Goal: Use online tool/utility: Utilize a website feature to perform a specific function

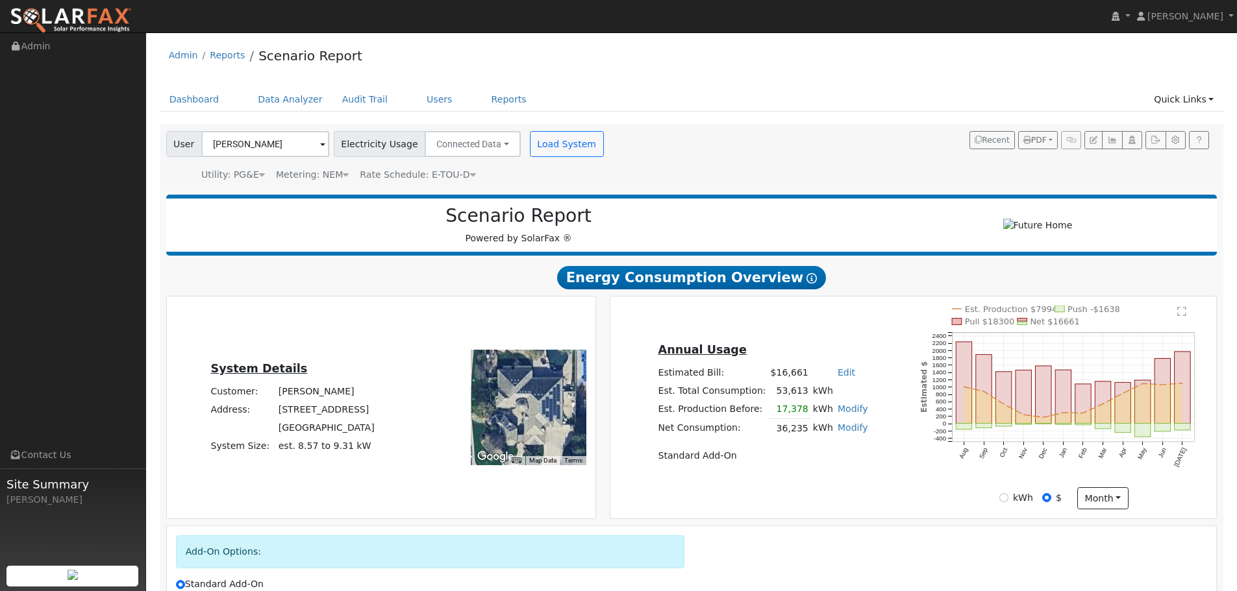
scroll to position [157, 0]
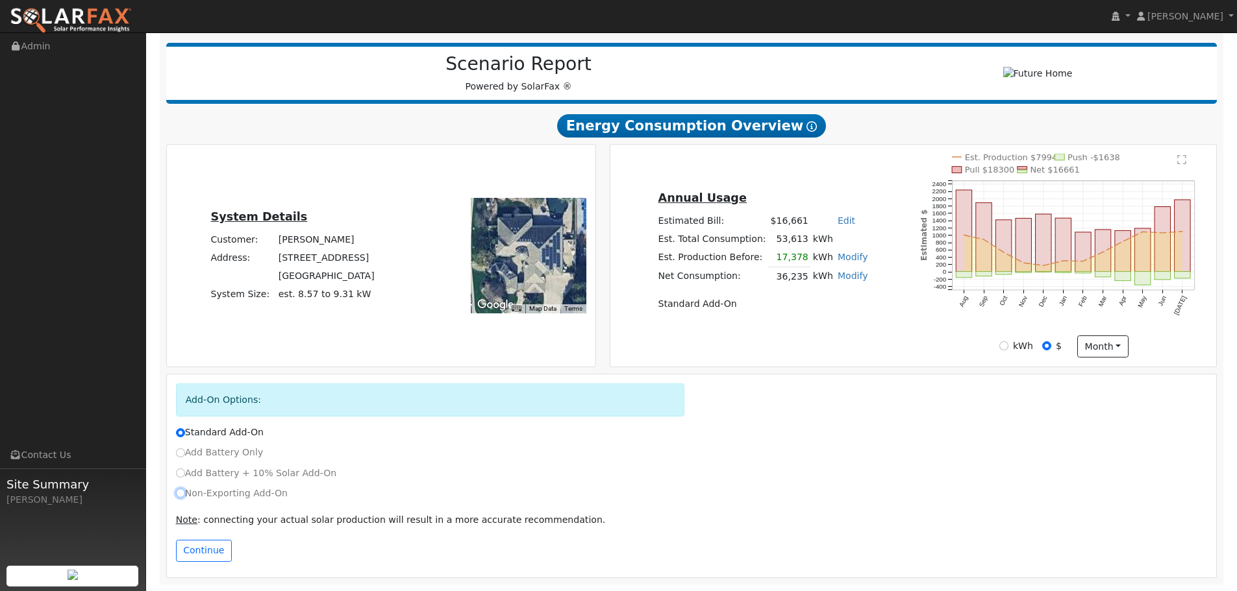
click at [182, 493] on input "Non-Exporting Add-On" at bounding box center [180, 493] width 9 height 9
radio input "true"
radio input "false"
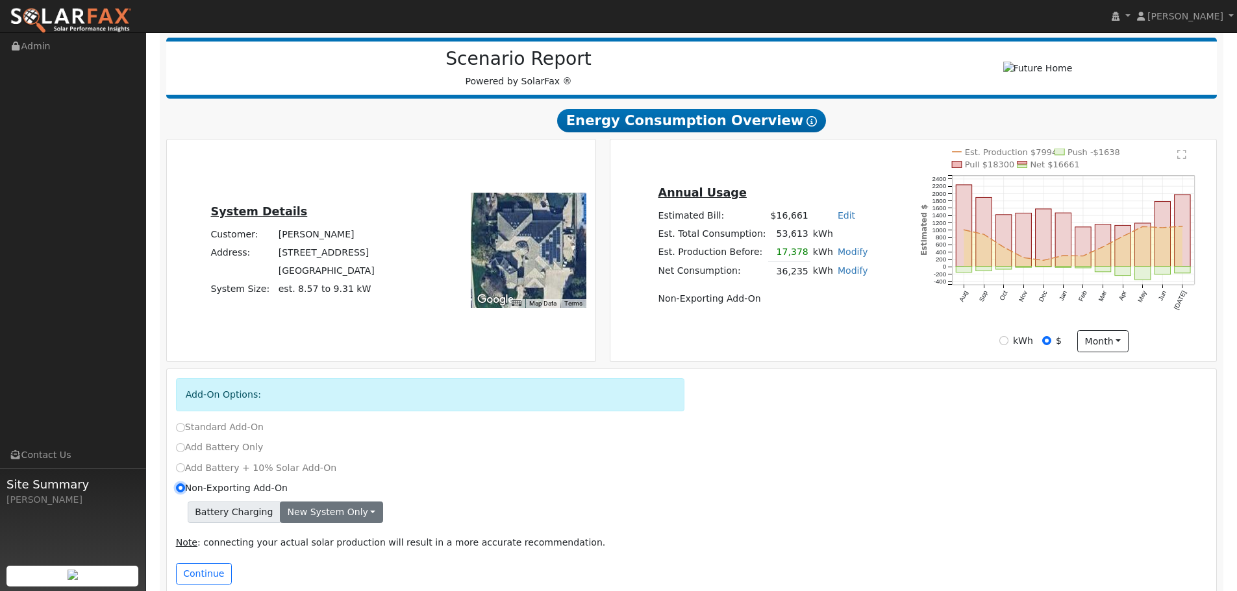
scroll to position [185, 0]
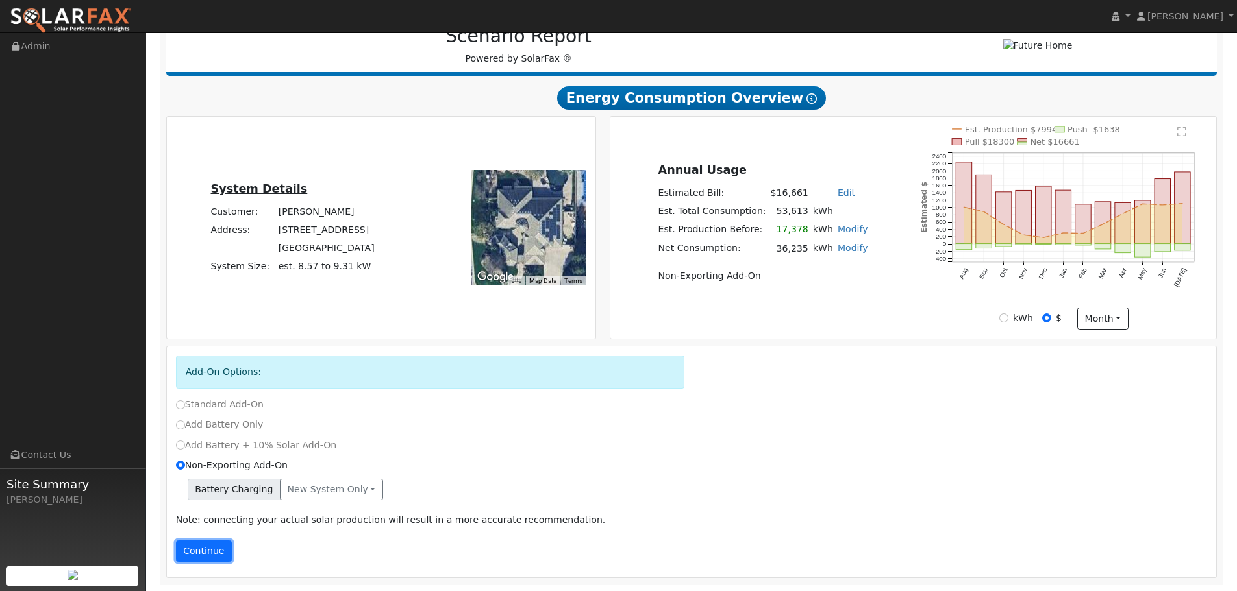
click at [217, 546] on button "Continue" at bounding box center [204, 552] width 56 height 22
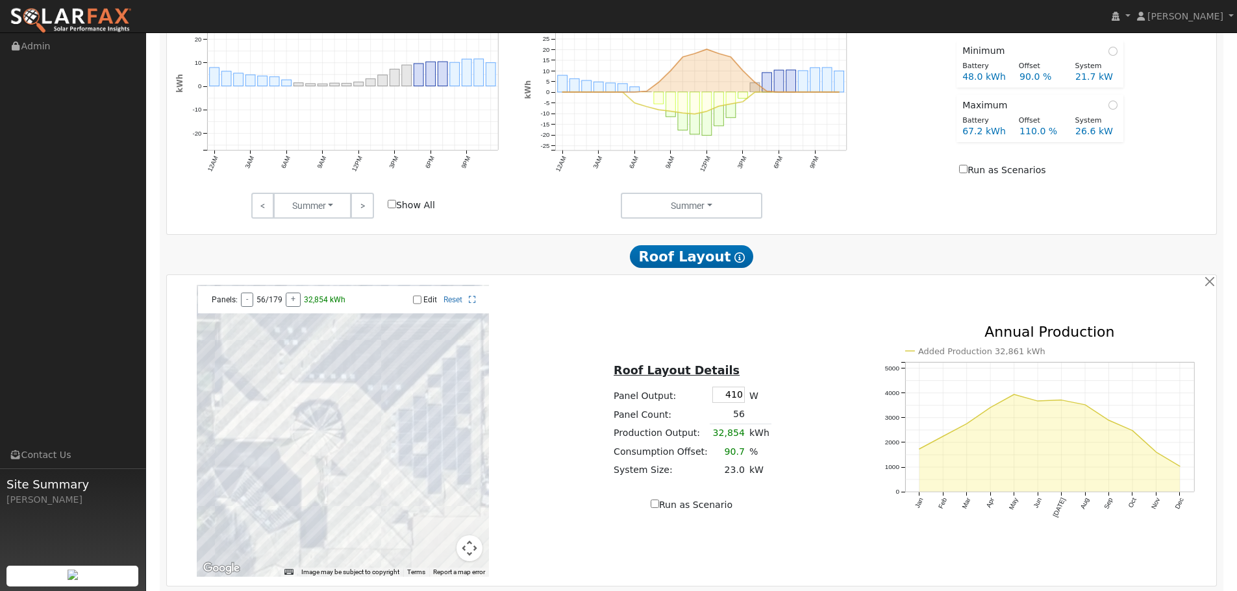
scroll to position [803, 0]
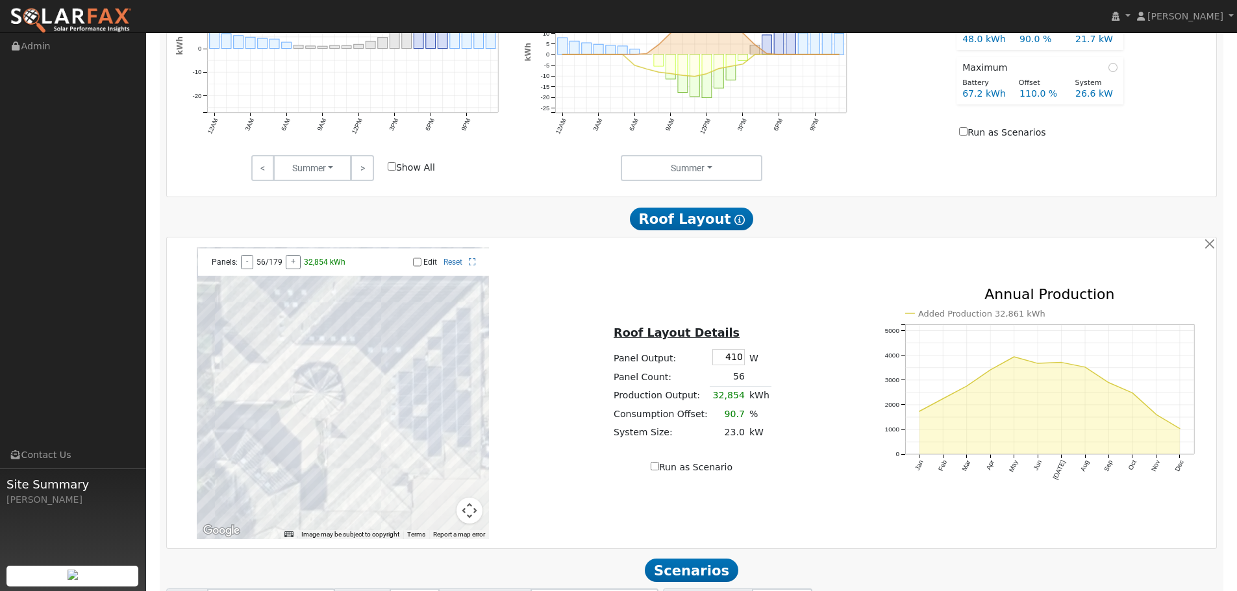
click at [414, 267] on input "Edit" at bounding box center [417, 262] width 8 height 9
click at [464, 316] on div at bounding box center [343, 393] width 292 height 292
click at [462, 333] on div at bounding box center [343, 393] width 292 height 292
click at [467, 340] on div at bounding box center [343, 393] width 292 height 292
click at [456, 340] on div at bounding box center [343, 393] width 292 height 292
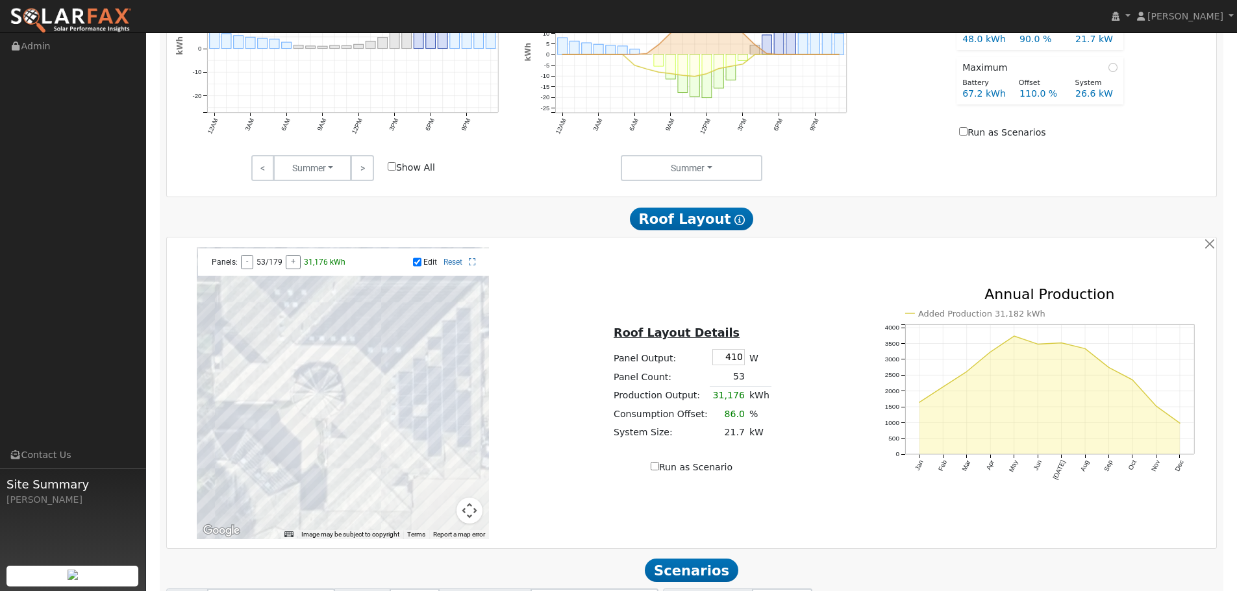
click at [445, 338] on div at bounding box center [343, 393] width 292 height 292
click at [462, 356] on div at bounding box center [343, 393] width 292 height 292
click at [456, 357] on div at bounding box center [343, 393] width 292 height 292
click at [447, 357] on div at bounding box center [343, 393] width 292 height 292
click at [436, 358] on div at bounding box center [343, 393] width 292 height 292
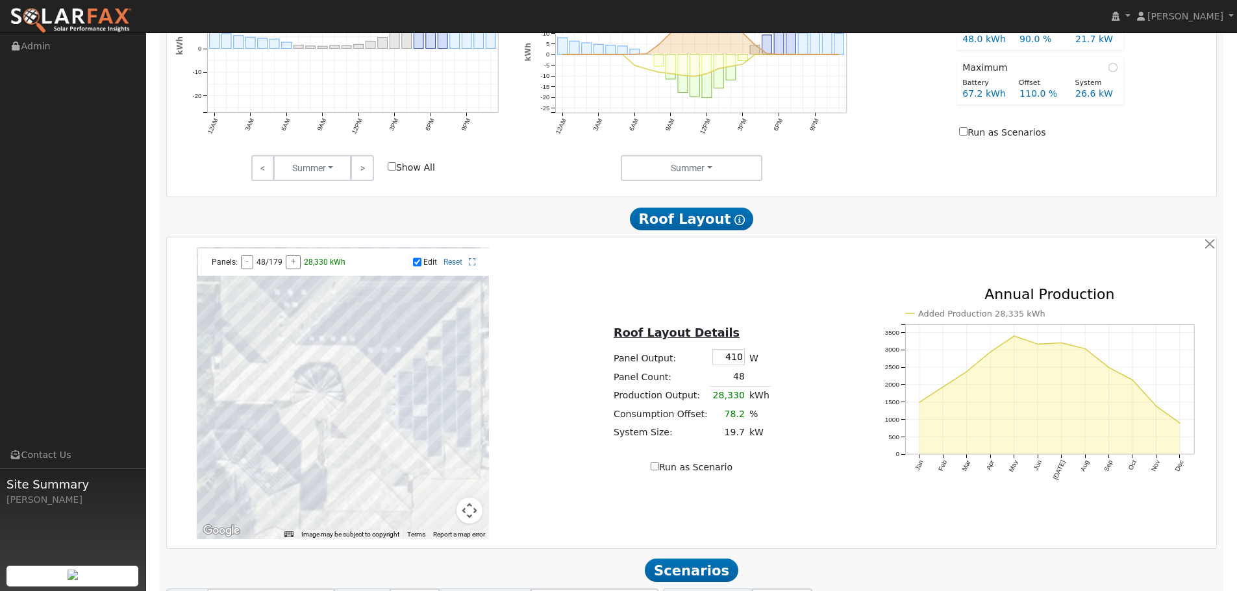
click at [430, 358] on div at bounding box center [343, 393] width 292 height 292
click at [463, 378] on div at bounding box center [343, 393] width 292 height 292
click at [456, 378] on div at bounding box center [343, 393] width 292 height 292
click at [444, 378] on div at bounding box center [343, 393] width 292 height 292
click at [438, 378] on div at bounding box center [343, 393] width 292 height 292
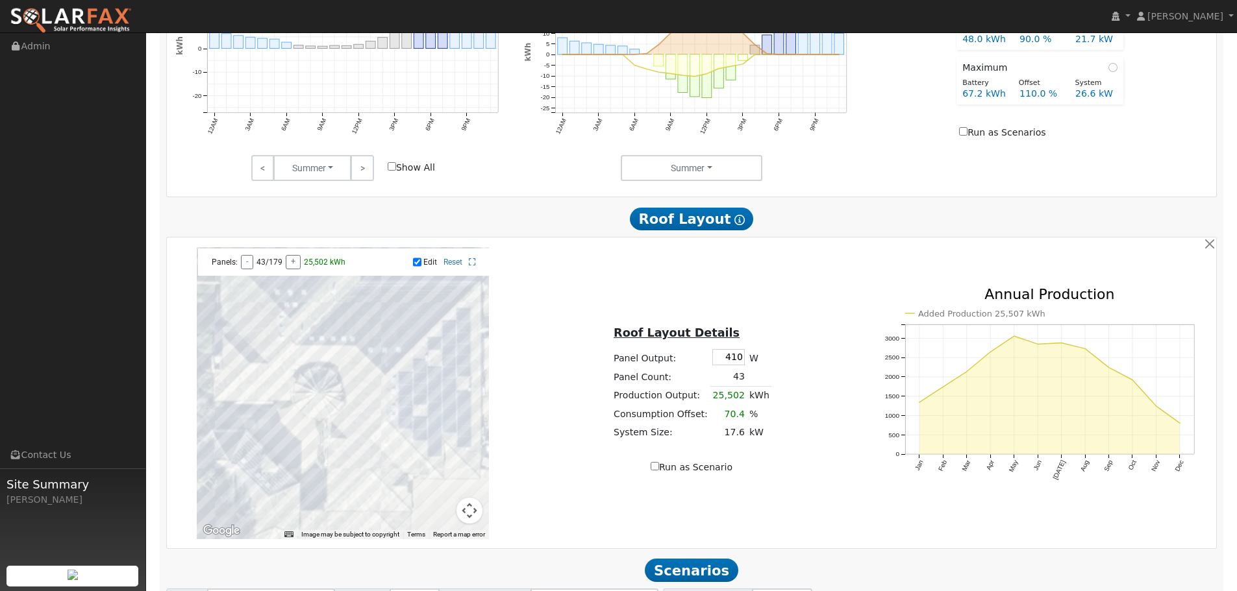
click at [430, 378] on div at bounding box center [343, 393] width 292 height 292
click at [421, 378] on div at bounding box center [343, 393] width 292 height 292
click at [412, 378] on div at bounding box center [343, 393] width 292 height 292
click at [392, 401] on div at bounding box center [343, 393] width 292 height 292
click at [399, 399] on div at bounding box center [343, 393] width 292 height 292
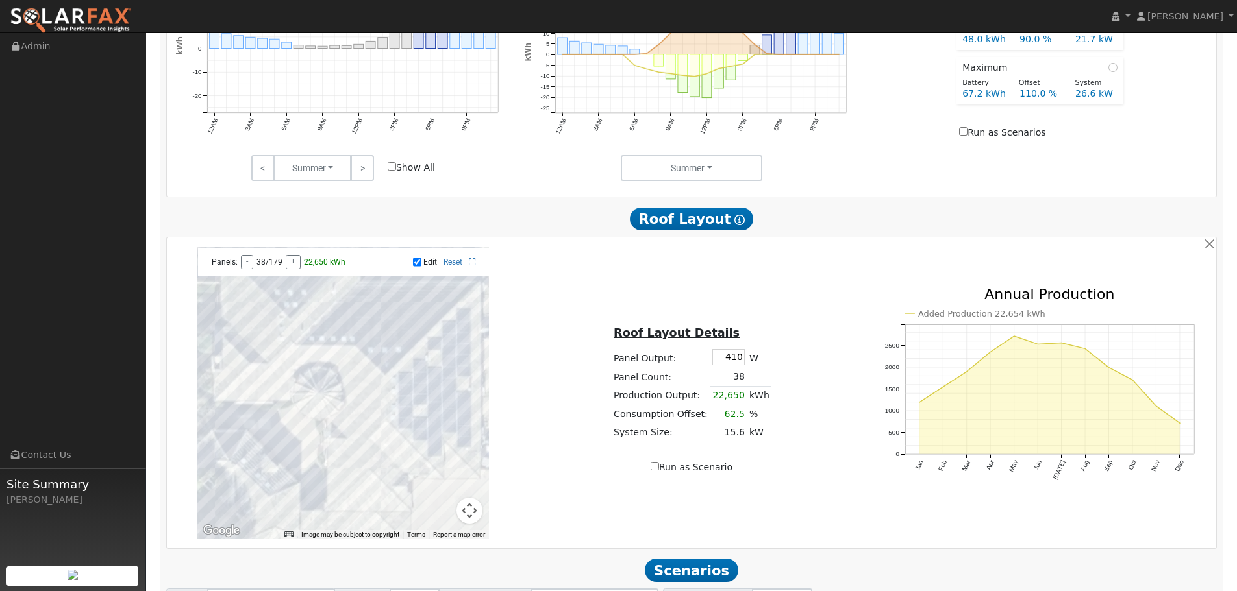
click at [410, 398] on div at bounding box center [343, 393] width 292 height 292
click at [418, 397] on div at bounding box center [343, 393] width 292 height 292
click at [429, 398] on div at bounding box center [343, 393] width 292 height 292
click at [440, 397] on div at bounding box center [343, 393] width 292 height 292
click at [447, 396] on div at bounding box center [343, 393] width 292 height 292
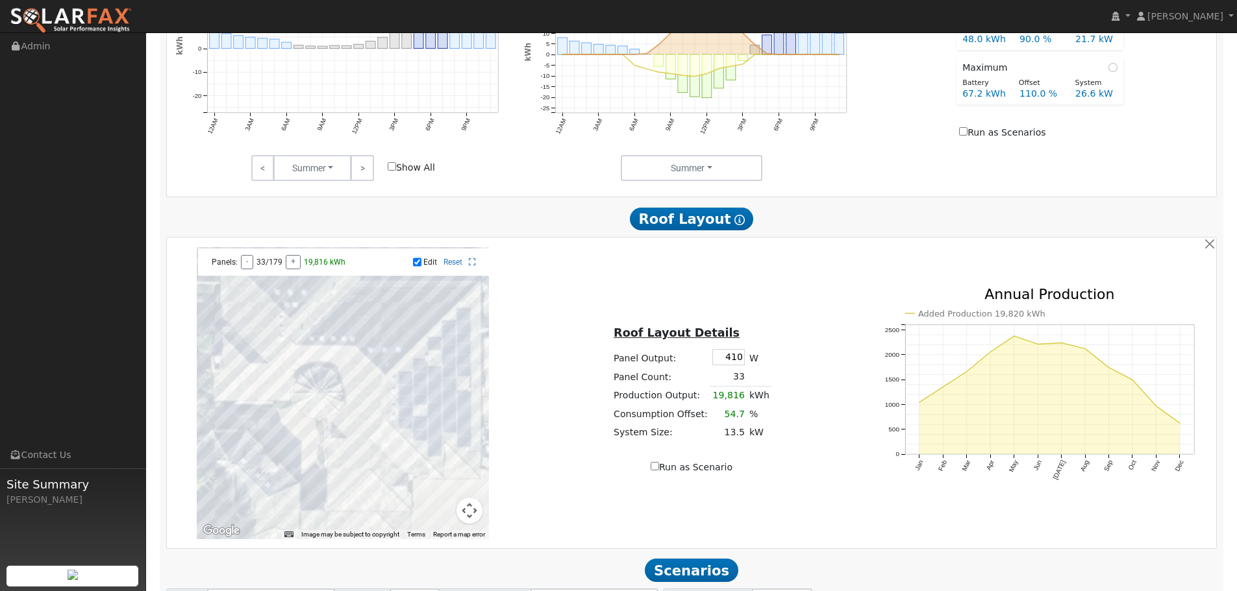
click at [441, 417] on div at bounding box center [343, 393] width 292 height 292
click at [441, 423] on div at bounding box center [343, 393] width 292 height 292
click at [437, 421] on div at bounding box center [343, 393] width 292 height 292
click at [425, 421] on div at bounding box center [343, 393] width 292 height 292
click at [419, 421] on div at bounding box center [343, 393] width 292 height 292
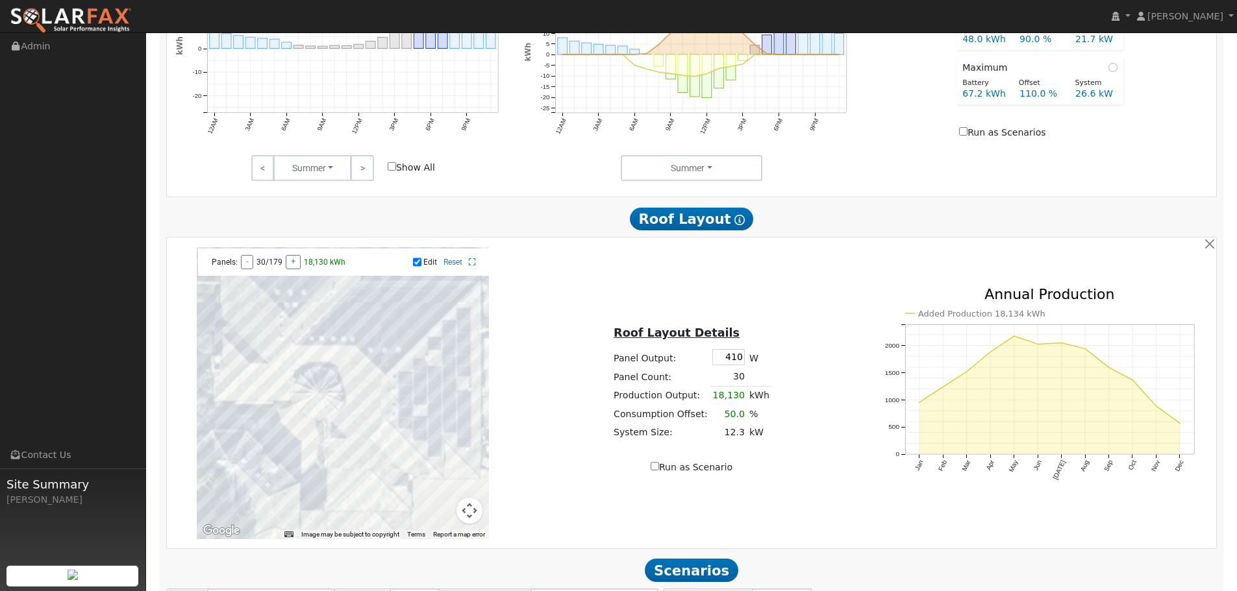
click at [412, 420] on div at bounding box center [343, 393] width 292 height 292
click at [401, 420] on div at bounding box center [343, 393] width 292 height 292
click at [393, 420] on div at bounding box center [343, 393] width 292 height 292
click at [412, 434] on div at bounding box center [343, 393] width 292 height 292
click at [421, 438] on div at bounding box center [343, 393] width 292 height 292
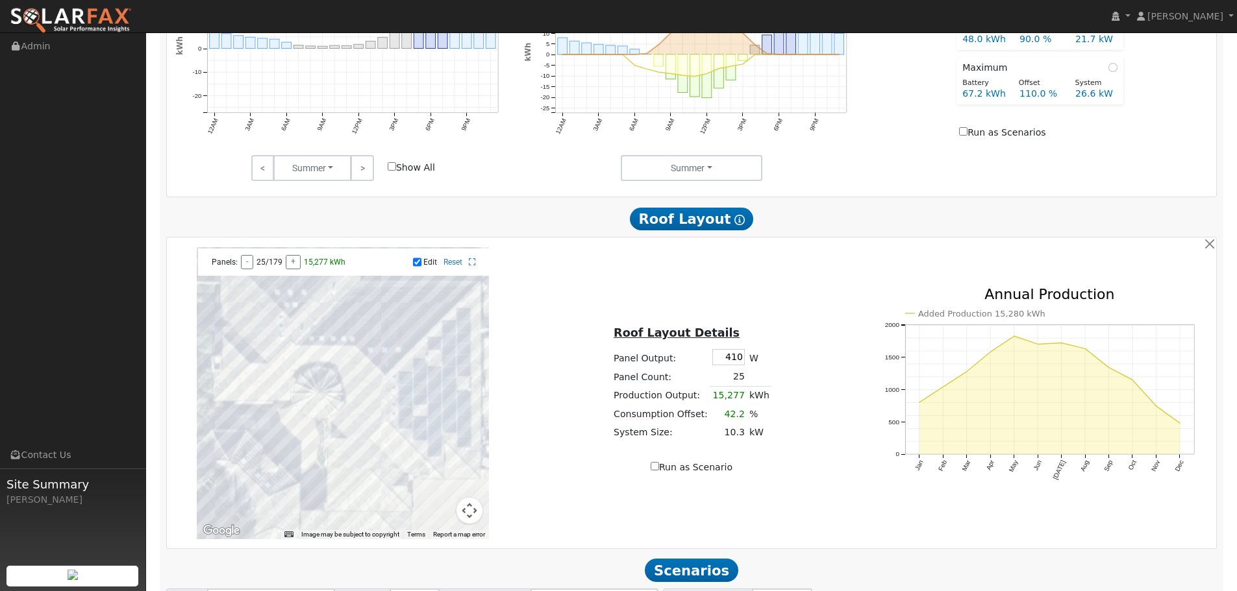
click at [428, 438] on div at bounding box center [343, 393] width 292 height 292
click at [395, 445] on div at bounding box center [343, 393] width 292 height 292
click at [397, 455] on div at bounding box center [343, 393] width 292 height 292
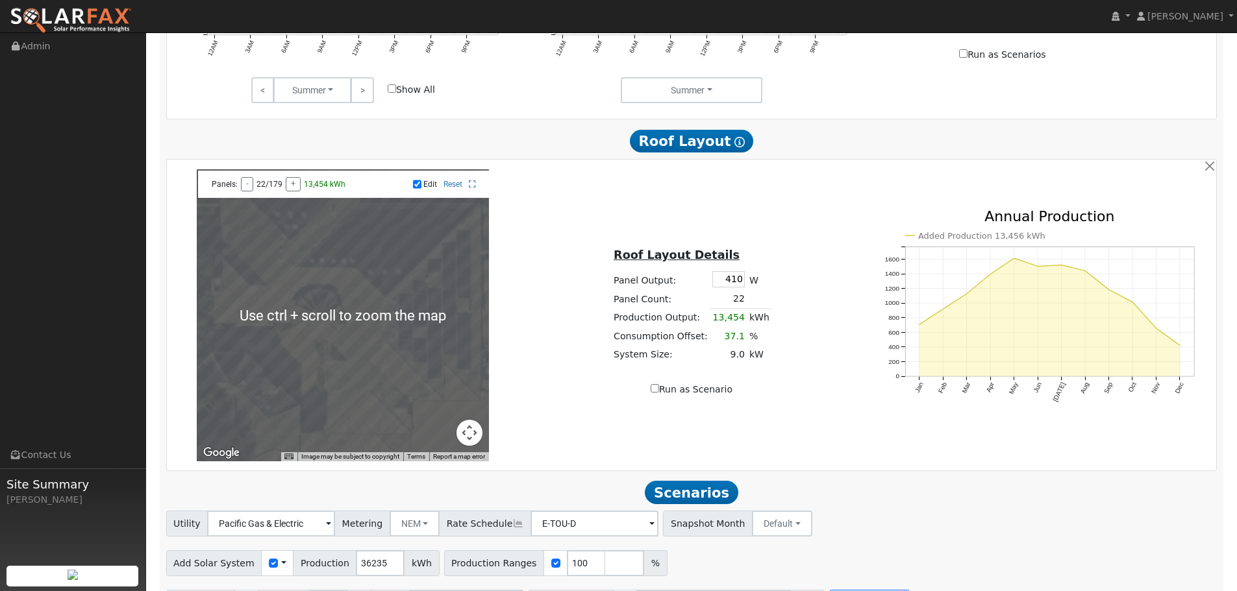
scroll to position [860, 0]
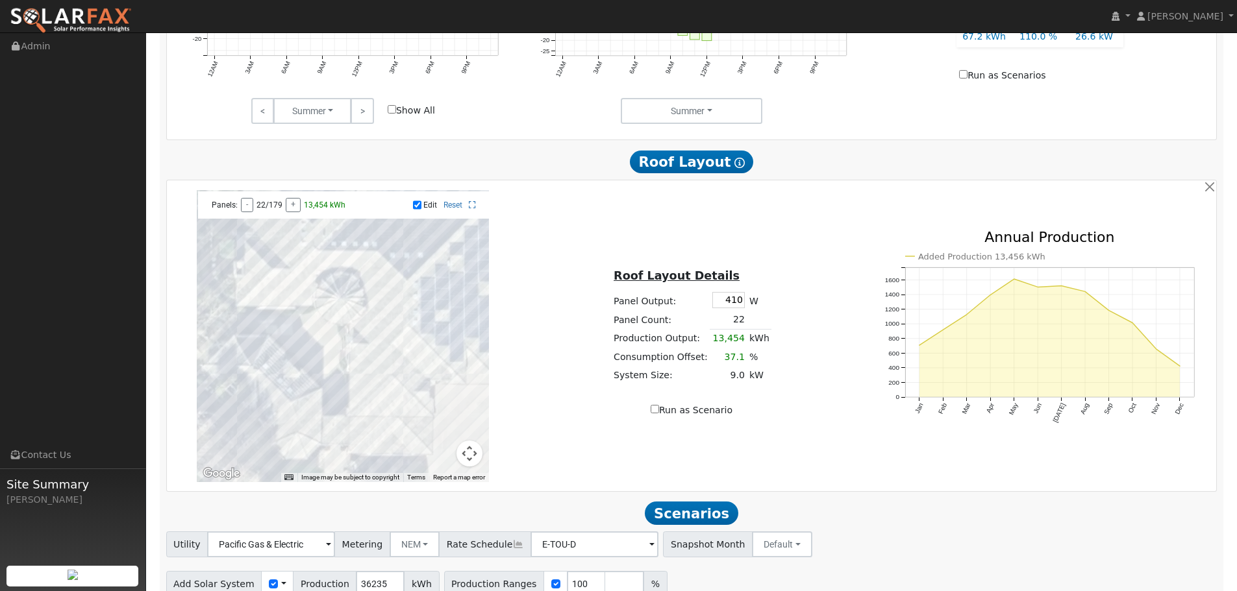
drag, startPoint x: 428, startPoint y: 403, endPoint x: 421, endPoint y: 362, distance: 40.8
click at [421, 362] on div at bounding box center [343, 336] width 292 height 292
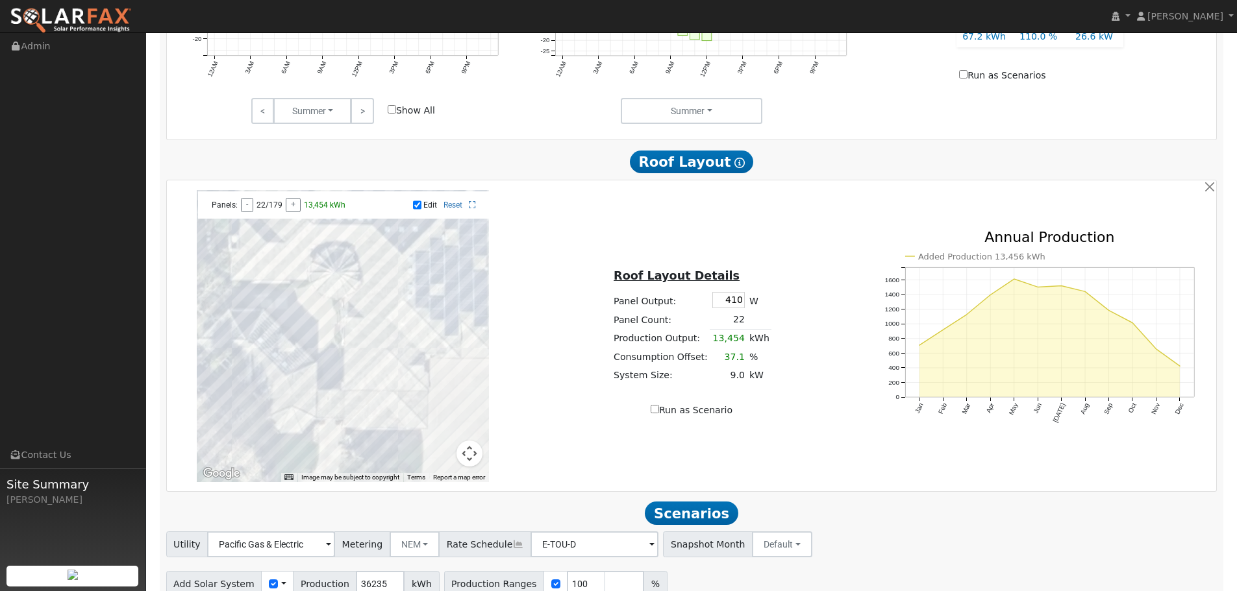
click at [393, 375] on div at bounding box center [343, 336] width 292 height 292
click at [392, 401] on div at bounding box center [343, 336] width 292 height 292
click at [401, 391] on div at bounding box center [343, 336] width 292 height 292
click at [412, 391] on div at bounding box center [343, 336] width 292 height 292
click at [381, 403] on div at bounding box center [343, 336] width 292 height 292
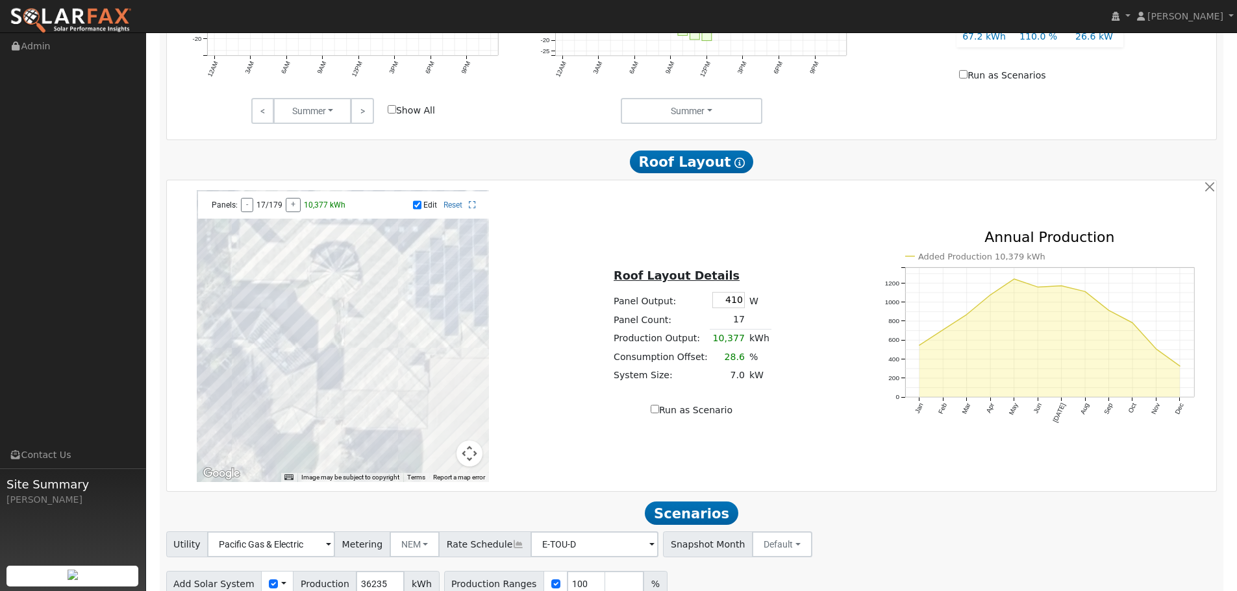
click at [373, 404] on div at bounding box center [343, 336] width 292 height 292
click at [369, 423] on div at bounding box center [343, 336] width 292 height 292
click at [359, 365] on div at bounding box center [343, 336] width 292 height 292
click at [359, 353] on div at bounding box center [343, 336] width 292 height 292
click at [358, 342] on div at bounding box center [343, 336] width 292 height 292
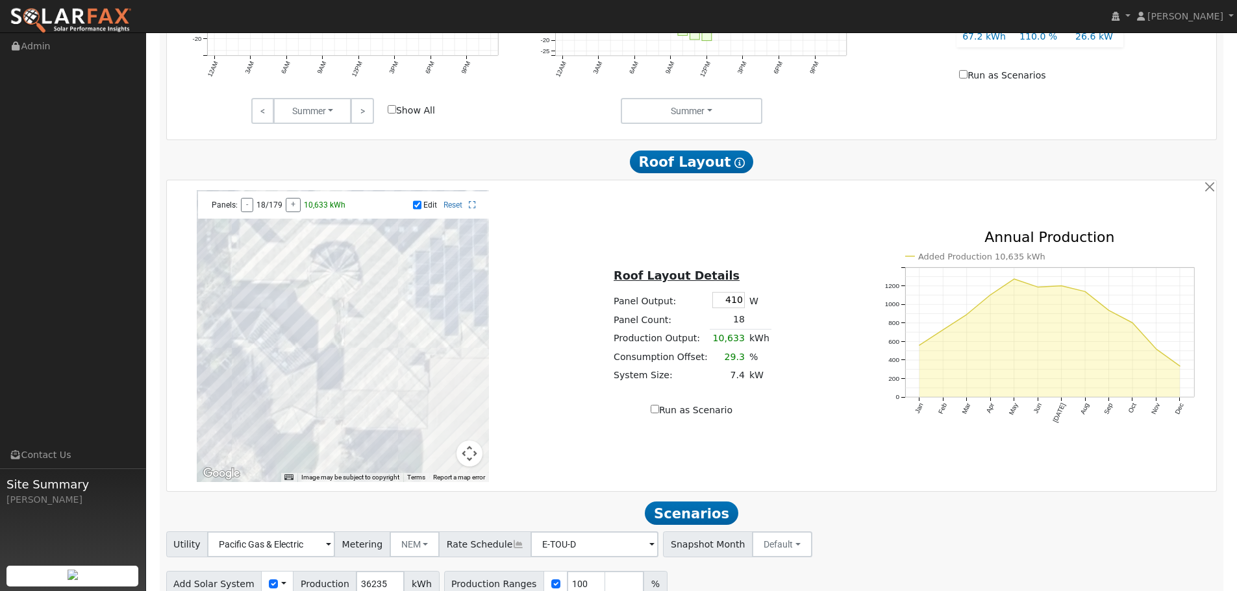
click at [374, 329] on div at bounding box center [343, 336] width 292 height 292
click at [374, 318] on div at bounding box center [343, 336] width 292 height 292
click at [374, 306] on div at bounding box center [343, 336] width 292 height 292
click at [374, 297] on div at bounding box center [343, 336] width 292 height 292
click at [374, 286] on div at bounding box center [343, 336] width 292 height 292
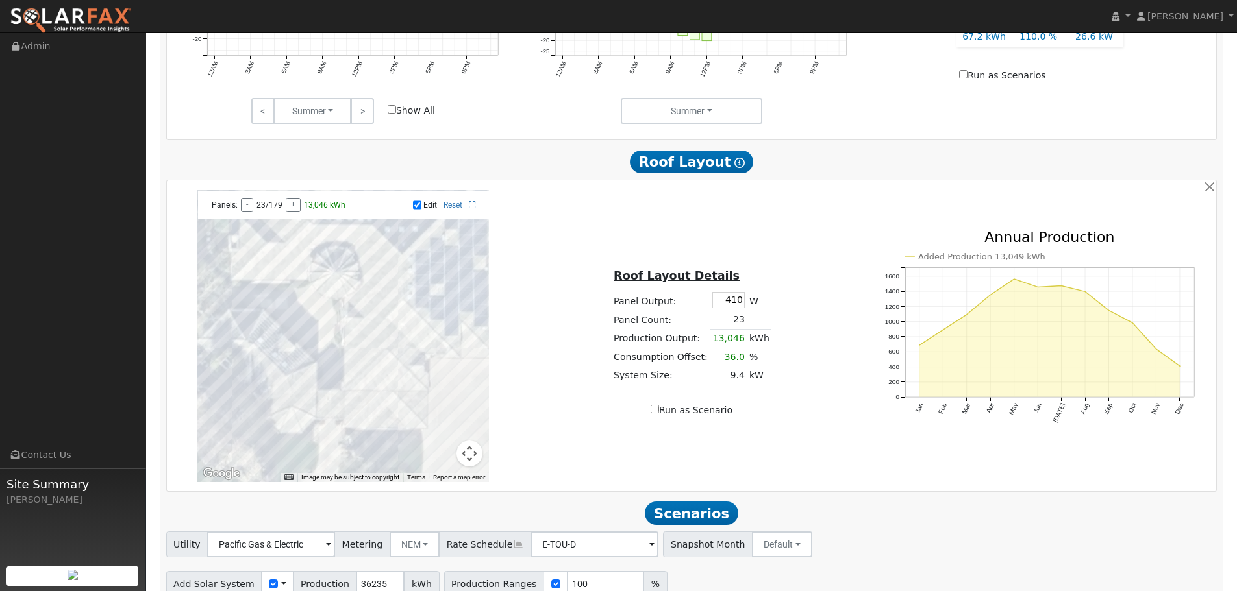
click at [375, 276] on div at bounding box center [343, 336] width 292 height 292
click at [375, 264] on div at bounding box center [343, 336] width 292 height 292
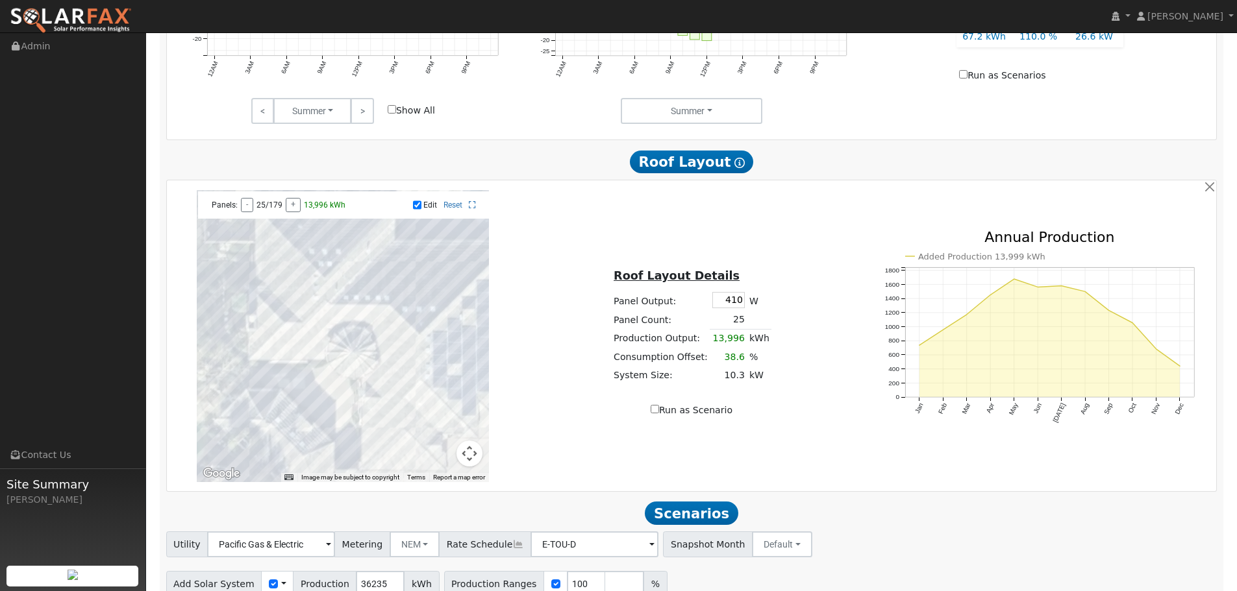
drag, startPoint x: 321, startPoint y: 311, endPoint x: 340, endPoint y: 393, distance: 84.6
click at [340, 393] on div at bounding box center [343, 336] width 292 height 292
click at [267, 256] on div at bounding box center [343, 336] width 292 height 292
click at [264, 256] on div at bounding box center [343, 336] width 292 height 292
click at [269, 256] on div at bounding box center [343, 336] width 292 height 292
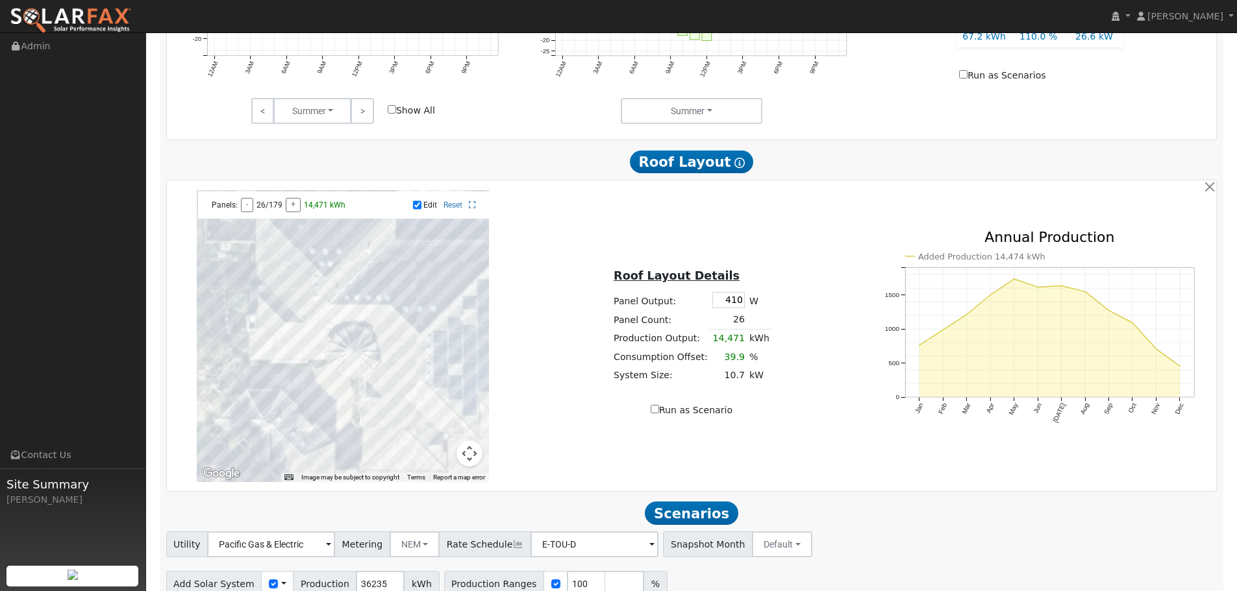
click at [279, 256] on div at bounding box center [343, 336] width 292 height 292
click at [280, 275] on div at bounding box center [343, 336] width 292 height 292
click at [269, 275] on div at bounding box center [343, 336] width 292 height 292
click at [287, 275] on div at bounding box center [343, 336] width 292 height 292
click at [299, 275] on div at bounding box center [343, 336] width 292 height 292
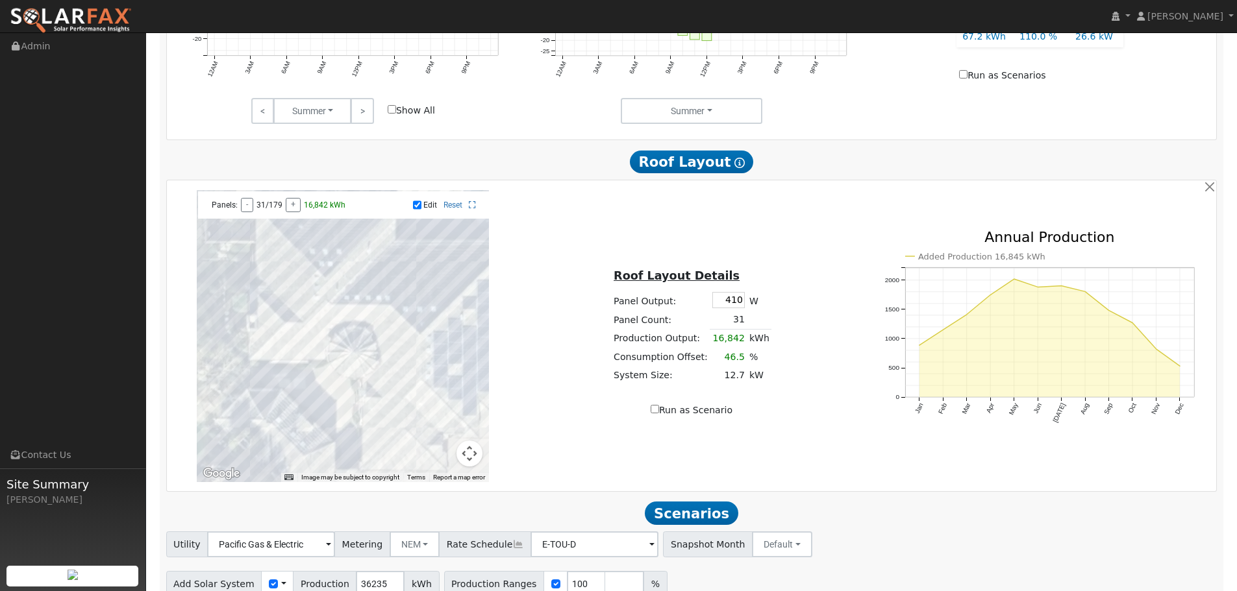
click at [298, 295] on div at bounding box center [343, 336] width 292 height 292
click at [290, 295] on div at bounding box center [343, 336] width 292 height 292
click at [305, 357] on div at bounding box center [343, 336] width 292 height 292
click at [293, 357] on div at bounding box center [343, 336] width 292 height 292
click at [268, 354] on div at bounding box center [343, 336] width 292 height 292
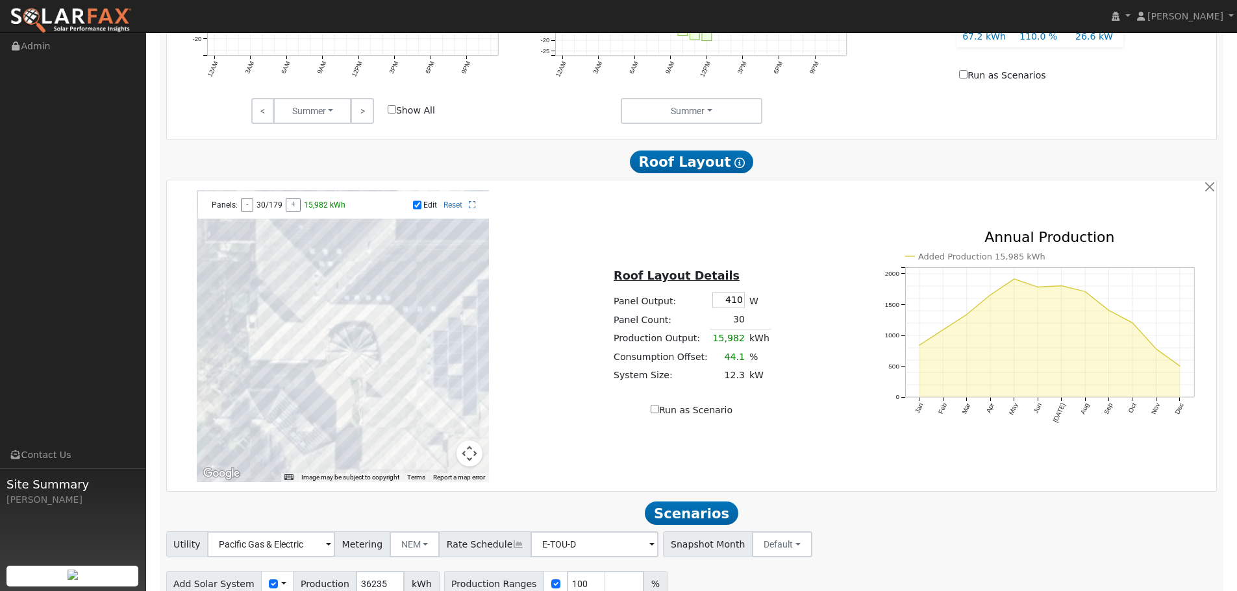
click at [291, 356] on div at bounding box center [343, 336] width 292 height 292
click at [304, 355] on div at bounding box center [343, 336] width 292 height 292
click at [314, 356] on div at bounding box center [343, 336] width 292 height 292
click at [317, 317] on div at bounding box center [343, 336] width 292 height 292
click at [292, 335] on div at bounding box center [343, 336] width 292 height 292
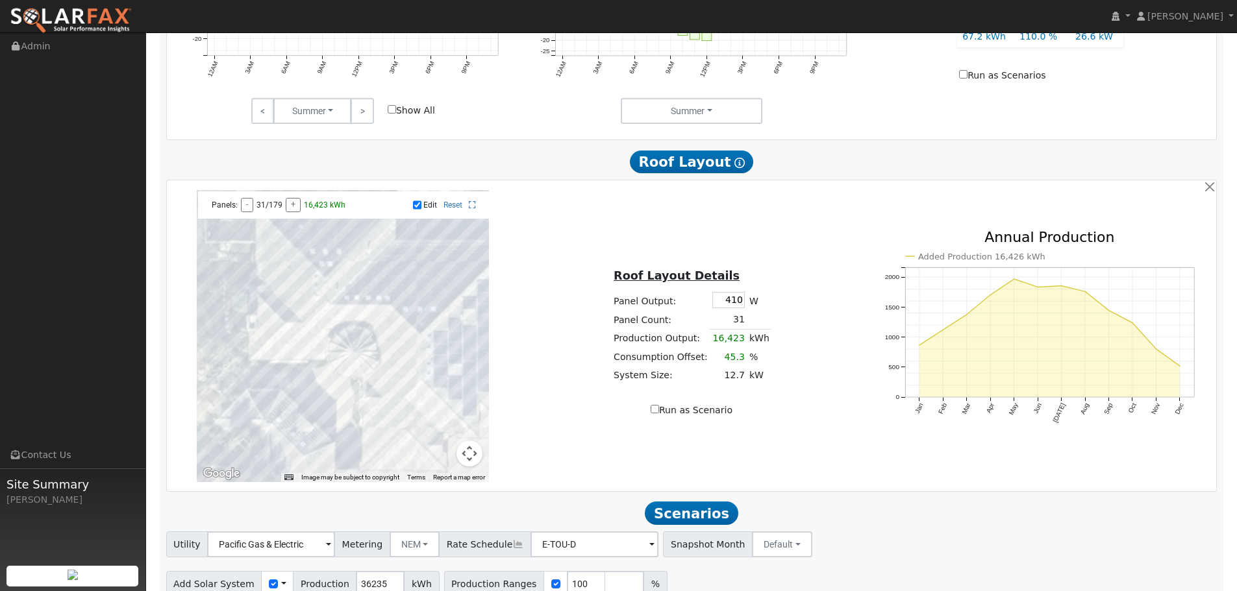
click at [304, 336] on div at bounding box center [343, 336] width 292 height 292
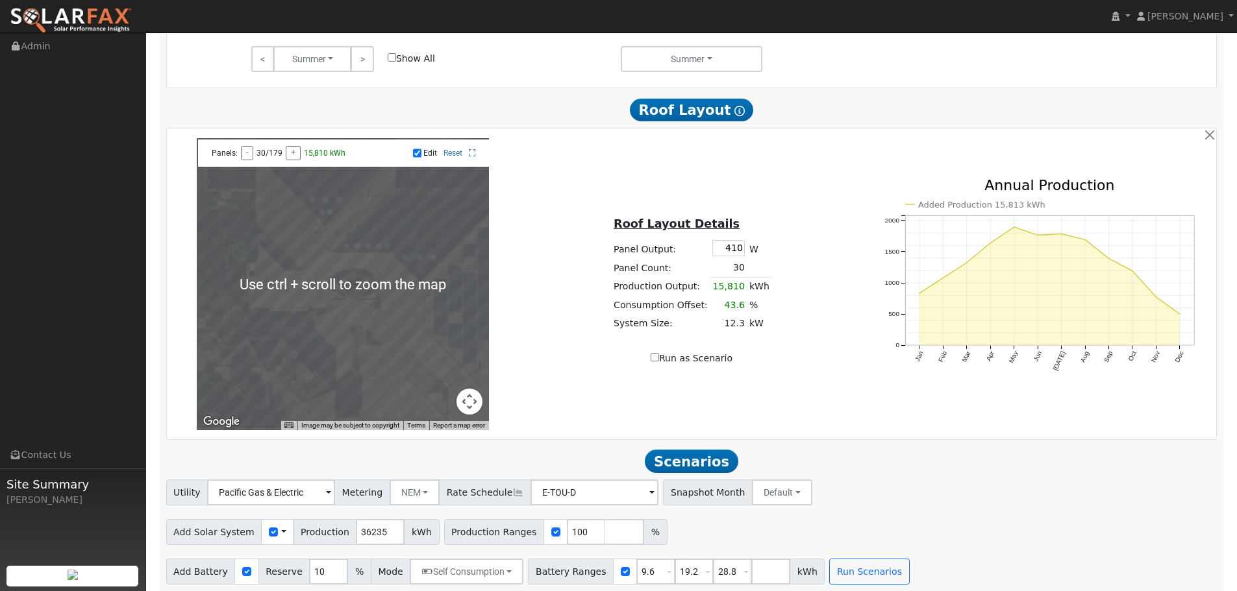
scroll to position [925, 0]
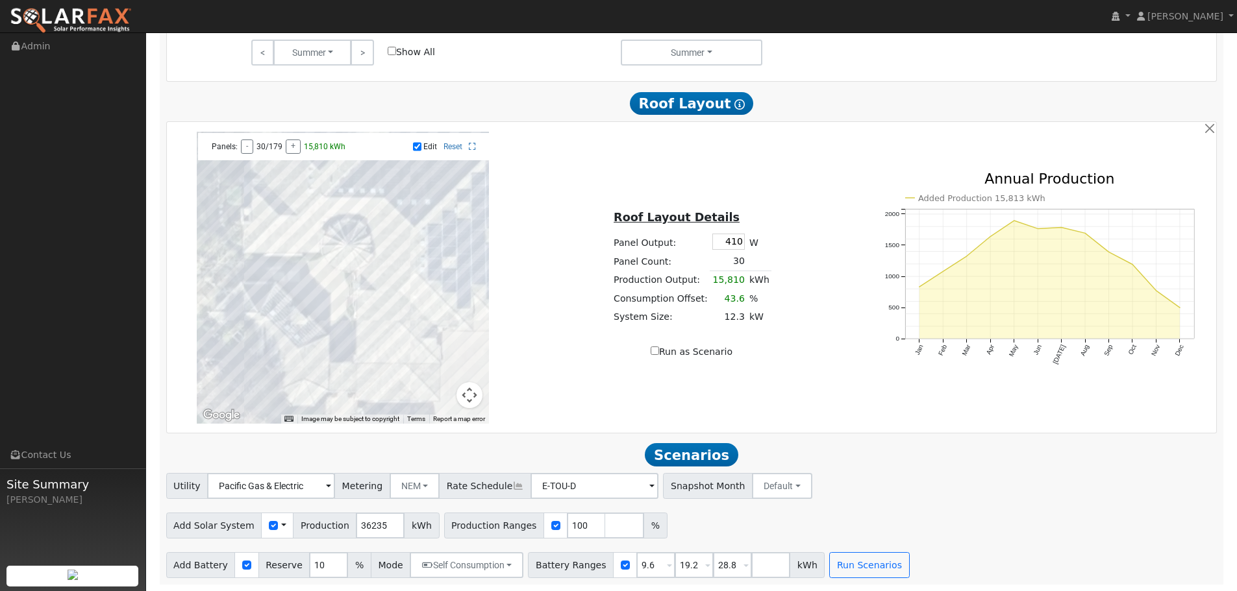
drag, startPoint x: 434, startPoint y: 277, endPoint x: 428, endPoint y: 227, distance: 50.3
click at [428, 227] on div at bounding box center [343, 278] width 292 height 292
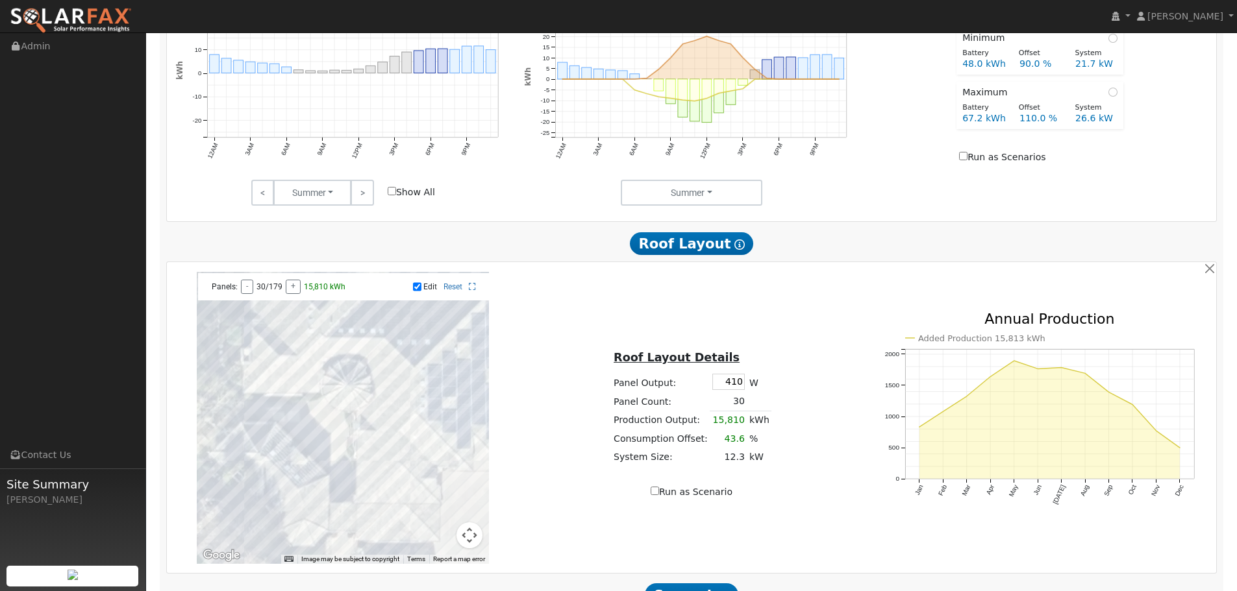
scroll to position [779, 0]
click at [418, 291] on input "Edit" at bounding box center [417, 286] width 8 height 9
checkbox input "false"
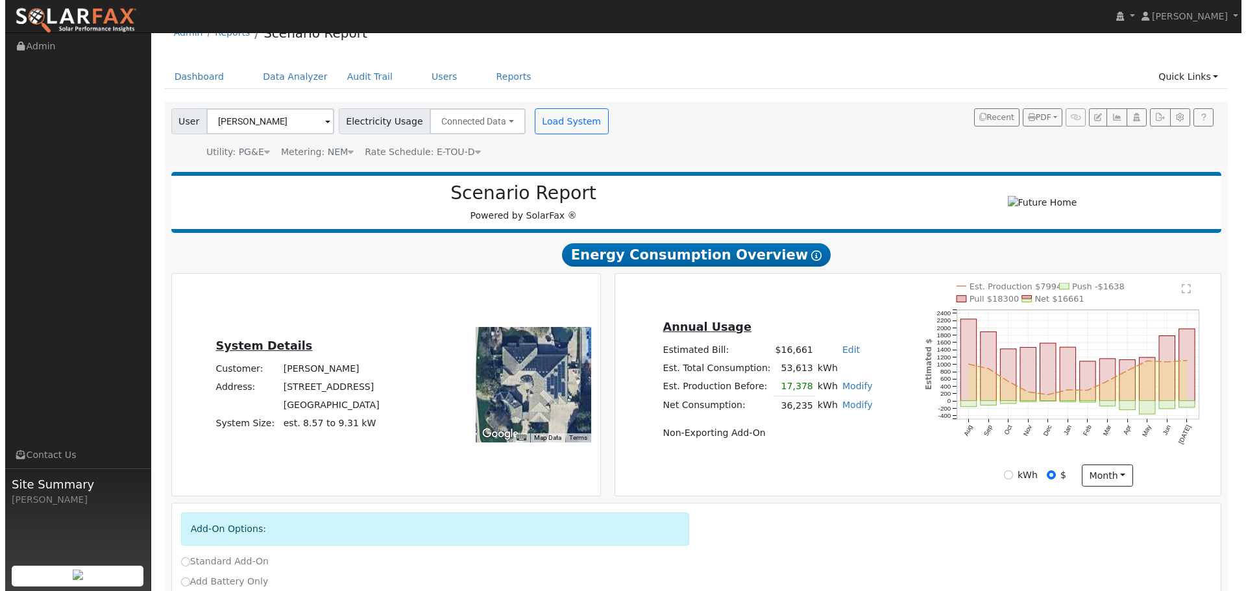
scroll to position [0, 0]
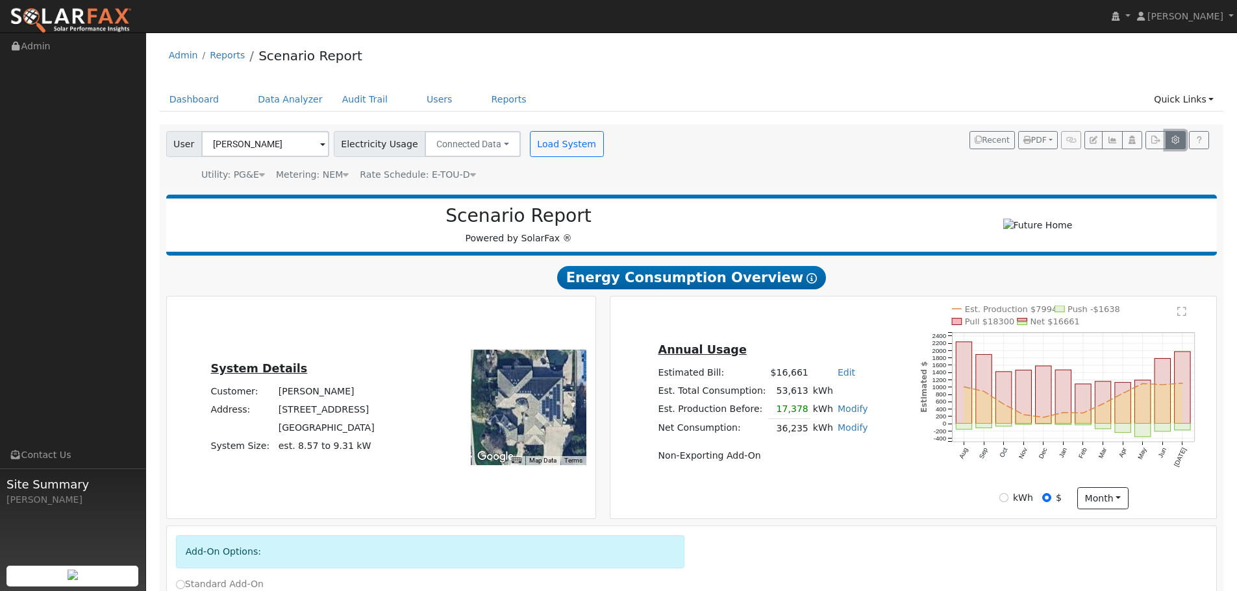
click at [1172, 136] on button "button" at bounding box center [1175, 140] width 20 height 18
type input "10"
type input "2.8"
type input "14000"
type input "410"
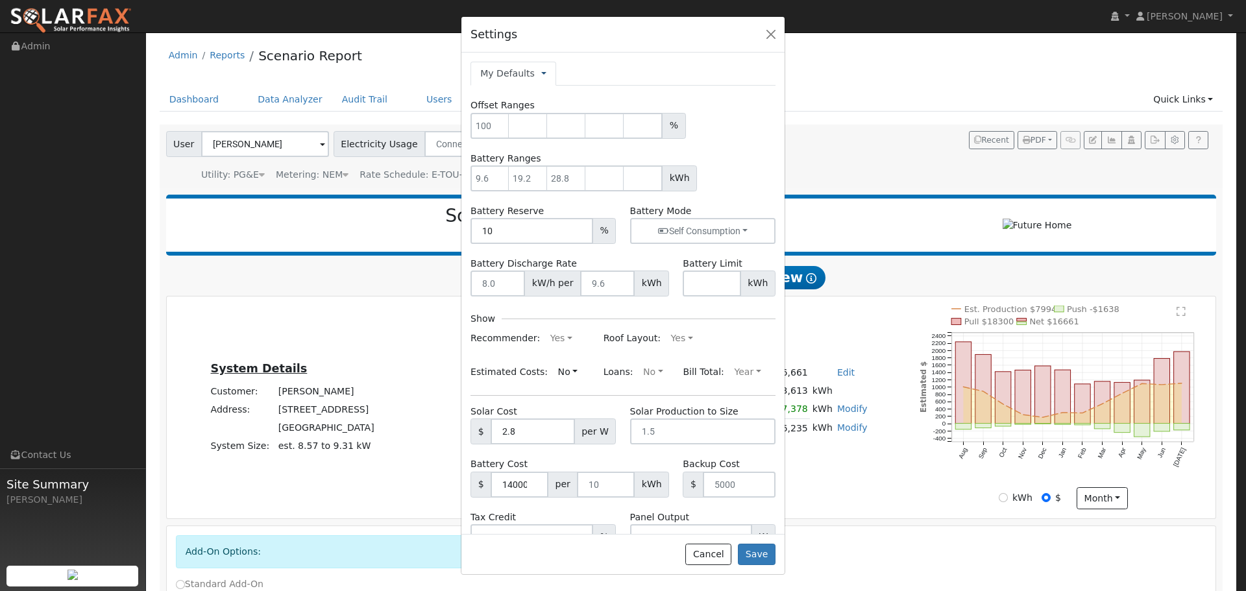
click at [541, 75] on link at bounding box center [543, 74] width 5 height 14
click at [565, 130] on link "Company Defaults" at bounding box center [593, 134] width 103 height 18
type input "100"
type input "9.6"
type input "19.2"
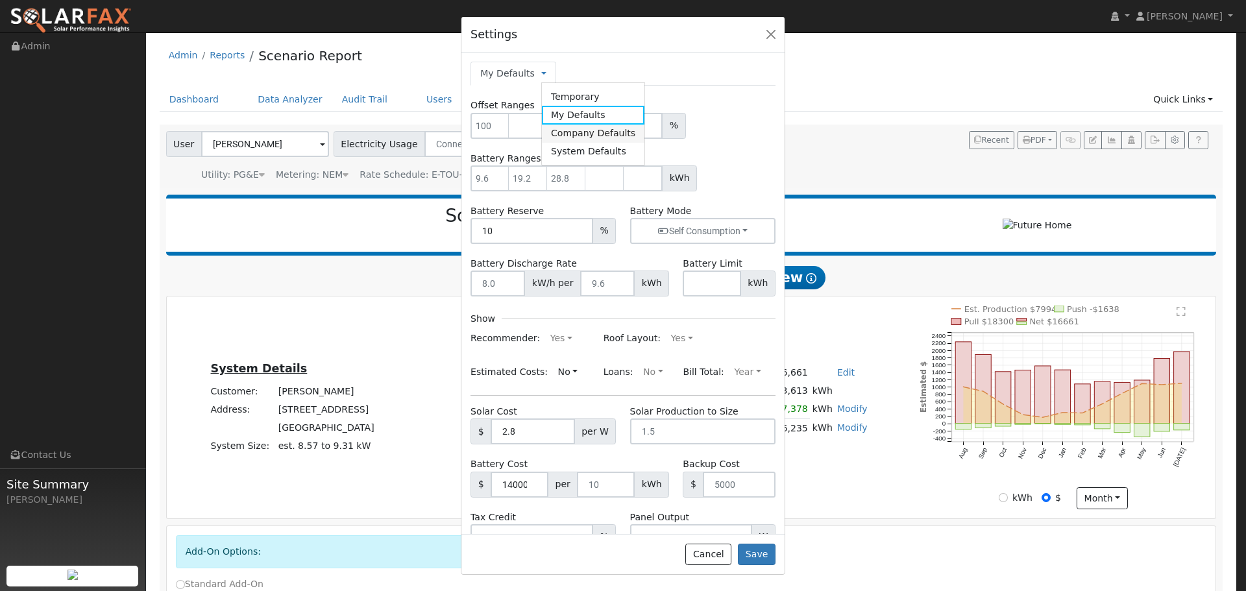
type input "28.8"
type input "8"
type input "9.6"
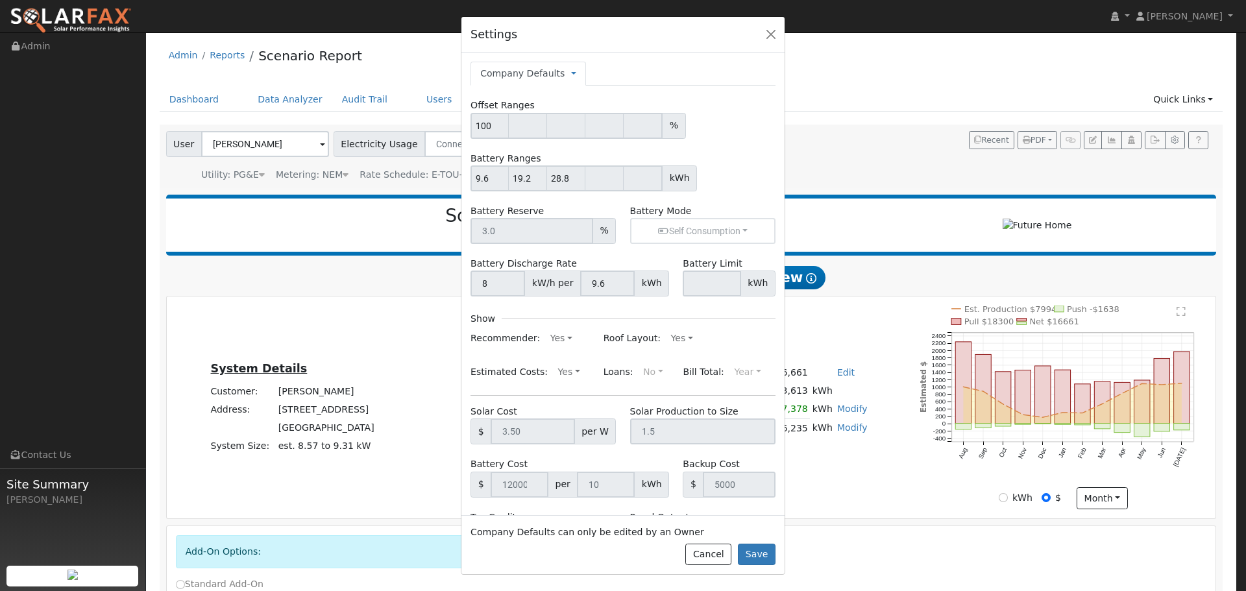
click at [565, 77] on span "Temporary My Defaults Company Defaults System Defaults" at bounding box center [571, 73] width 12 height 10
click at [565, 72] on span "Temporary My Defaults Company Defaults System Defaults" at bounding box center [571, 73] width 12 height 10
click at [552, 75] on link "Company Defaults" at bounding box center [522, 74] width 84 height 14
click at [573, 109] on link "My Defaults" at bounding box center [623, 115] width 103 height 18
type input "10"
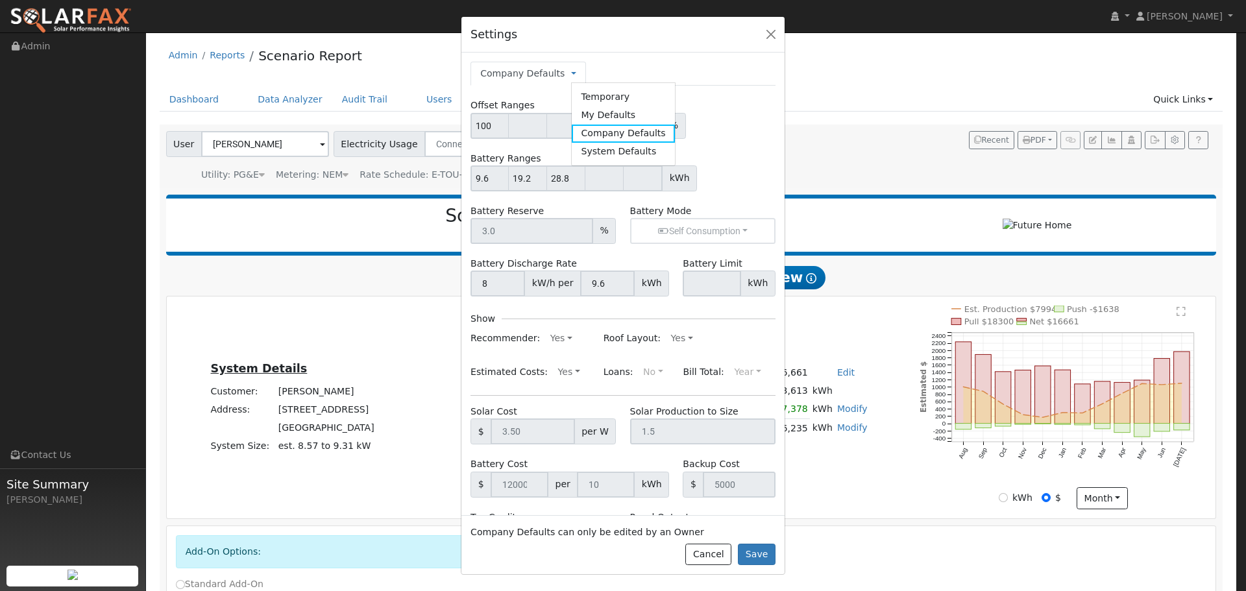
type input "2.8"
type input "14000"
type input "410"
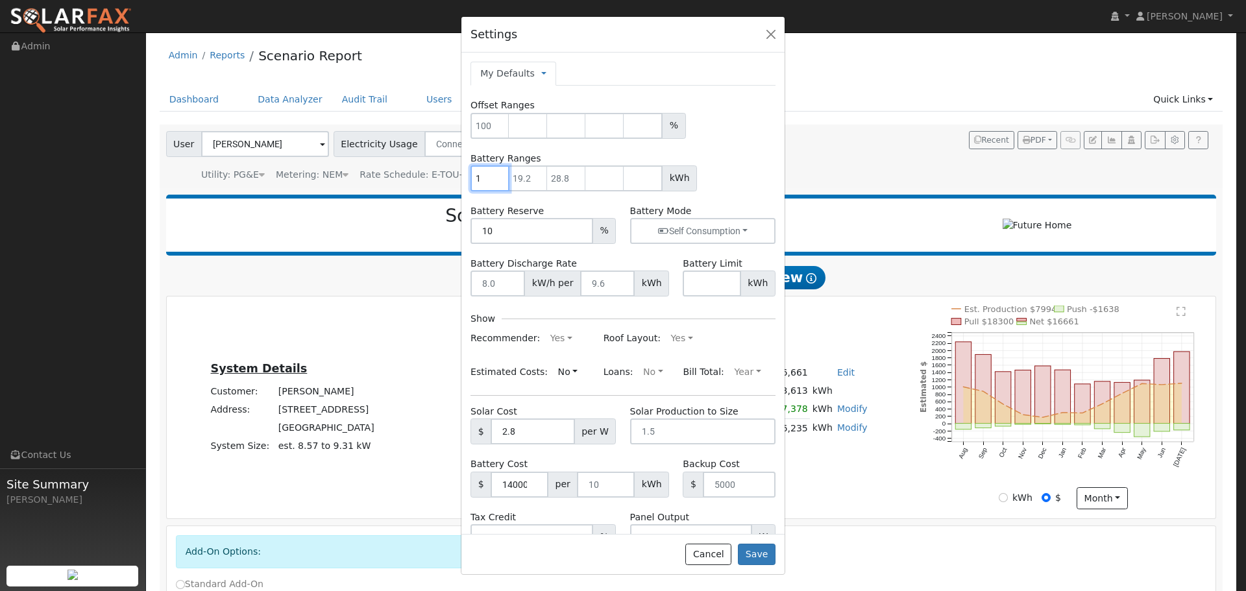
type input "1"
click at [502, 174] on input "1" at bounding box center [490, 179] width 39 height 26
type input "10"
type input "20"
type input "30"
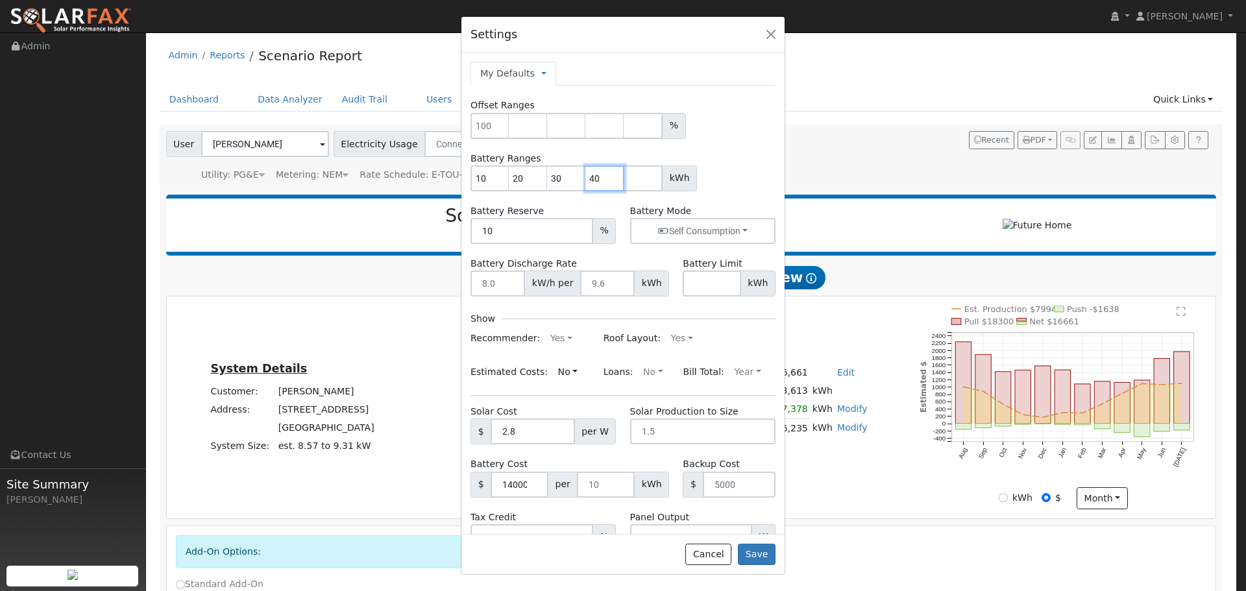
type input "40"
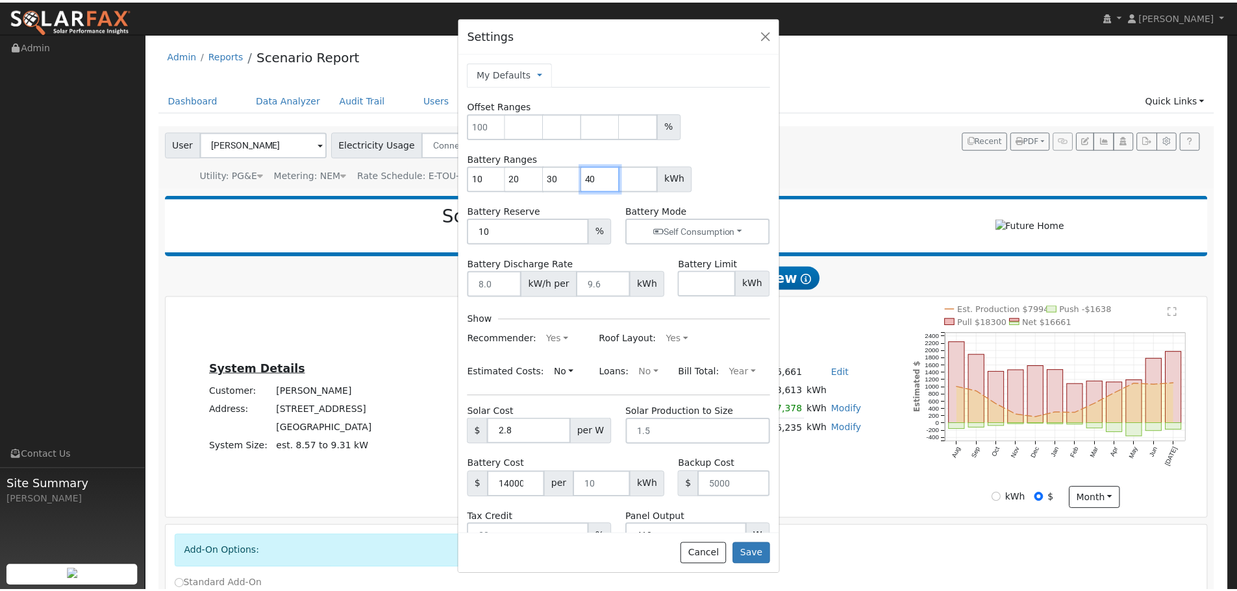
scroll to position [38, 0]
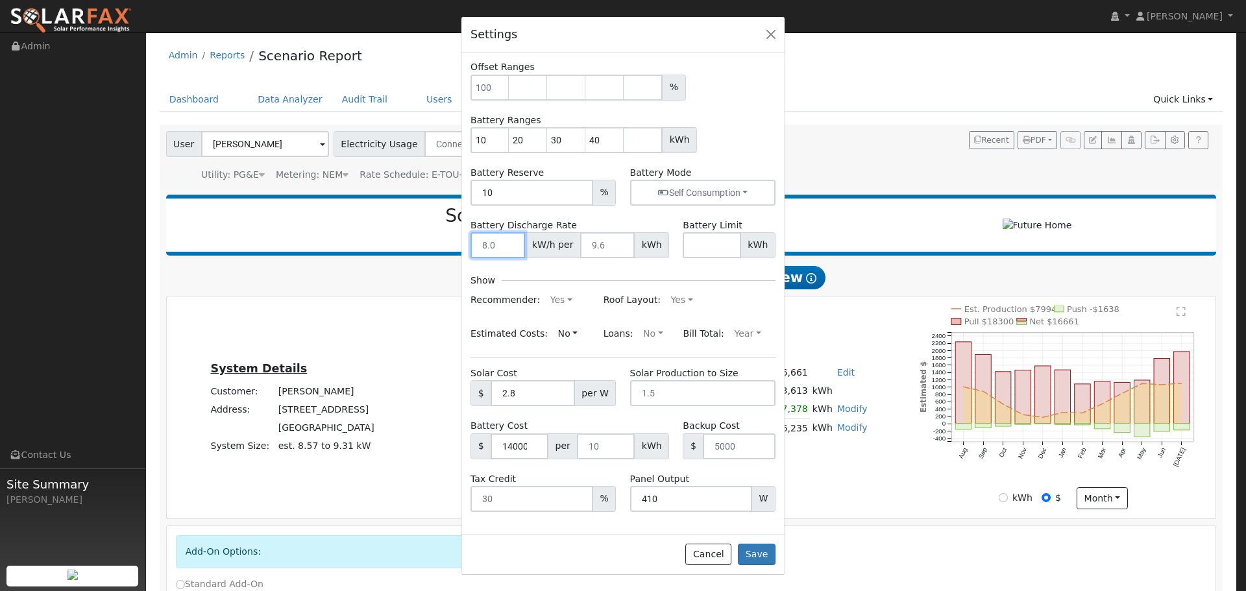
drag, startPoint x: 496, startPoint y: 243, endPoint x: 466, endPoint y: 242, distance: 29.9
click at [468, 243] on div "Battery Discharge Rate kW/h per kWh" at bounding box center [570, 239] width 212 height 40
type input "7.08"
type input "10"
click at [760, 551] on button "Save" at bounding box center [757, 555] width 38 height 22
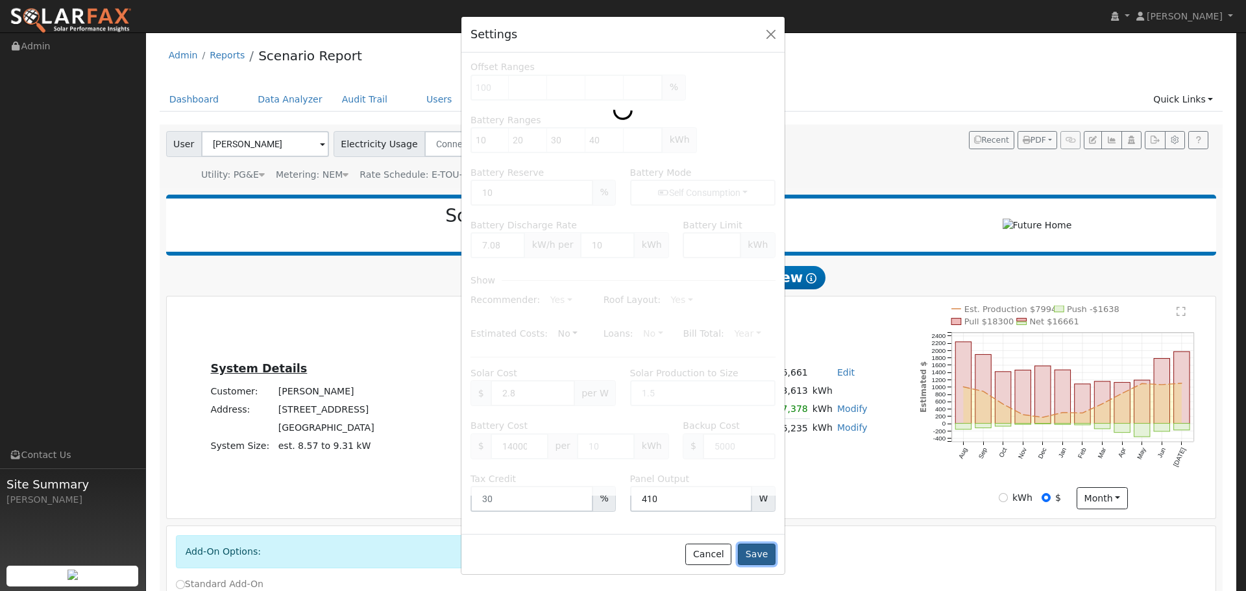
type input "10"
type input "20"
type input "30"
type input "40"
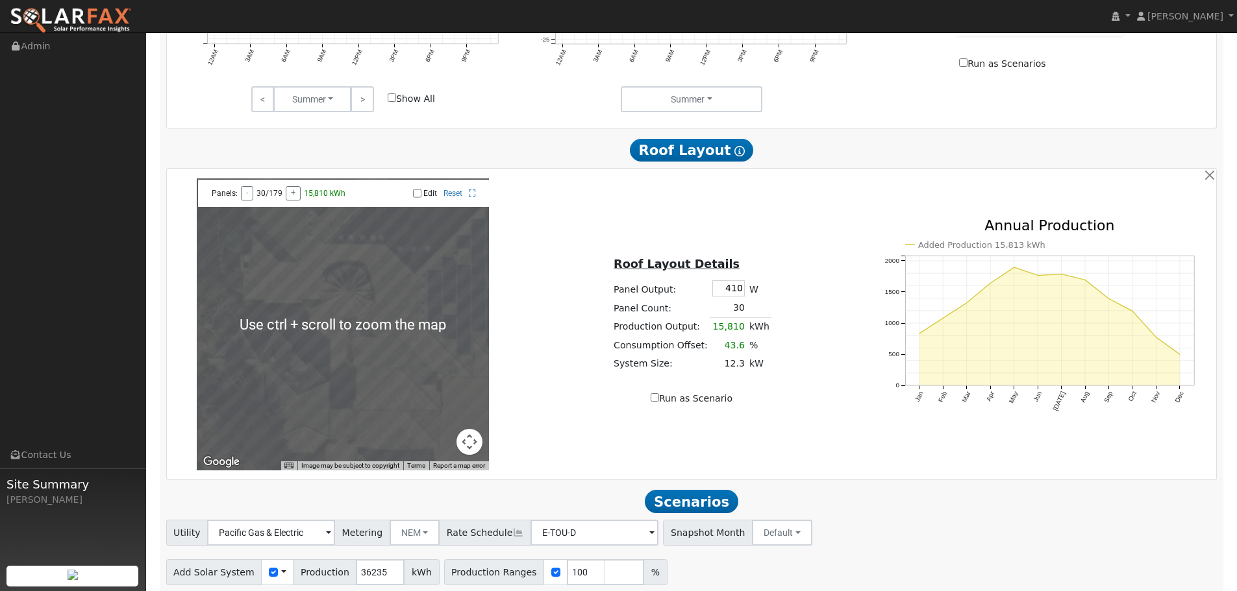
scroll to position [860, 0]
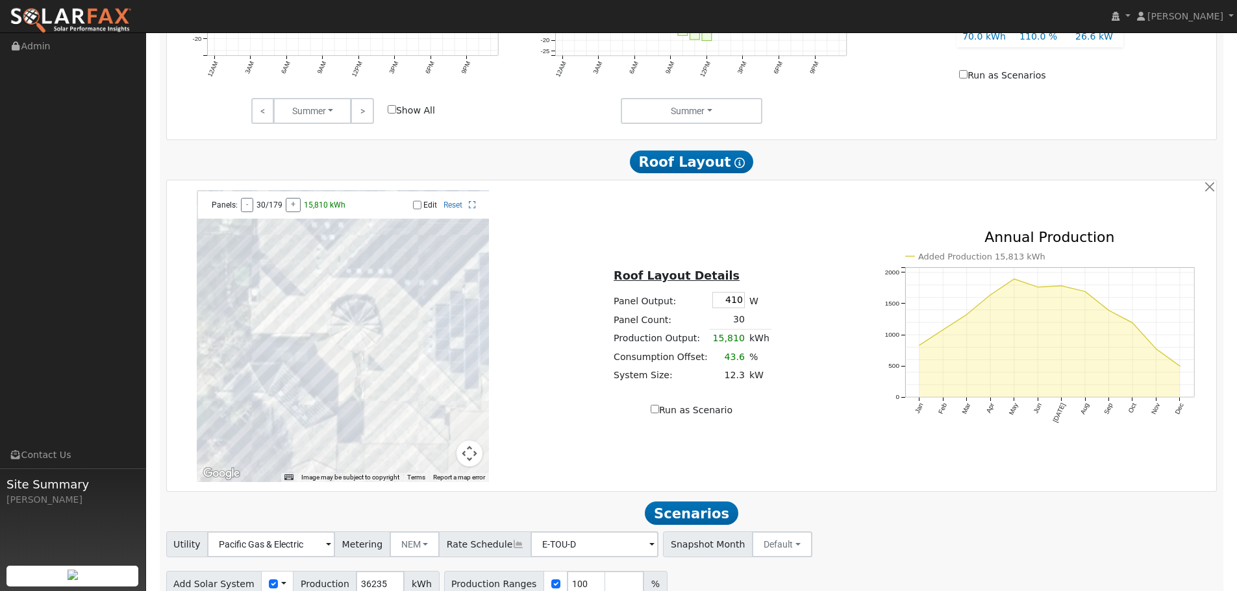
drag, startPoint x: 427, startPoint y: 310, endPoint x: 435, endPoint y: 334, distance: 25.3
click at [435, 334] on div at bounding box center [343, 336] width 292 height 292
click at [393, 383] on div at bounding box center [343, 336] width 292 height 292
click at [415, 208] on input "Edit" at bounding box center [417, 205] width 8 height 9
click at [395, 380] on div at bounding box center [343, 336] width 292 height 292
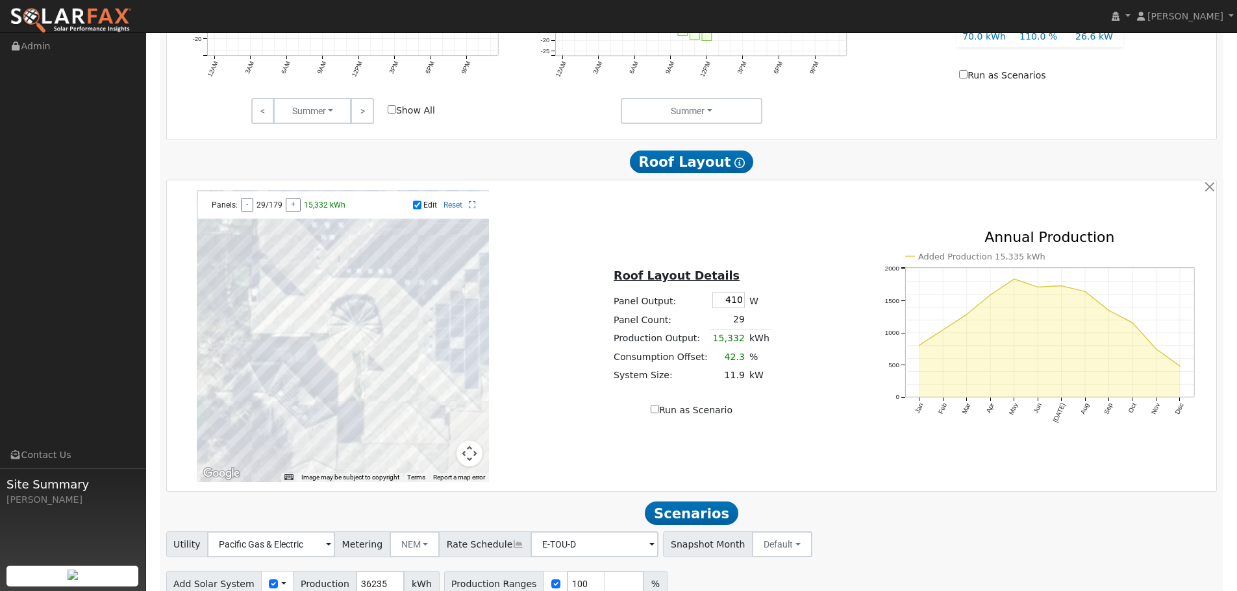
click at [417, 209] on input "Edit" at bounding box center [417, 205] width 8 height 9
checkbox input "false"
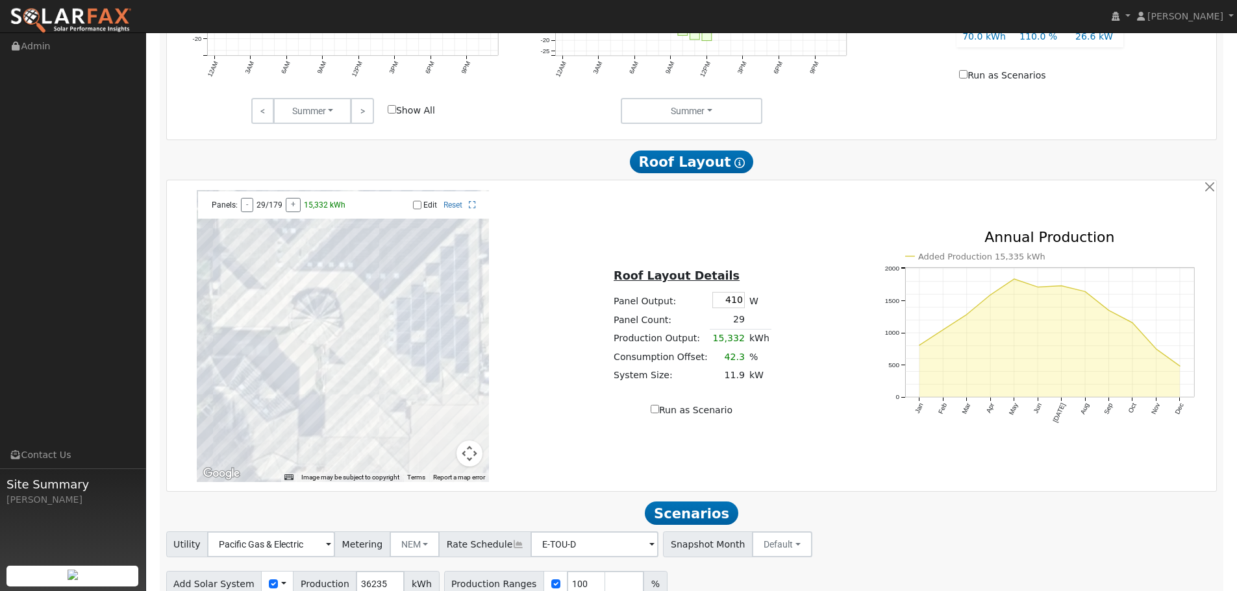
drag, startPoint x: 428, startPoint y: 273, endPoint x: 390, endPoint y: 270, distance: 38.4
click at [390, 270] on div at bounding box center [343, 336] width 292 height 292
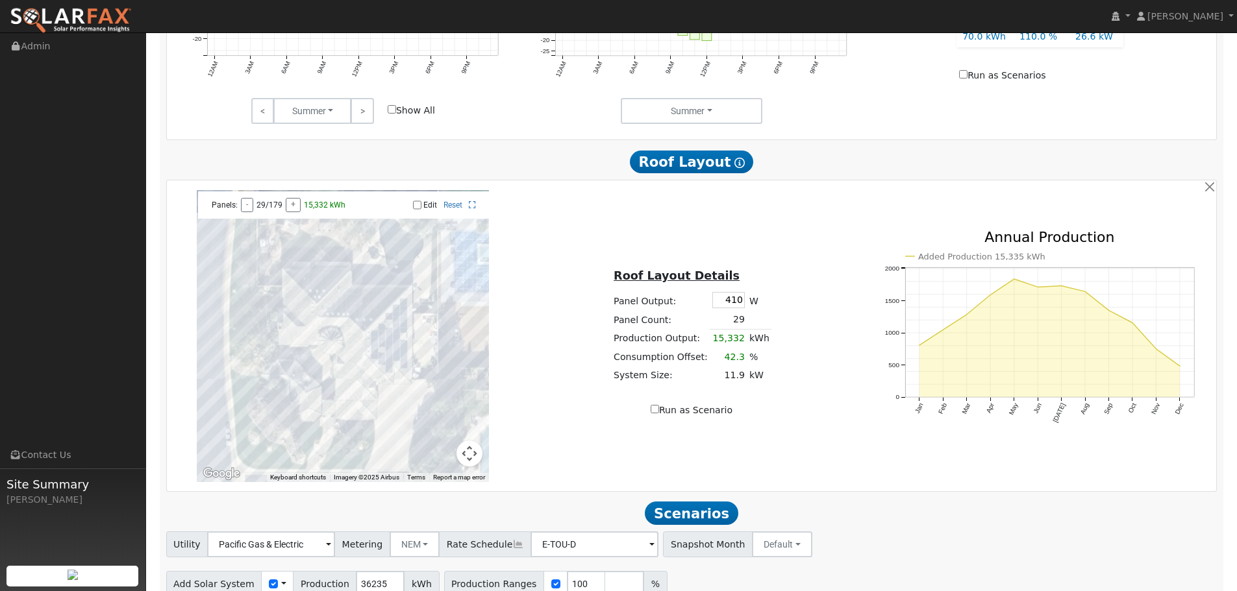
drag, startPoint x: 401, startPoint y: 269, endPoint x: 371, endPoint y: 317, distance: 56.0
click at [371, 317] on div at bounding box center [343, 336] width 292 height 292
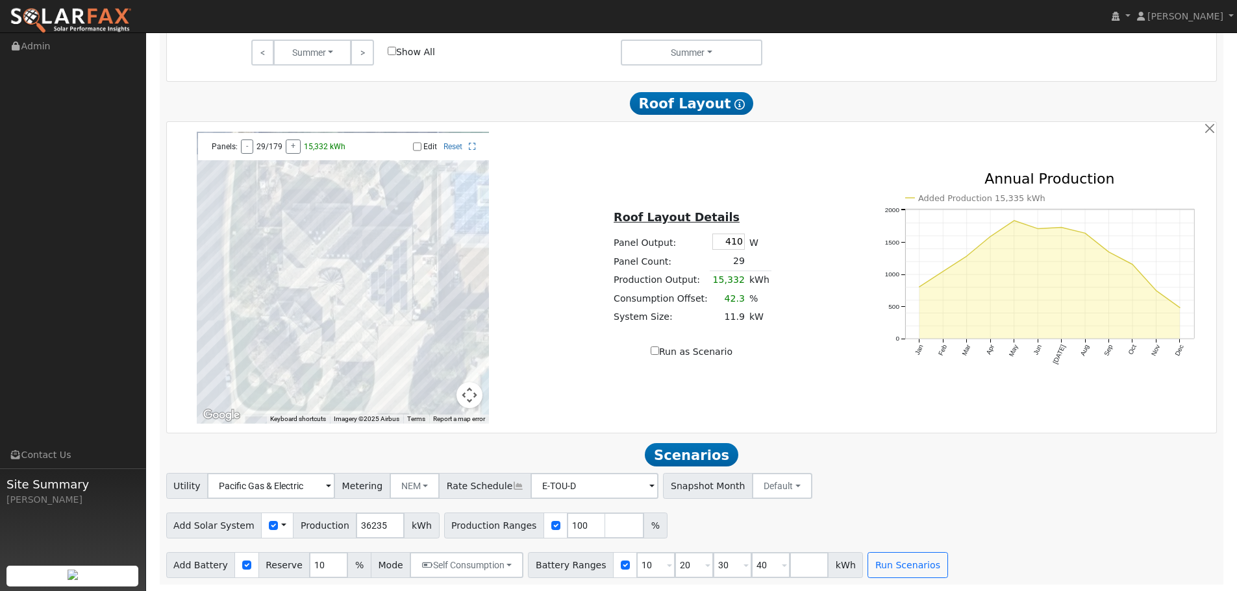
click at [659, 352] on input "Run as Scenario" at bounding box center [654, 351] width 8 height 8
checkbox input "true"
type input "15332"
click at [416, 486] on button "NEM" at bounding box center [415, 486] width 51 height 26
click at [436, 453] on h2 "Scenarios Scenario" at bounding box center [691, 455] width 1051 height 24
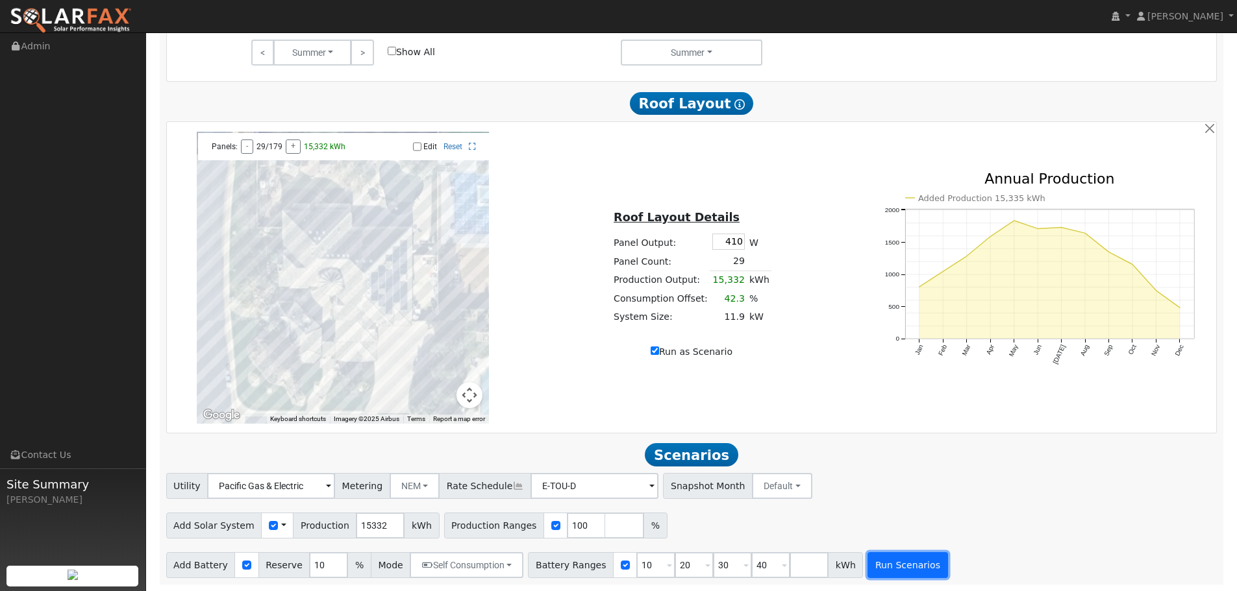
click at [867, 567] on button "Run Scenarios" at bounding box center [907, 565] width 80 height 26
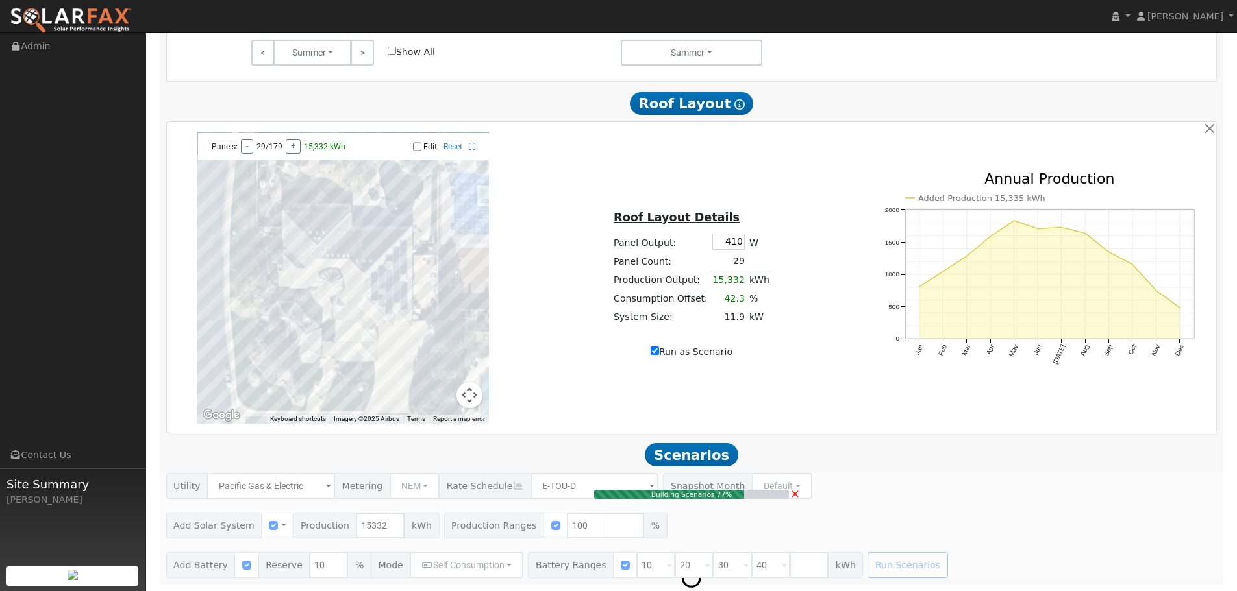
type input "11.9"
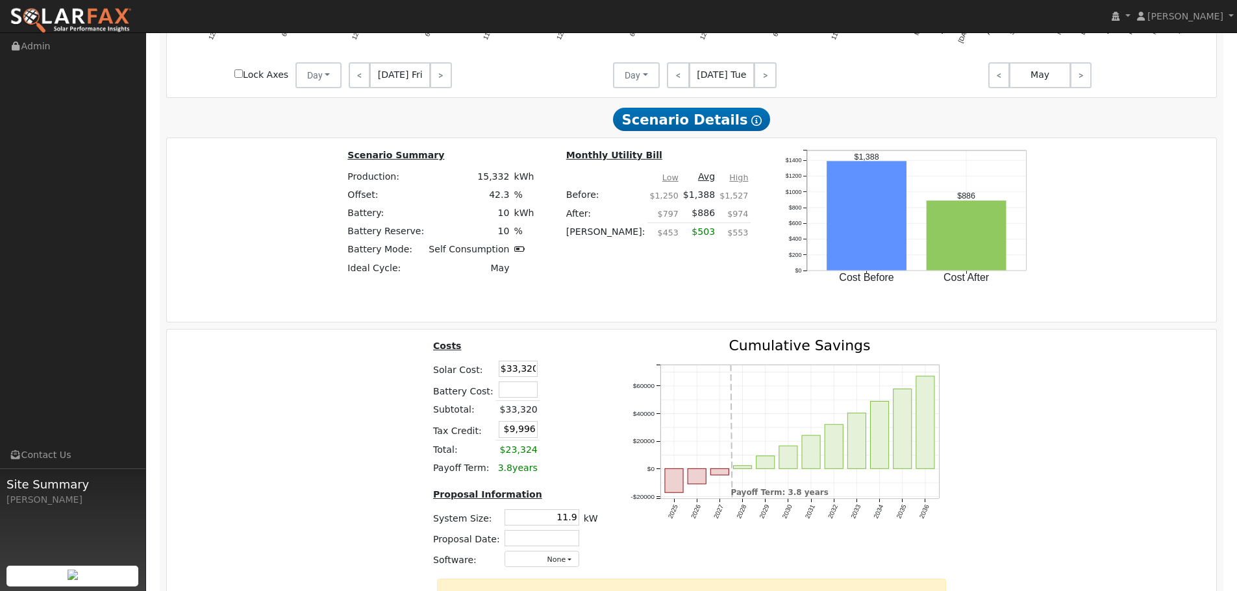
scroll to position [1848, 0]
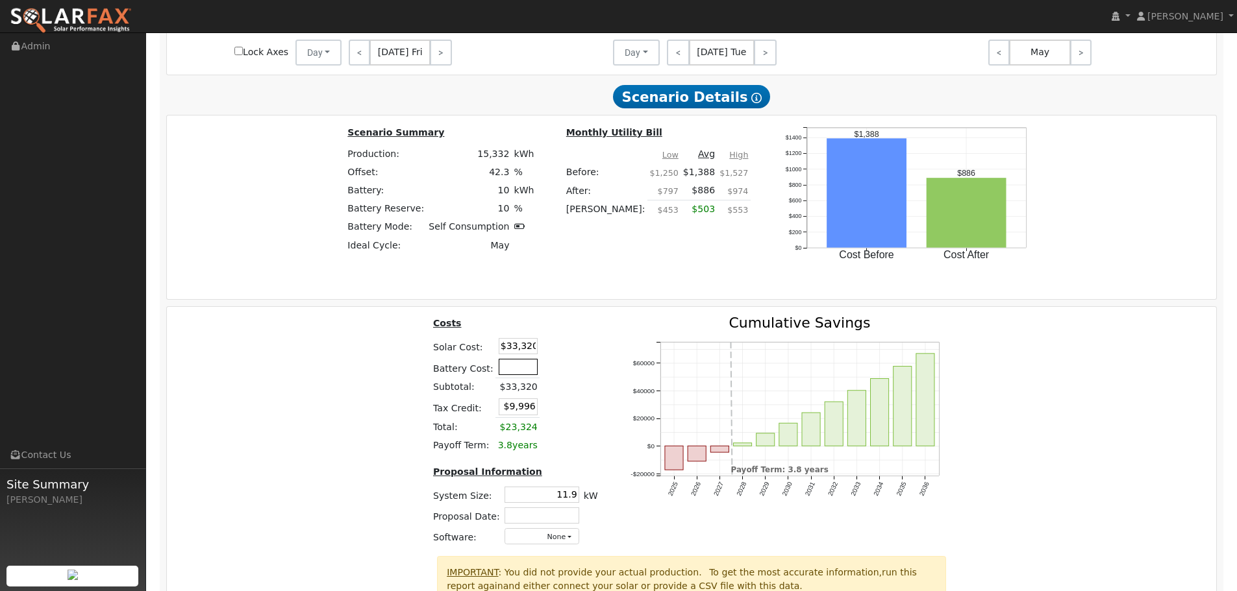
click at [521, 373] on input "text" at bounding box center [518, 367] width 39 height 16
type input "$14,000"
type input "$14,196"
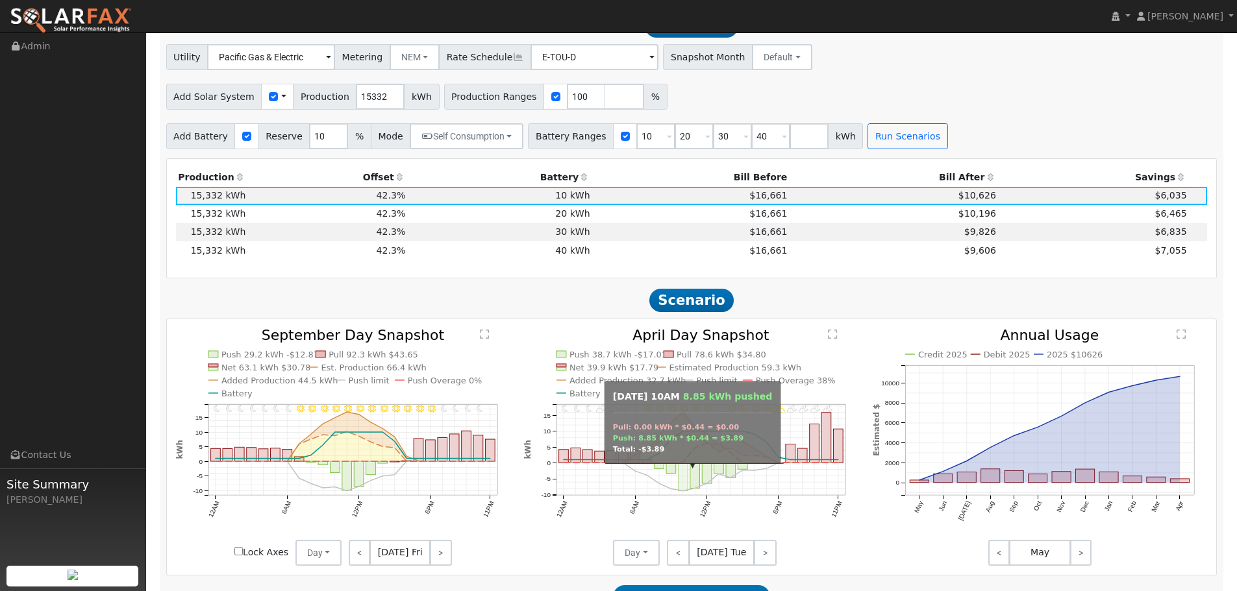
scroll to position [1329, 0]
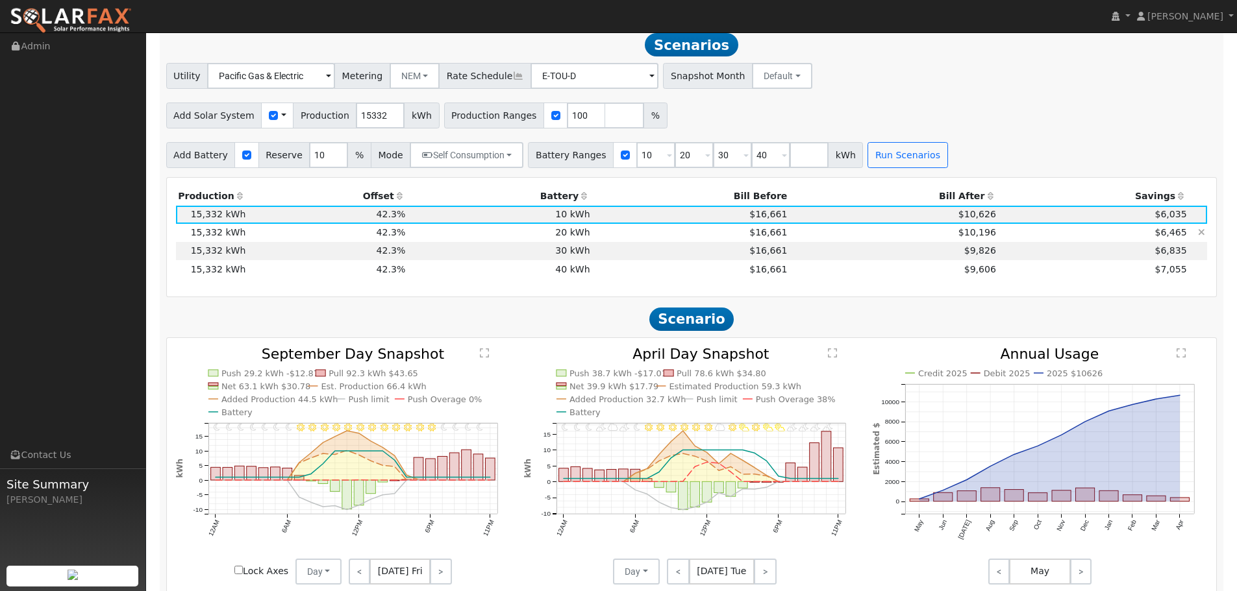
click at [725, 238] on td "$16,661" at bounding box center [690, 233] width 197 height 18
type input "$9,996"
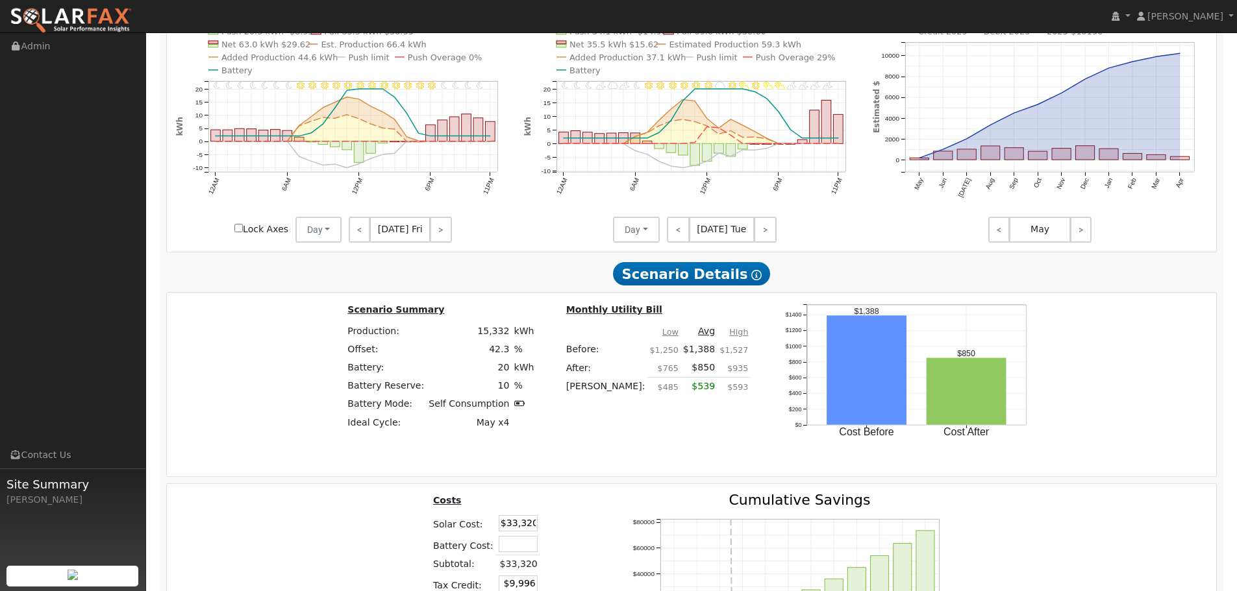
scroll to position [1848, 0]
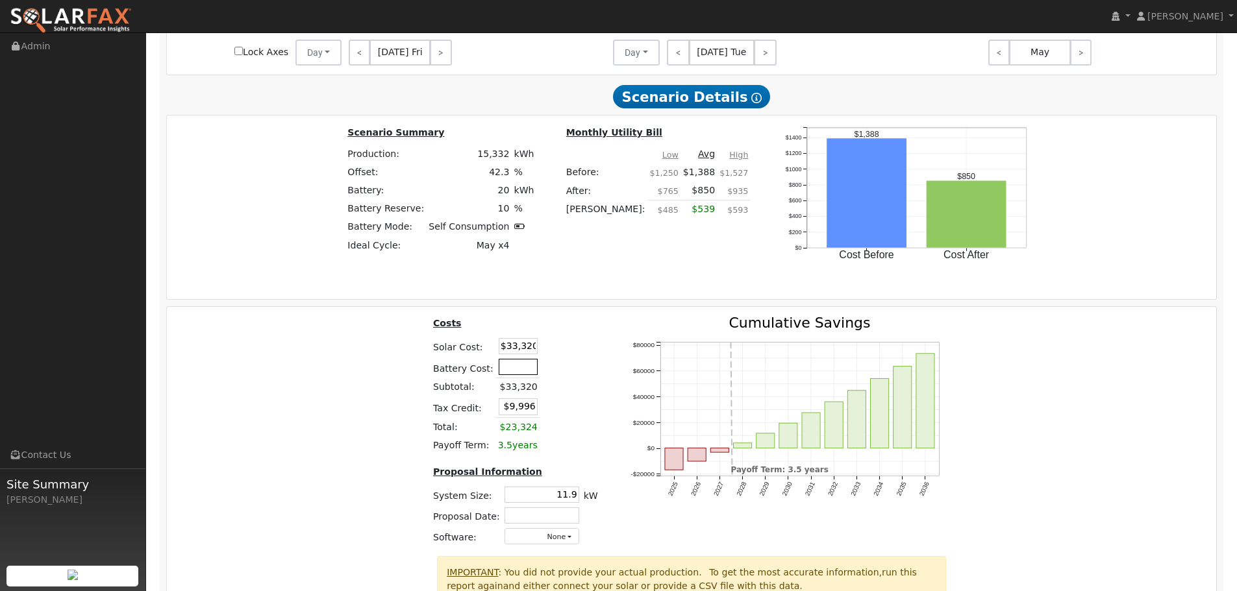
click at [524, 371] on input "text" at bounding box center [518, 367] width 39 height 16
type input "$24,000"
type input "$17,196"
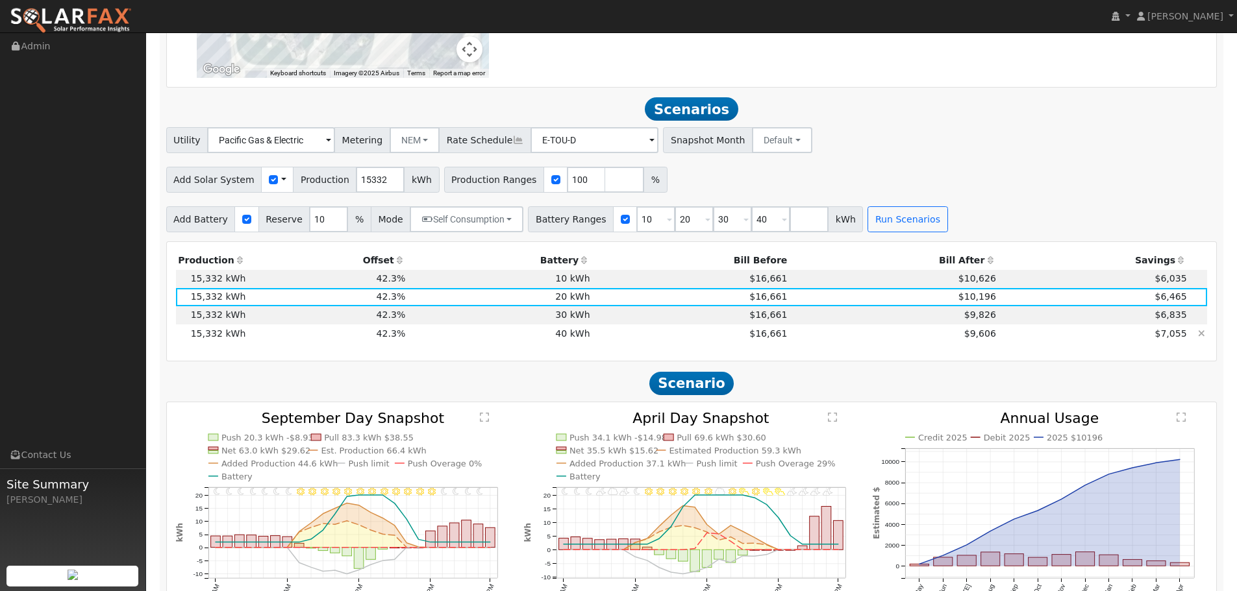
scroll to position [1264, 0]
click at [741, 325] on td "$16,661" at bounding box center [690, 316] width 197 height 18
type input "$9,996"
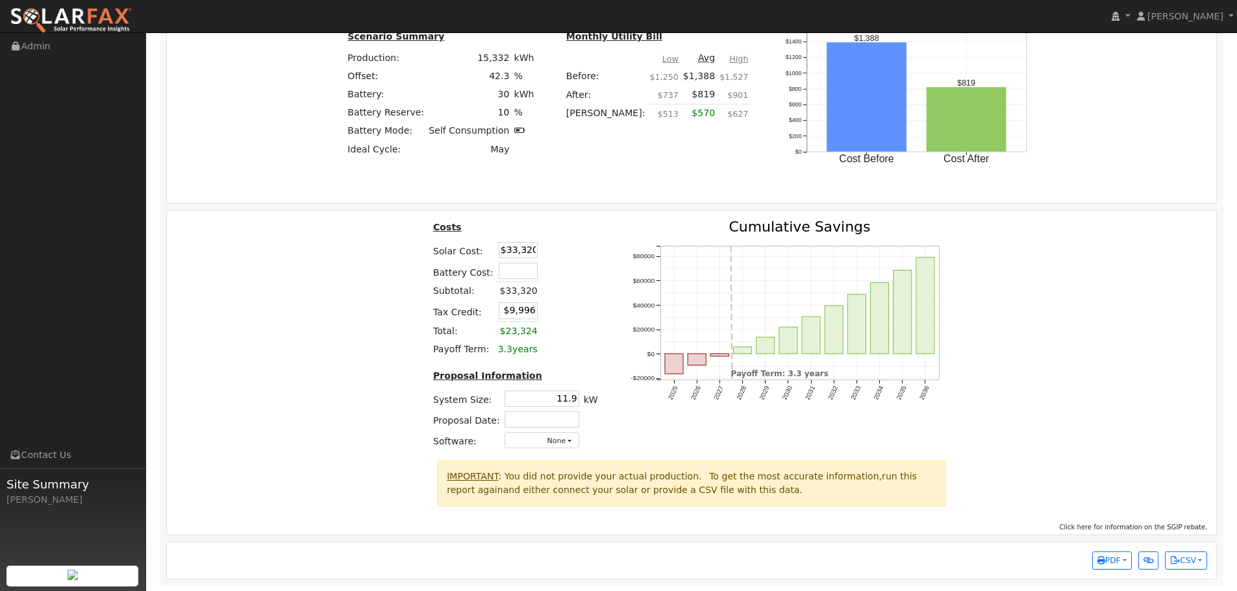
scroll to position [1952, 0]
click at [529, 270] on input "text" at bounding box center [518, 270] width 39 height 16
type input "$34,000"
type input "$20,196"
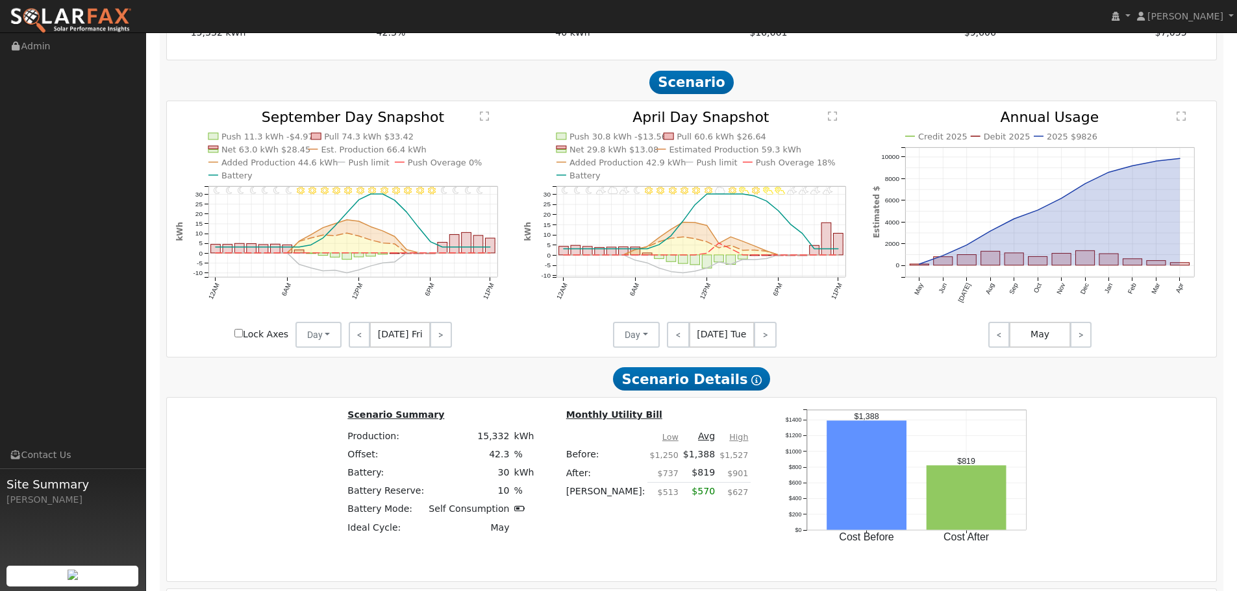
scroll to position [1498, 0]
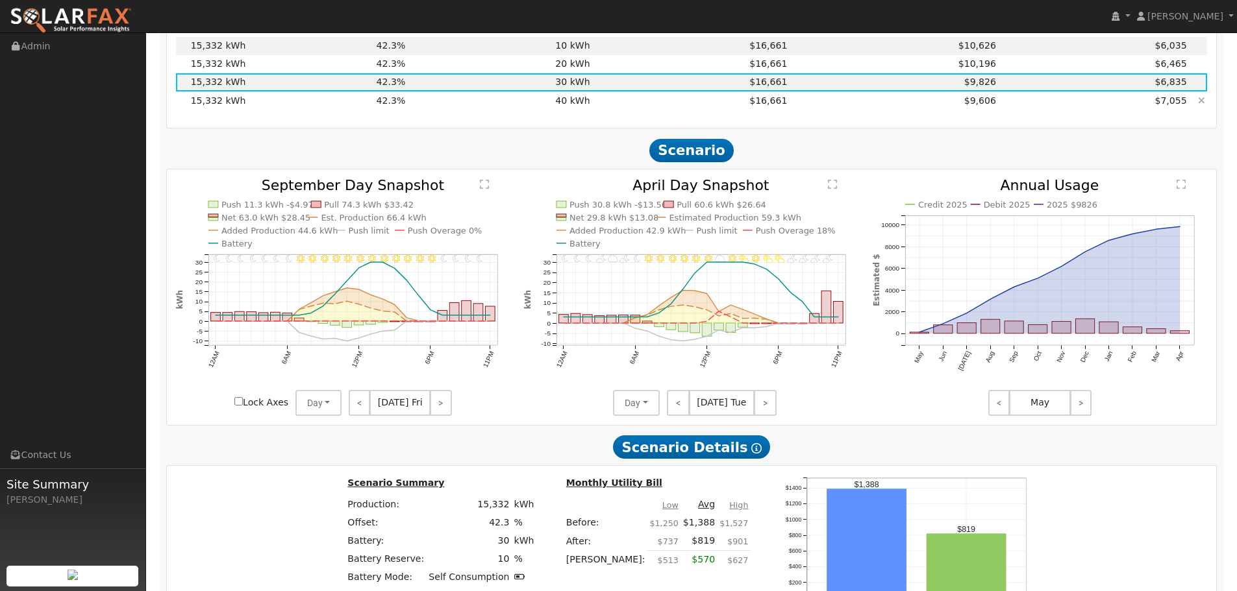
click at [719, 110] on td "$16,661" at bounding box center [690, 101] width 197 height 18
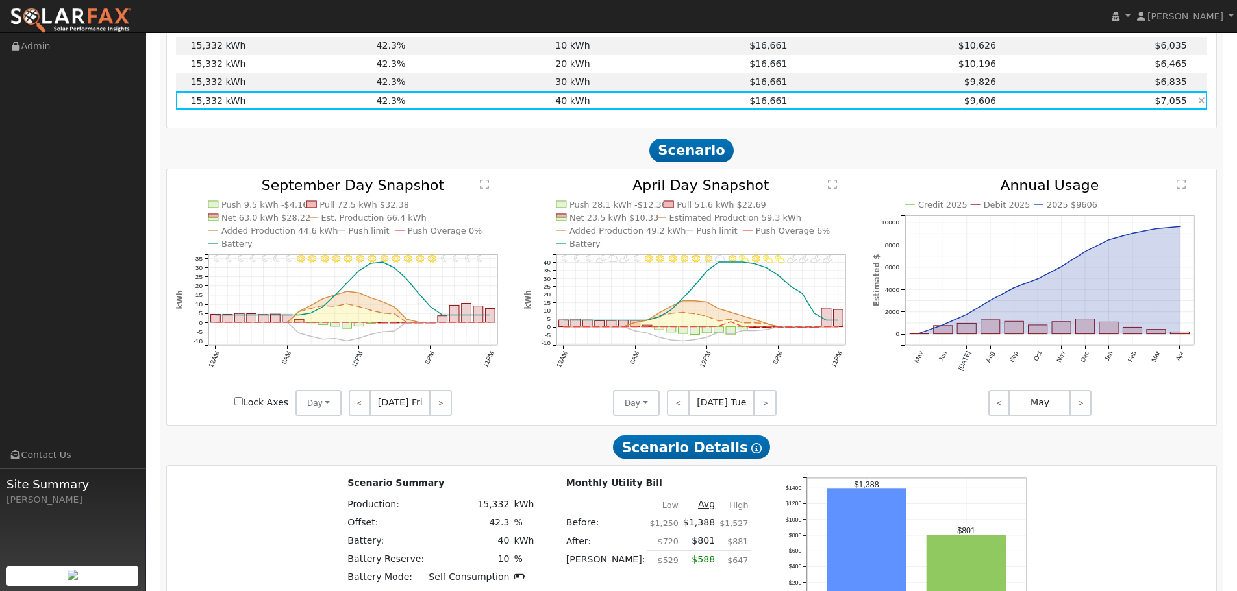
type input "$9,996"
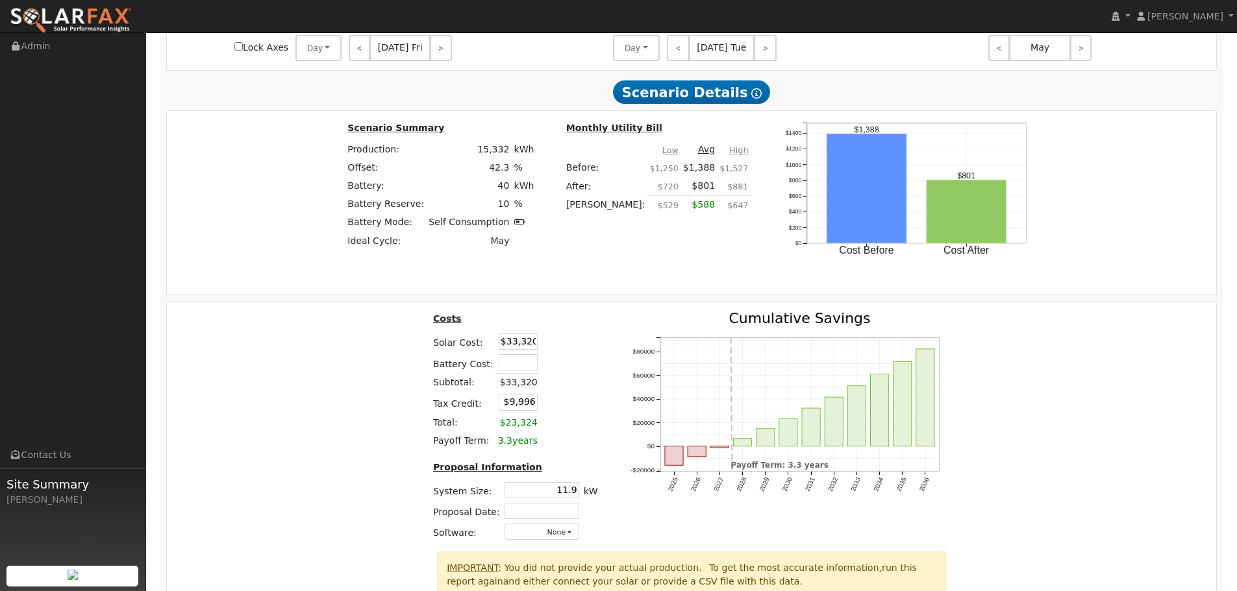
scroll to position [1952, 0]
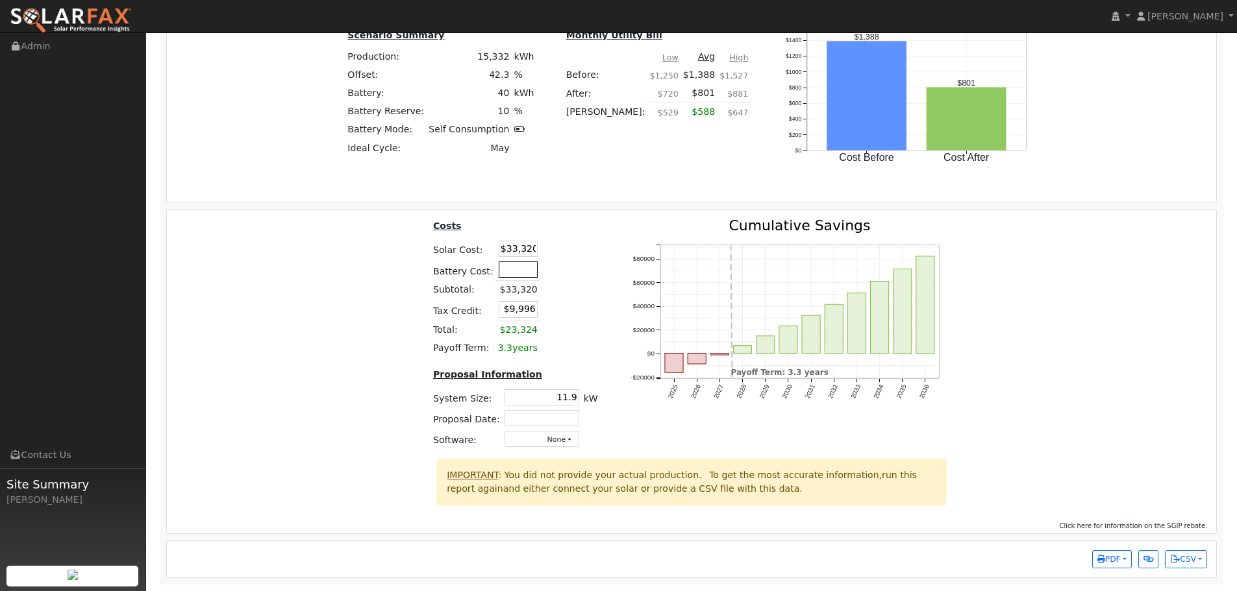
click at [513, 267] on input "text" at bounding box center [518, 270] width 39 height 16
type input "$44,000"
type input "$23,196"
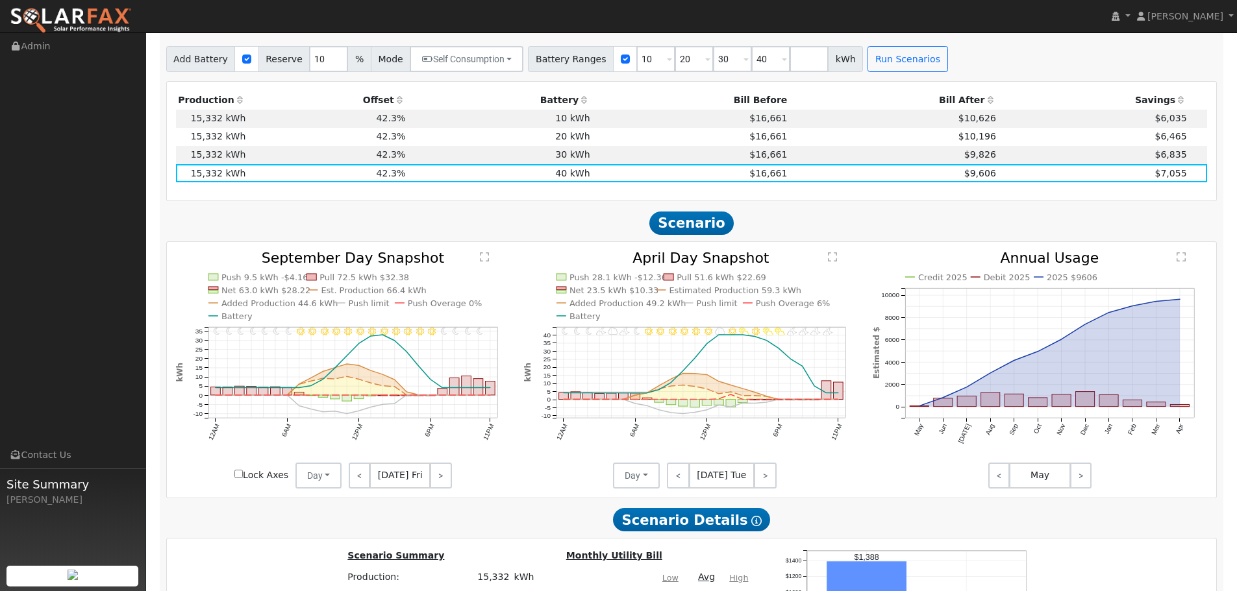
scroll to position [1368, 0]
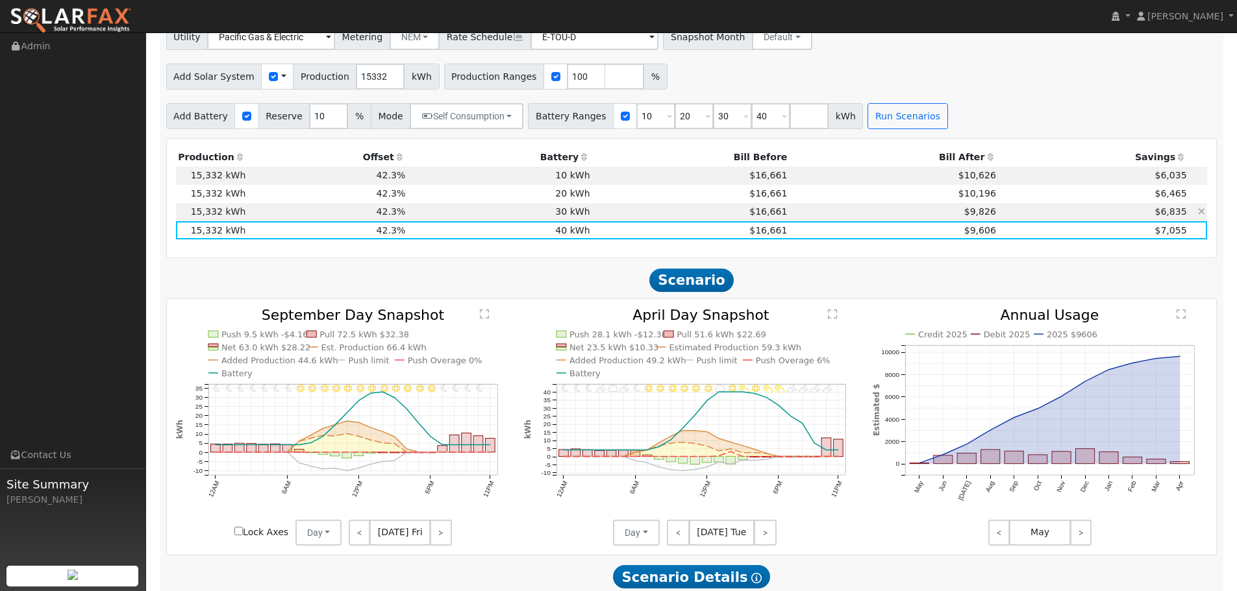
click at [730, 221] on td "$16,661" at bounding box center [690, 212] width 197 height 18
type input "$34,000"
type input "$20,196"
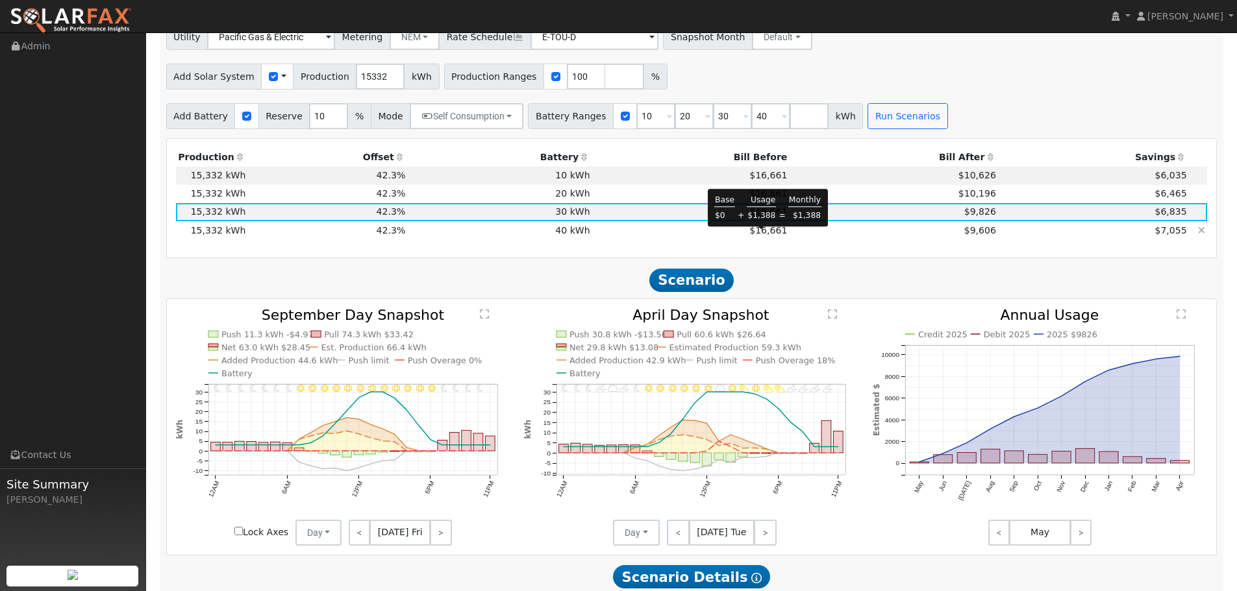
click at [776, 234] on span "$16,661" at bounding box center [768, 230] width 38 height 10
type input "$44,000"
type input "$23,196"
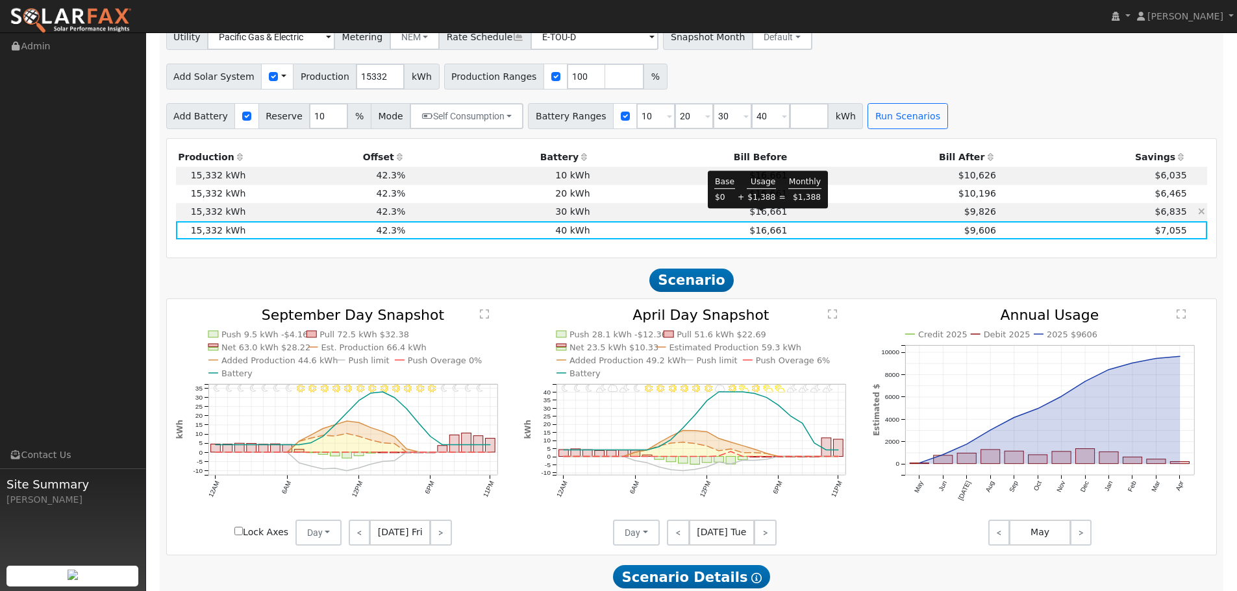
click at [776, 217] on span "$16,661" at bounding box center [768, 211] width 38 height 10
type input "$34,000"
type input "$20,196"
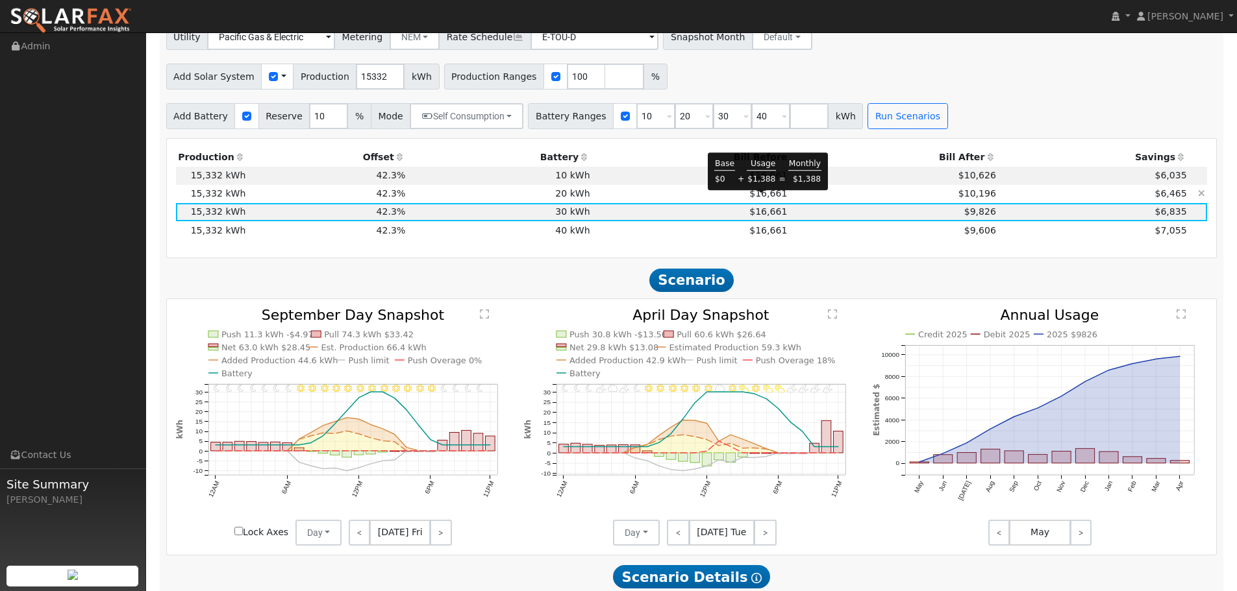
click at [776, 199] on span "$16,661" at bounding box center [768, 193] width 38 height 10
type input "$24,000"
type input "$17,196"
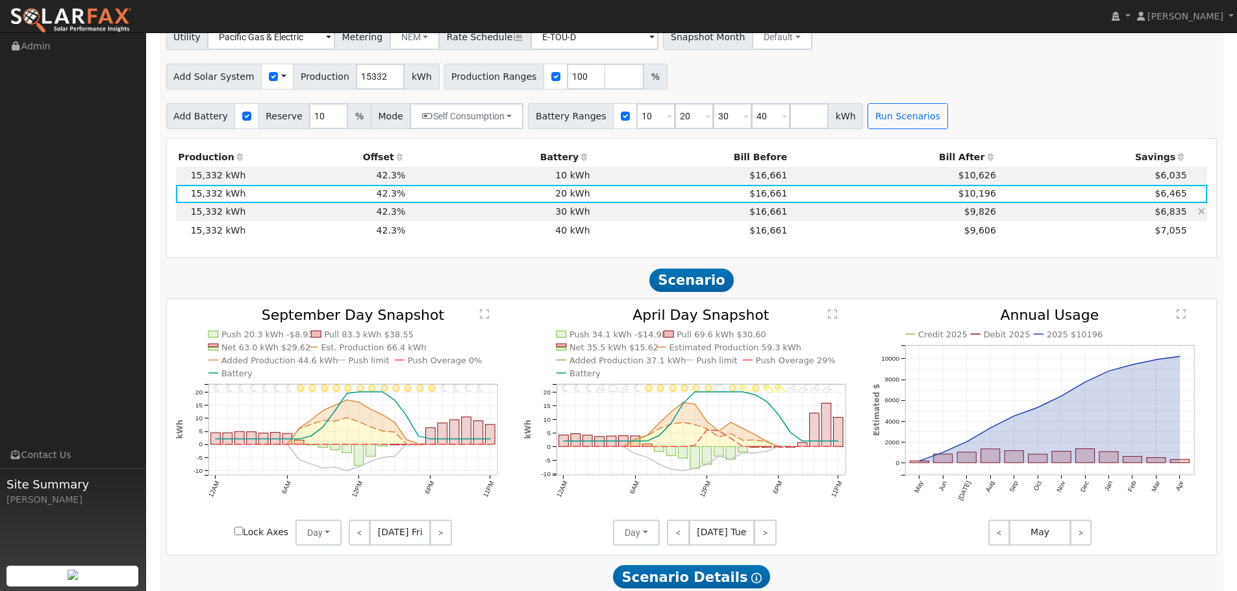
click at [778, 217] on td "$16,661" at bounding box center [690, 212] width 197 height 18
type input "$34,000"
type input "$20,196"
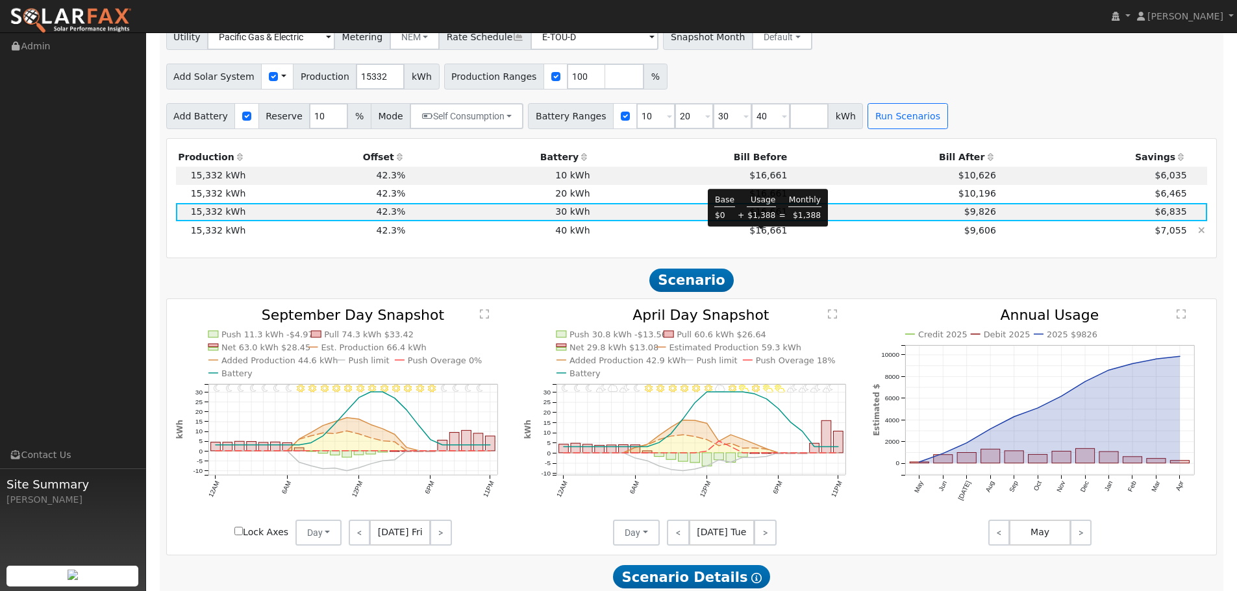
click at [776, 232] on span "$16,661" at bounding box center [768, 230] width 38 height 10
type input "$44,000"
type input "$23,196"
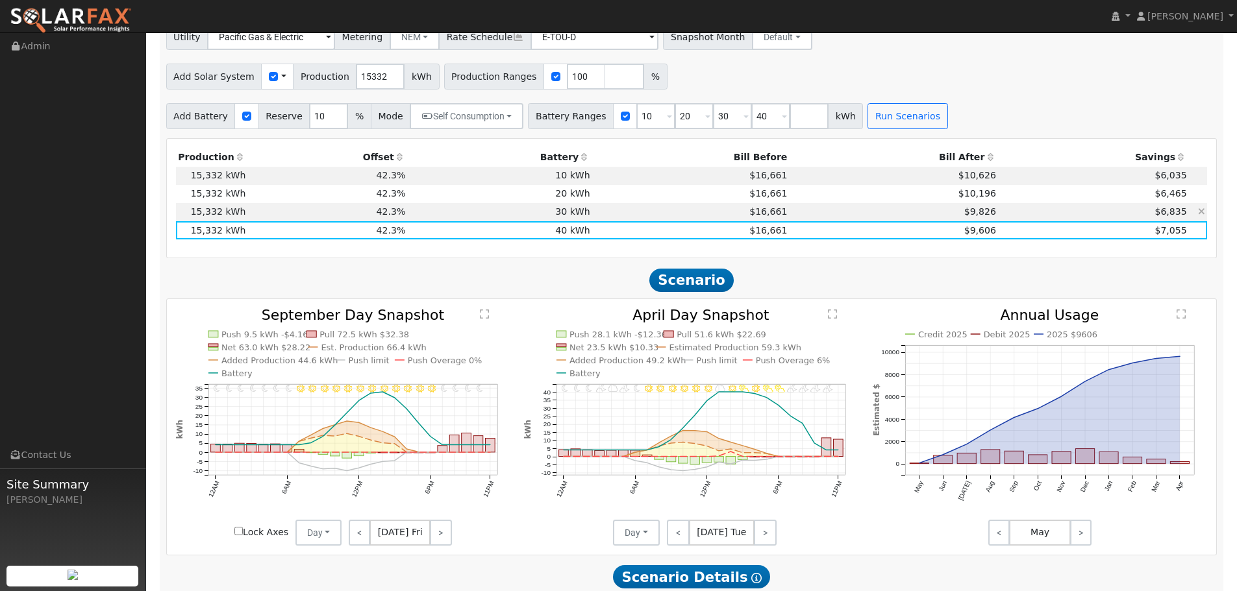
click at [778, 221] on td "$16,661" at bounding box center [690, 212] width 197 height 18
type input "$34,000"
type input "$20,196"
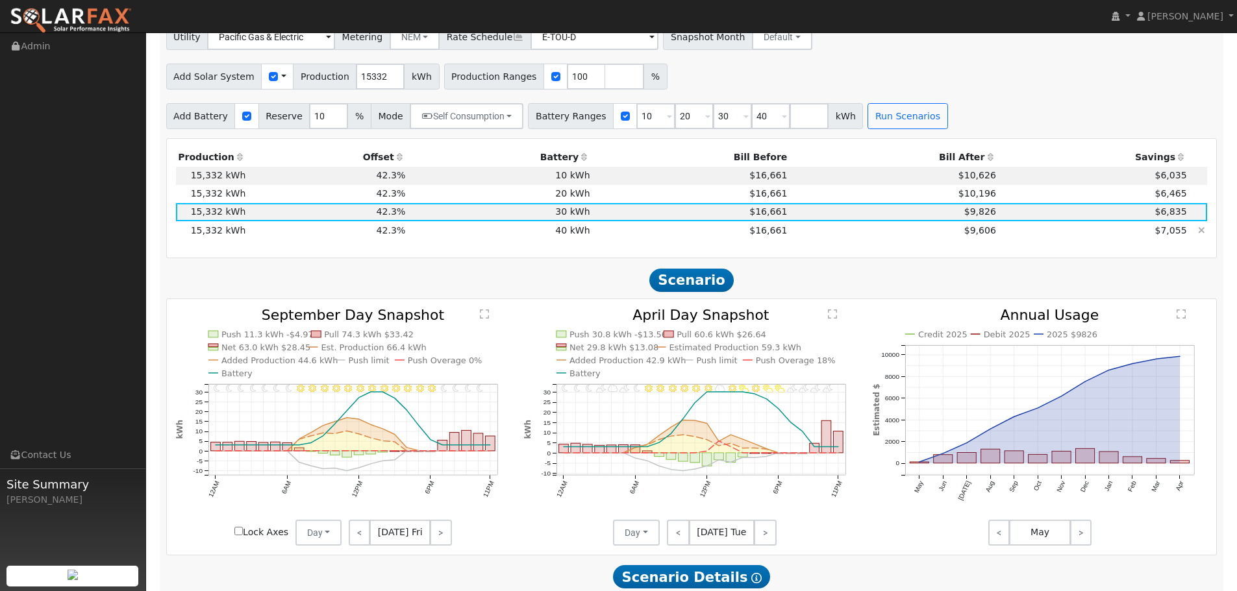
click at [789, 236] on td "$9,606" at bounding box center [893, 230] width 209 height 18
type input "$44,000"
type input "$23,196"
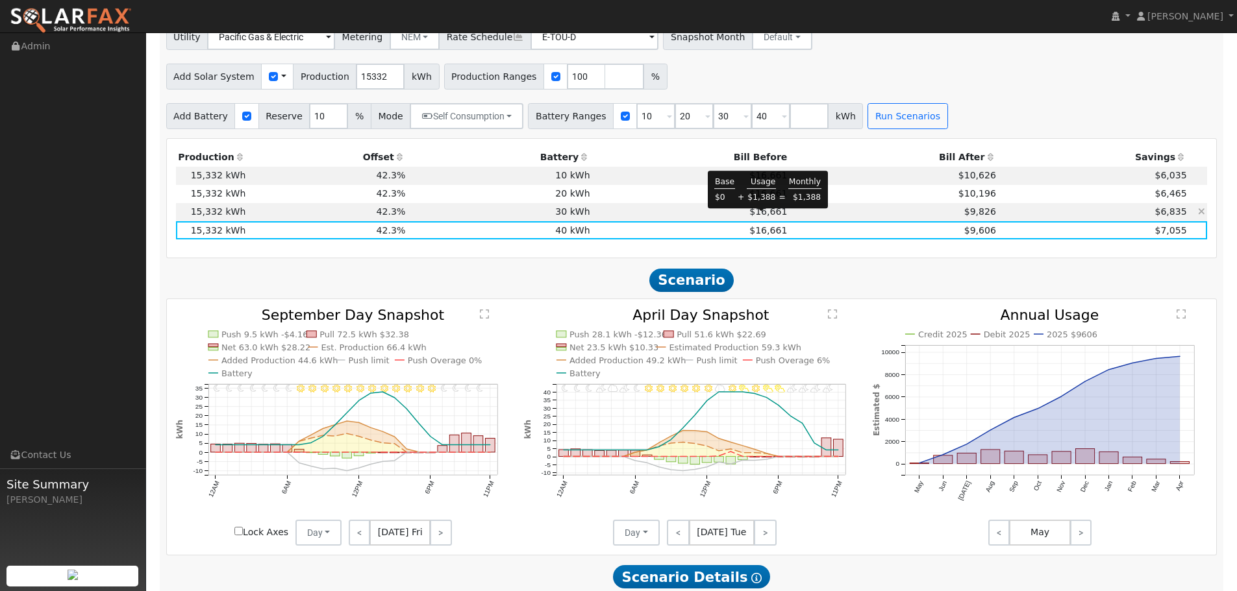
click at [775, 217] on span "$16,661" at bounding box center [768, 211] width 38 height 10
type input "$34,000"
type input "$20,196"
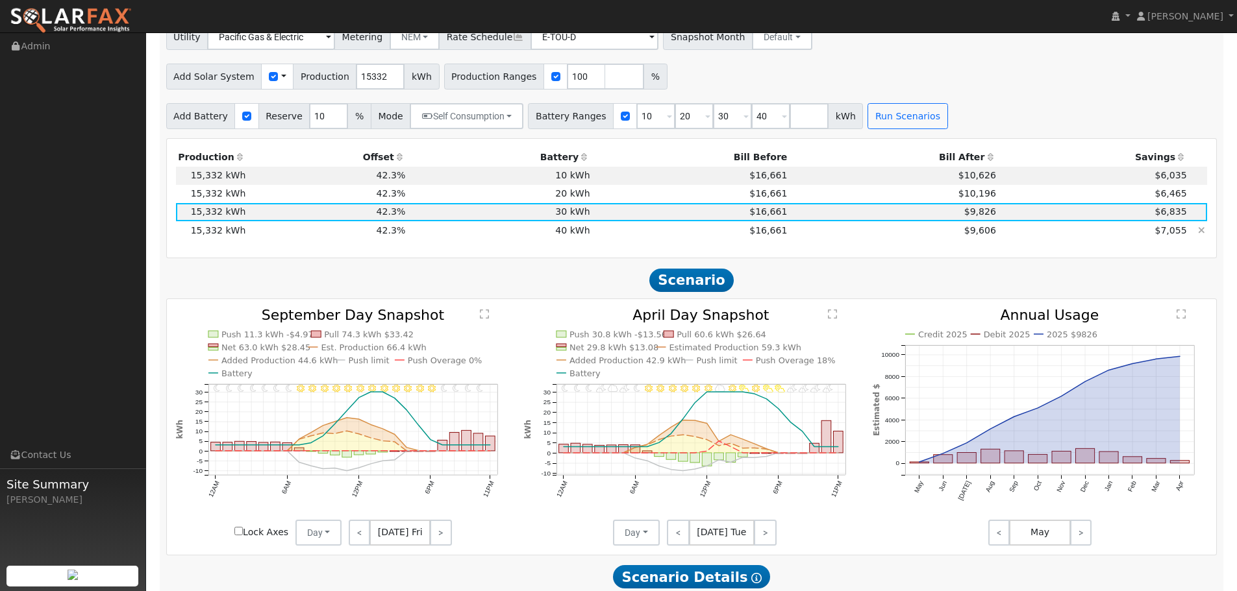
click at [778, 234] on td "$16,661" at bounding box center [690, 230] width 197 height 18
type input "$44,000"
type input "$23,196"
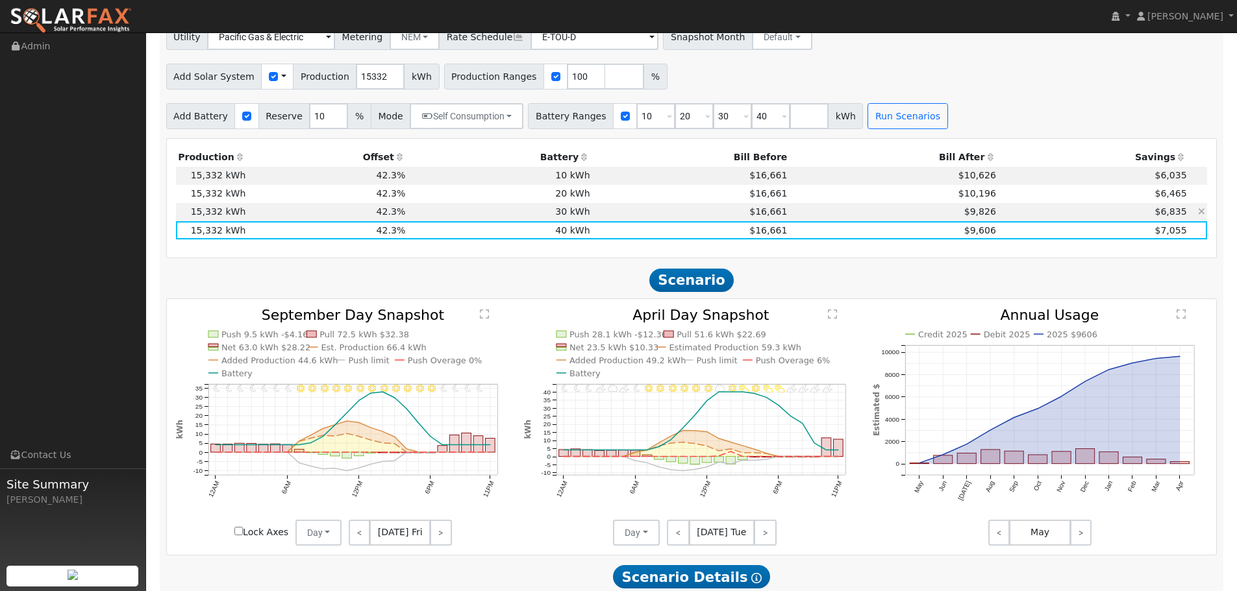
click at [778, 219] on td "$16,661" at bounding box center [690, 212] width 197 height 18
type input "$34,000"
type input "$20,196"
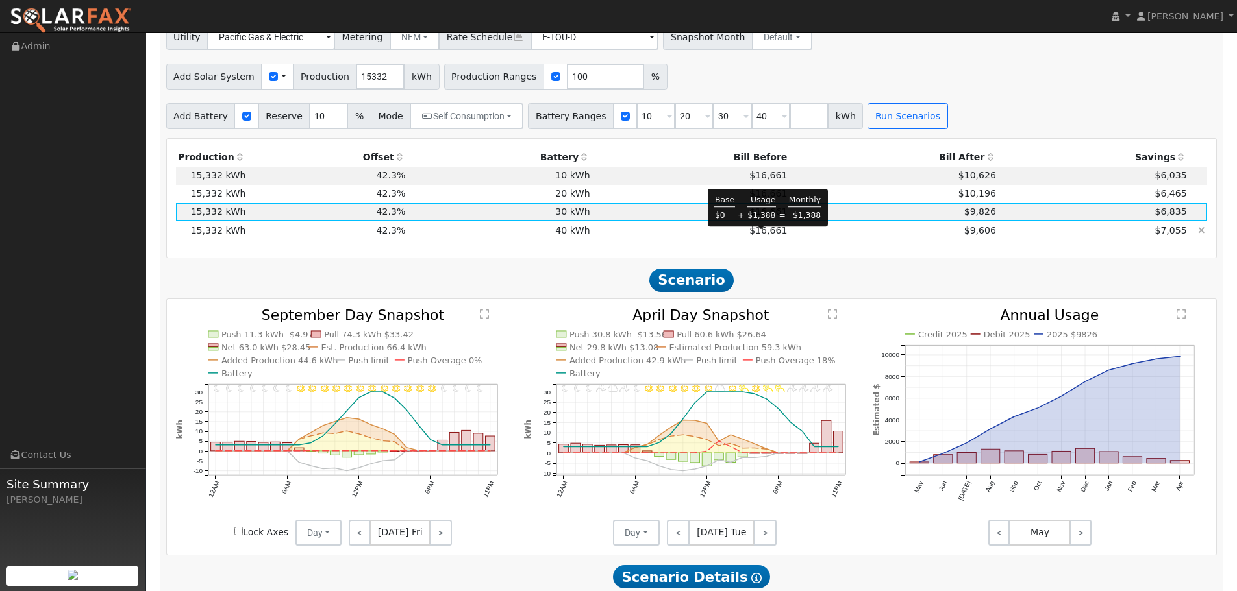
click at [775, 236] on span "$16,661" at bounding box center [768, 230] width 38 height 10
type input "$44,000"
type input "$23,196"
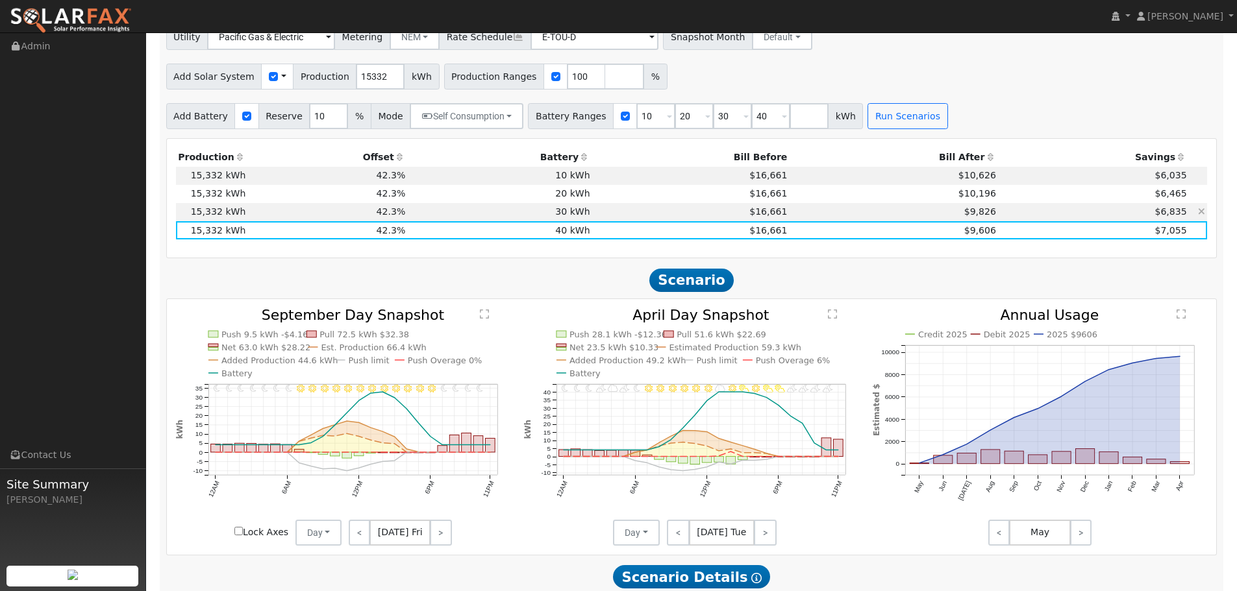
click at [708, 220] on td "$16,661" at bounding box center [690, 212] width 197 height 18
type input "$34,000"
type input "$20,196"
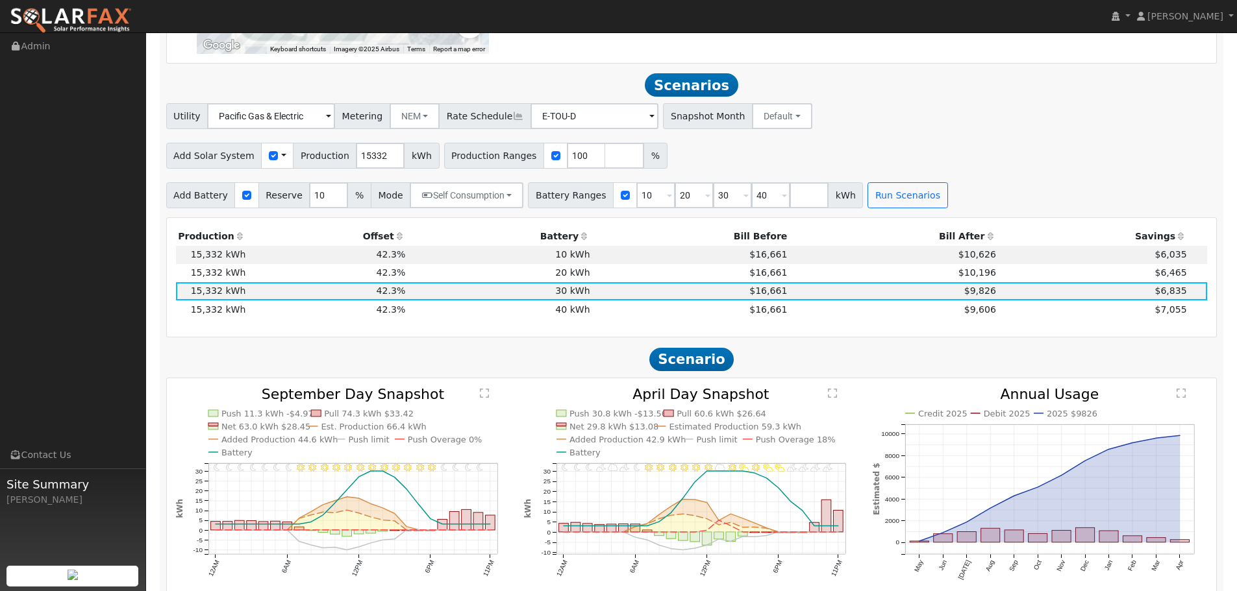
scroll to position [1303, 0]
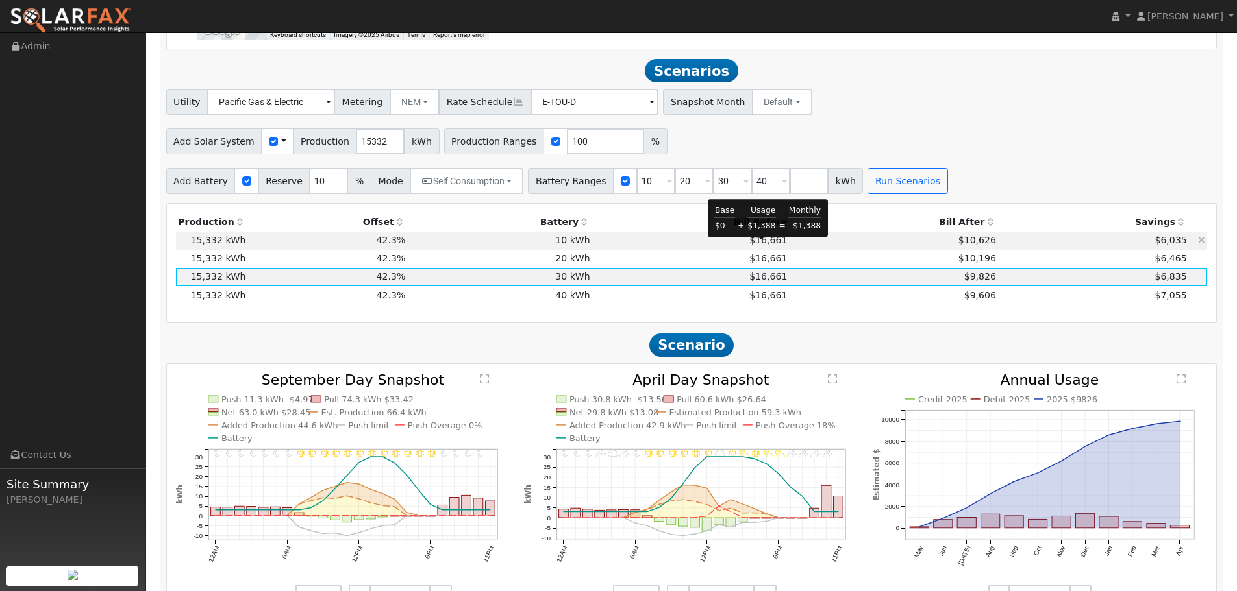
click at [770, 244] on span "$16,661" at bounding box center [768, 240] width 38 height 10
type input "$14,000"
type input "$14,196"
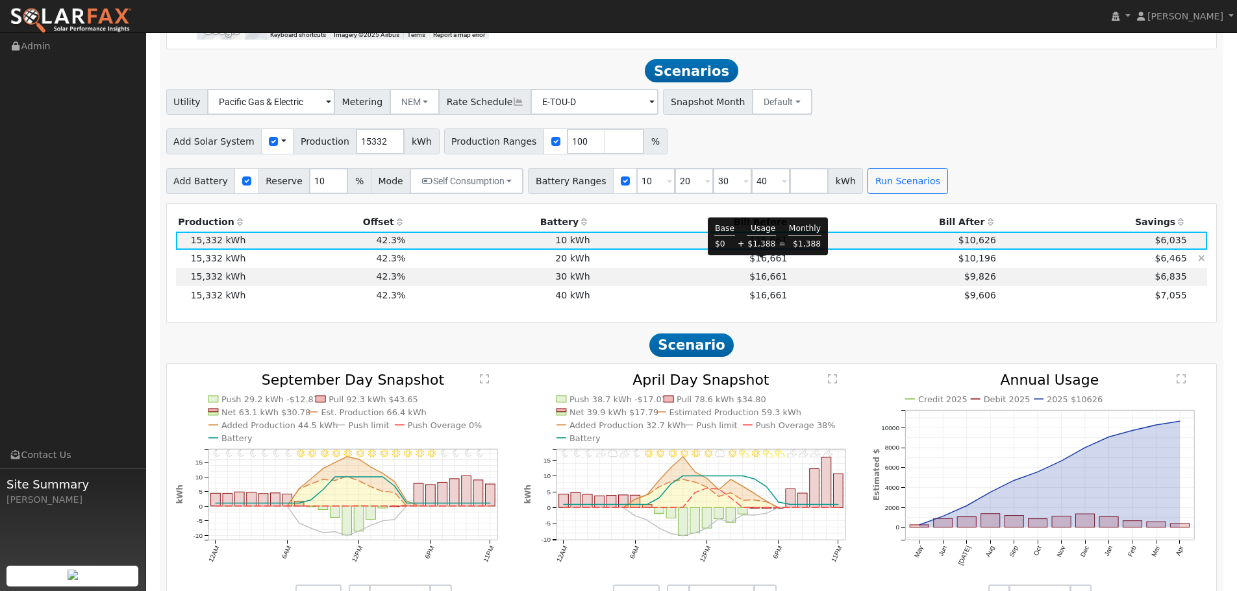
click at [756, 264] on span "$16,661" at bounding box center [768, 258] width 38 height 10
type input "$24,000"
type input "$17,196"
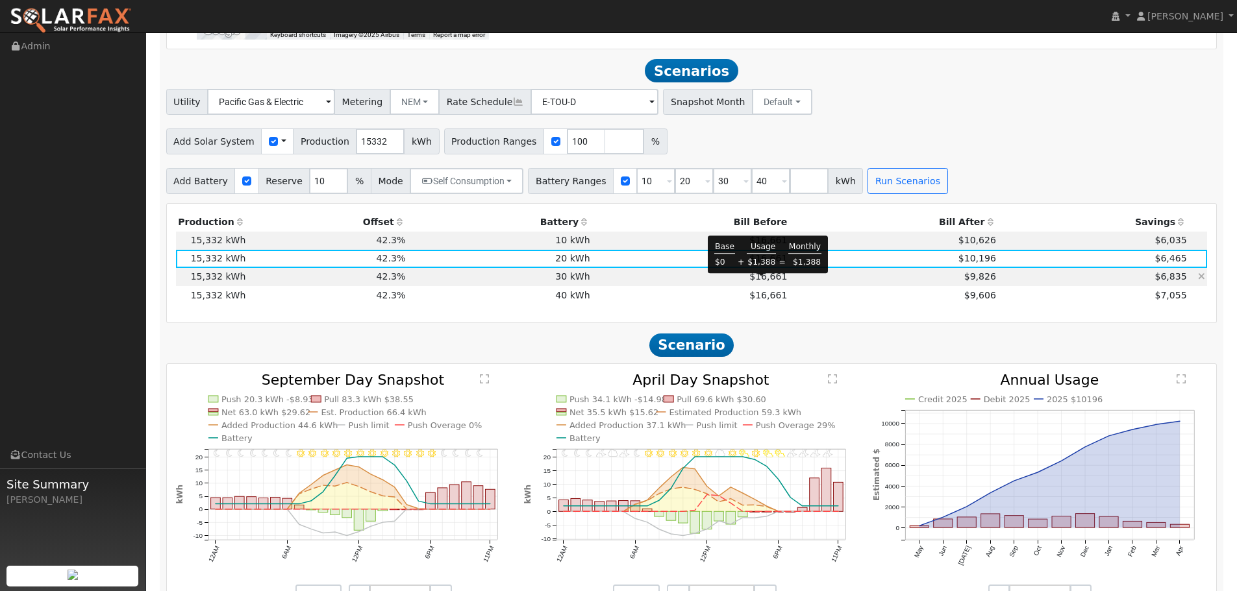
click at [756, 282] on span "$16,661" at bounding box center [768, 276] width 38 height 10
type input "$34,000"
type input "$20,196"
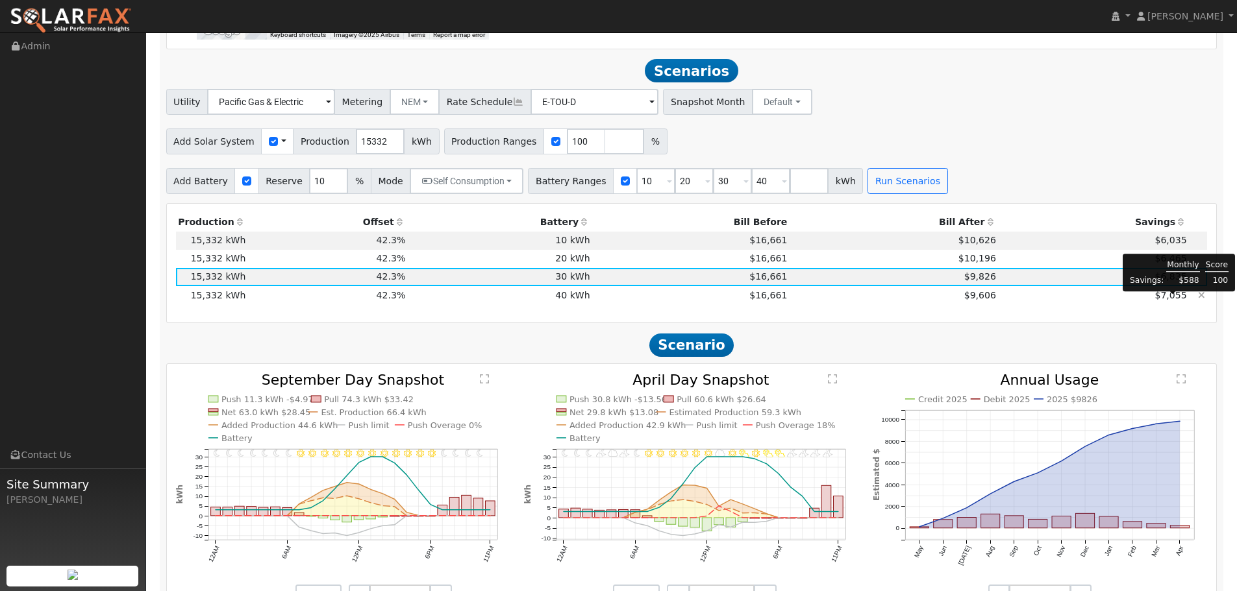
click at [1174, 301] on span "$7,055" at bounding box center [1170, 295] width 32 height 10
type input "$44,000"
type input "$23,196"
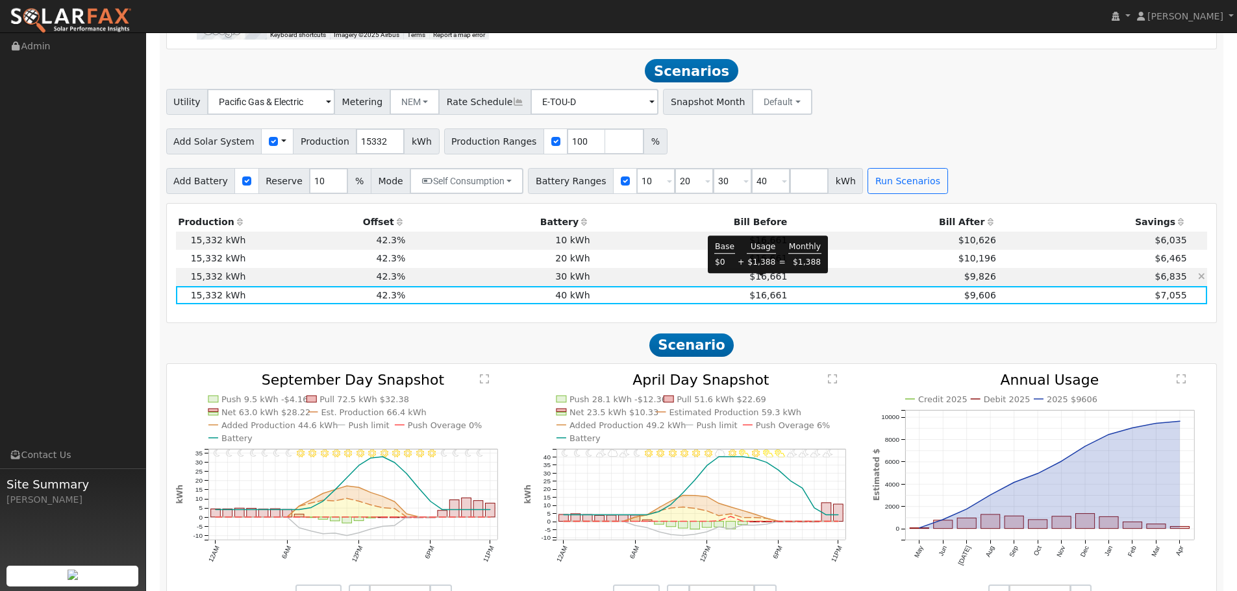
click at [765, 282] on span "$16,661" at bounding box center [768, 276] width 38 height 10
type input "$34,000"
type input "$20,196"
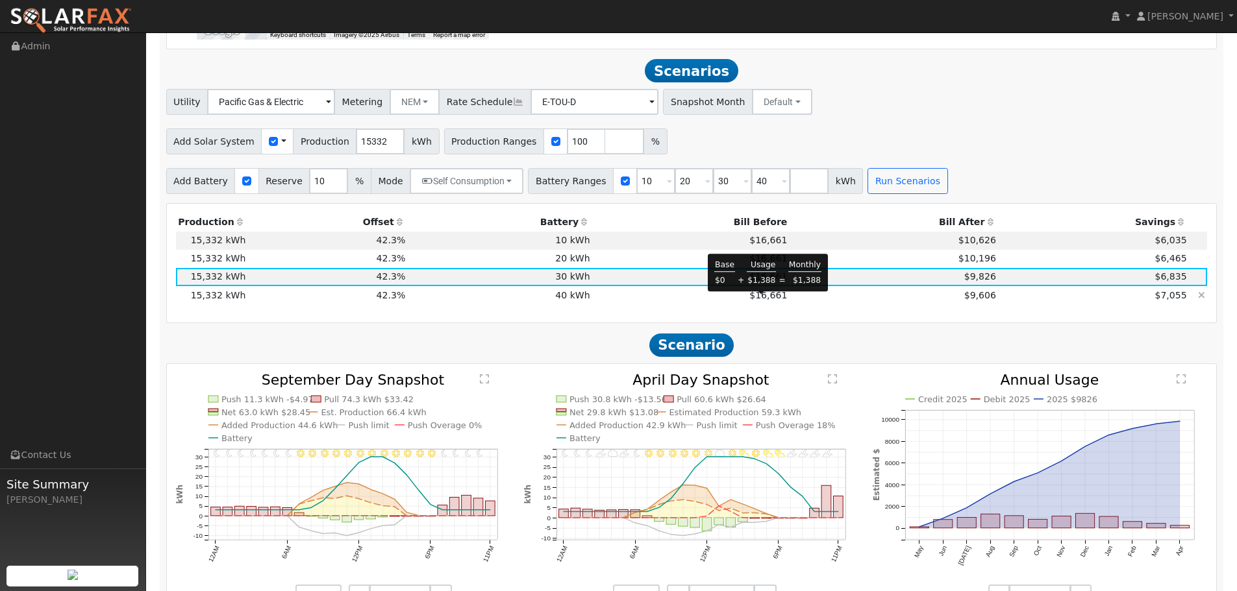
click at [763, 297] on span "$16,661" at bounding box center [768, 295] width 38 height 10
type input "$44,000"
type input "$23,196"
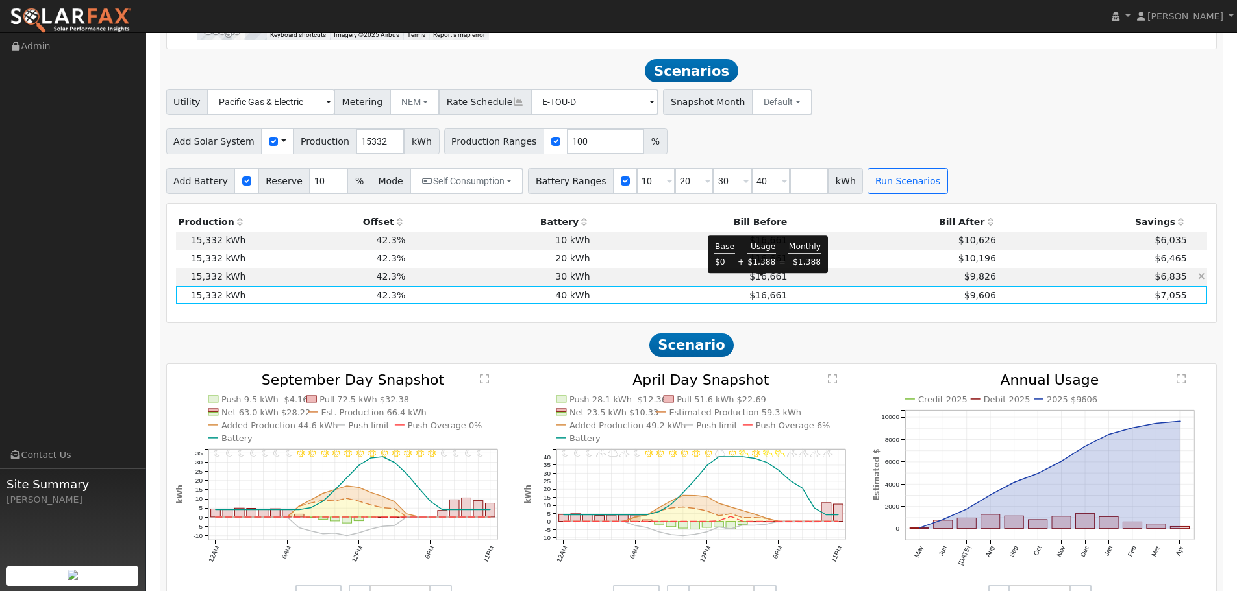
click at [766, 282] on span "$16,661" at bounding box center [768, 276] width 38 height 10
type input "$34,000"
type input "$20,196"
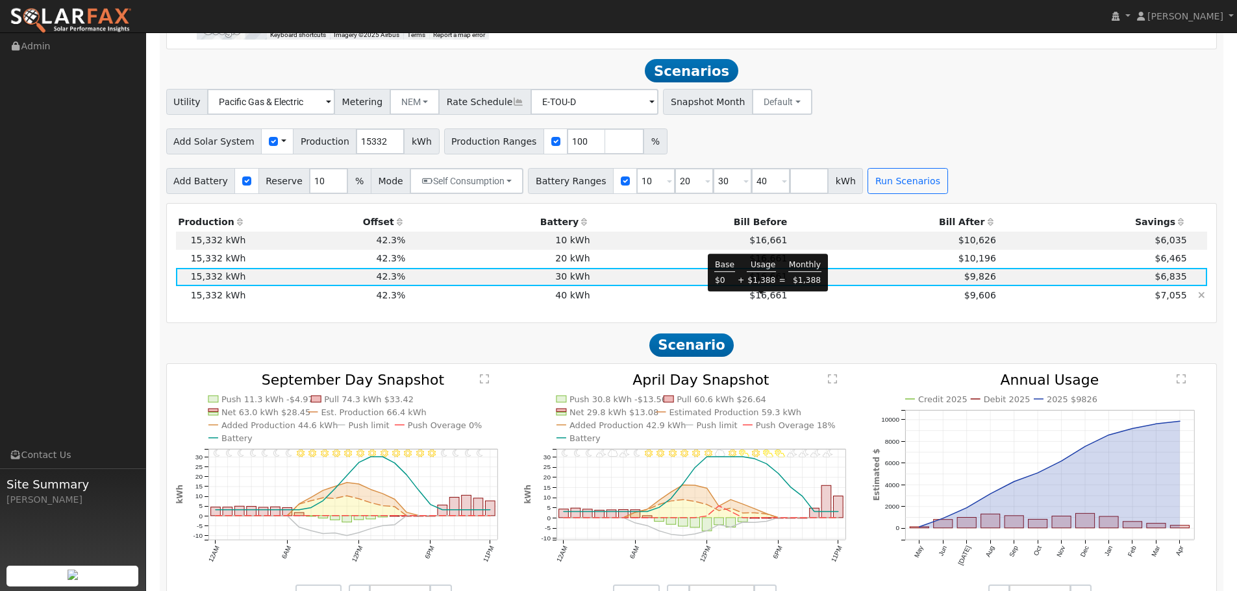
click at [771, 301] on span "$16,661" at bounding box center [768, 295] width 38 height 10
type input "$44,000"
type input "$23,196"
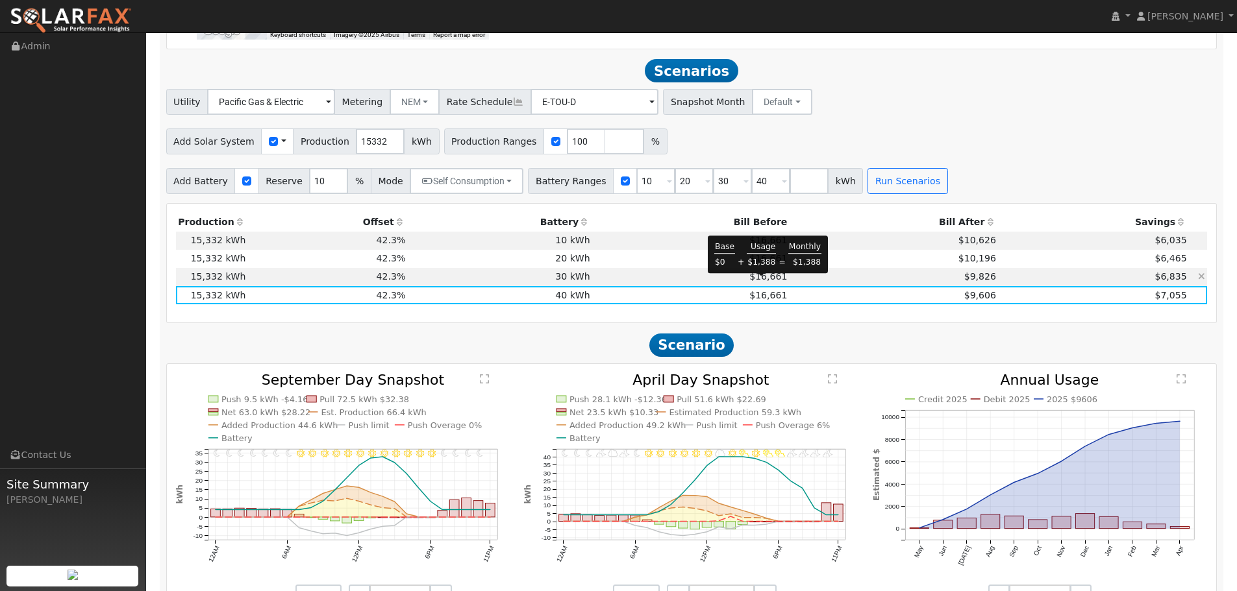
click at [772, 282] on span "$16,661" at bounding box center [768, 276] width 38 height 10
type input "$34,000"
type input "$20,196"
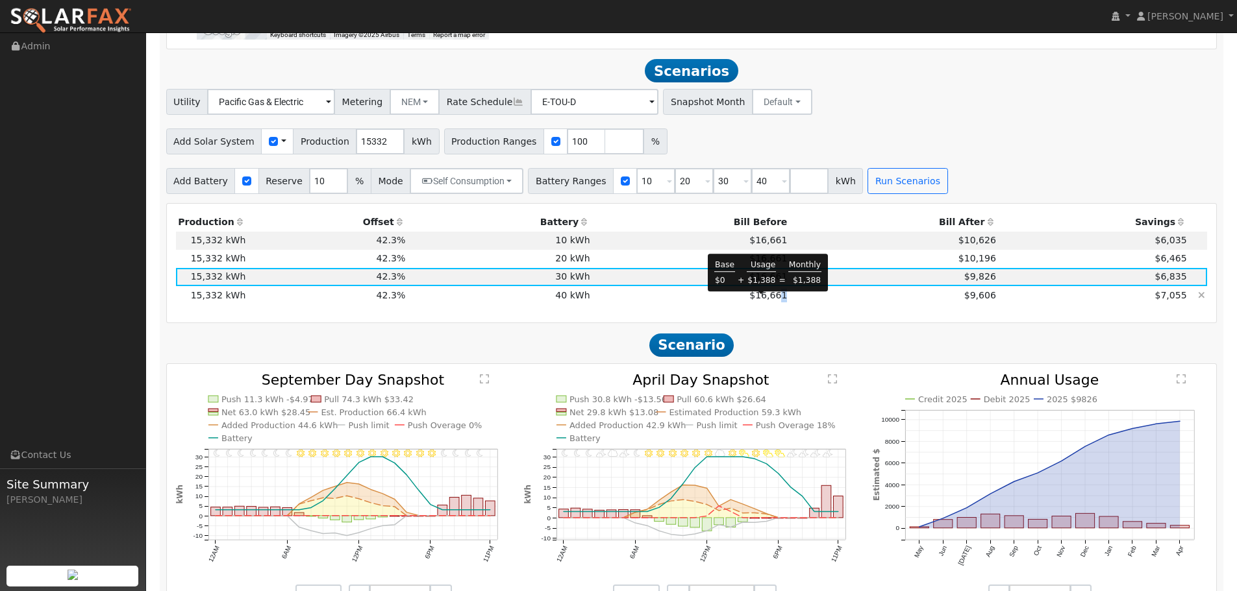
click at [775, 297] on span "$16,661" at bounding box center [768, 295] width 38 height 10
type input "$44,000"
type input "$23,196"
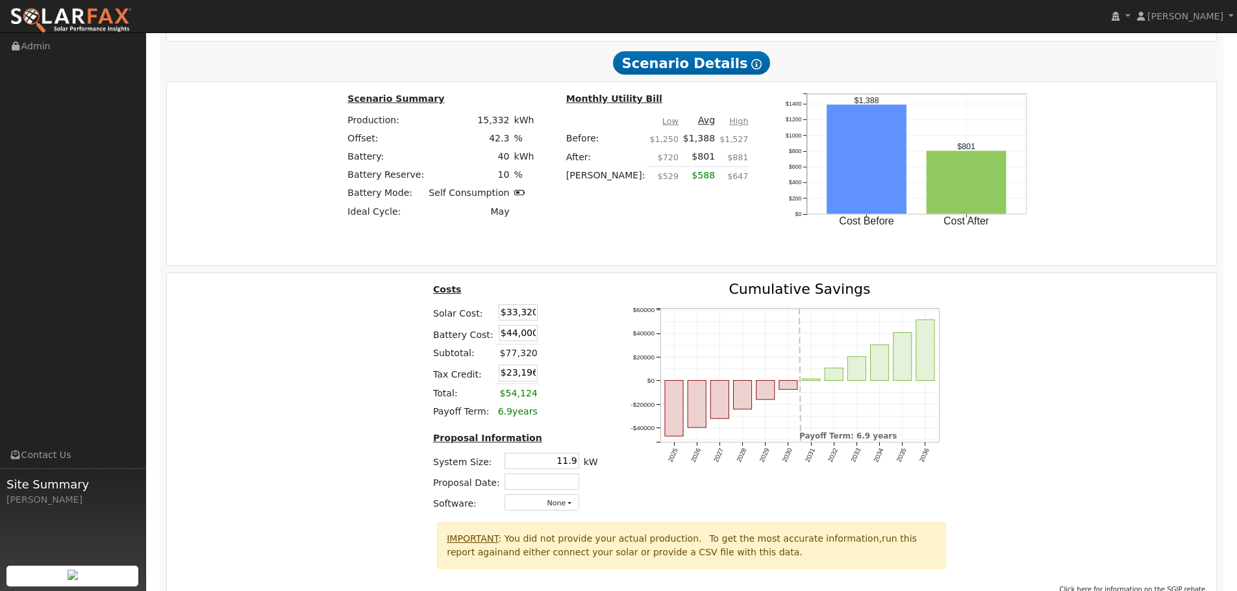
scroll to position [1887, 0]
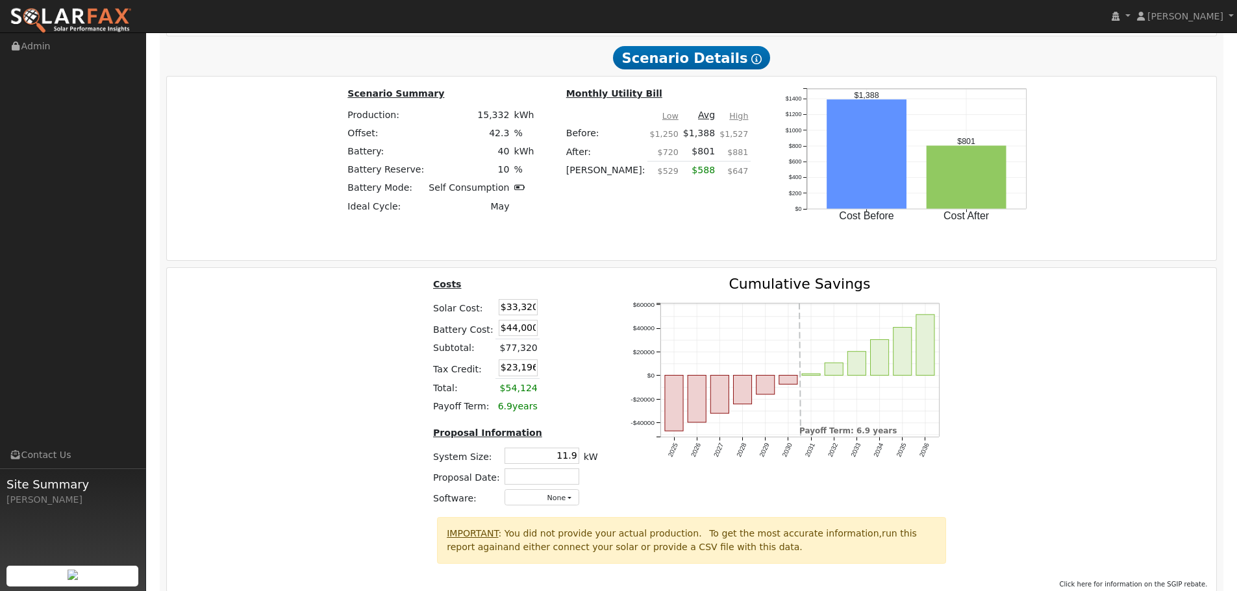
drag, startPoint x: 504, startPoint y: 316, endPoint x: 540, endPoint y: 309, distance: 36.3
click at [540, 309] on tr "Solar Cost: $33,320" at bounding box center [514, 307] width 169 height 21
drag, startPoint x: 501, startPoint y: 334, endPoint x: 543, endPoint y: 332, distance: 41.6
click at [543, 332] on tr "Battery Cost: $44,000" at bounding box center [514, 328] width 169 height 21
drag, startPoint x: 521, startPoint y: 350, endPoint x: 538, endPoint y: 350, distance: 16.9
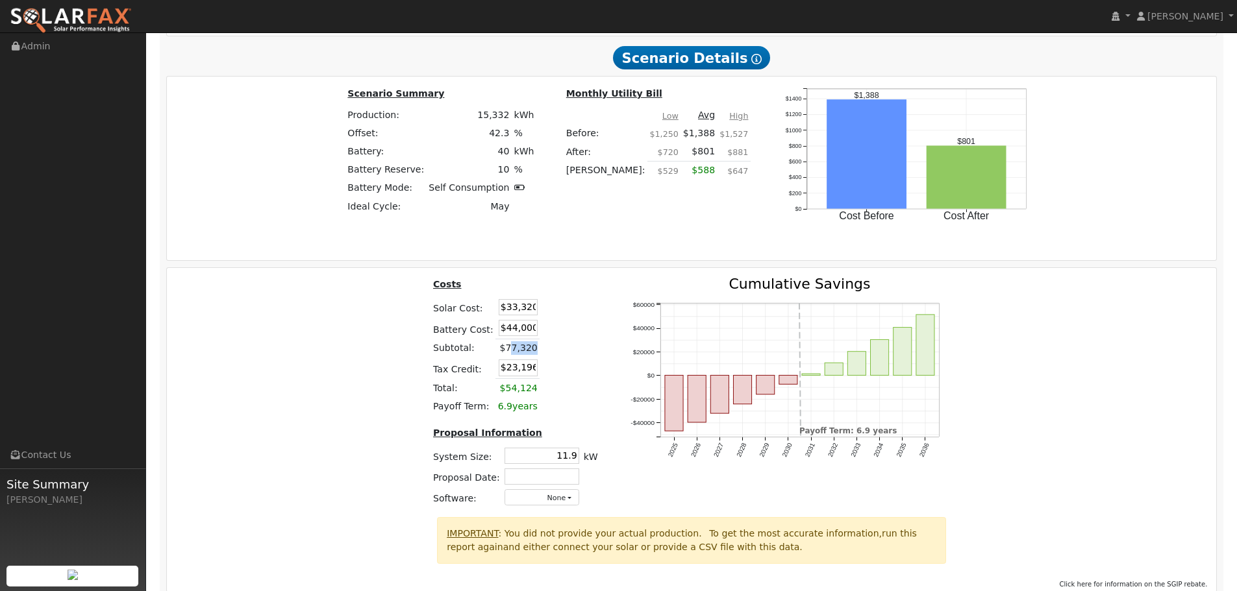
click at [538, 350] on tr "Subtotal: $77,320" at bounding box center [514, 348] width 169 height 19
drag, startPoint x: 505, startPoint y: 373, endPoint x: 532, endPoint y: 373, distance: 27.3
click at [532, 373] on td "$23,196" at bounding box center [517, 368] width 44 height 21
drag, startPoint x: 505, startPoint y: 395, endPoint x: 535, endPoint y: 395, distance: 29.9
click at [535, 395] on tr "Total: $54,124" at bounding box center [514, 388] width 169 height 19
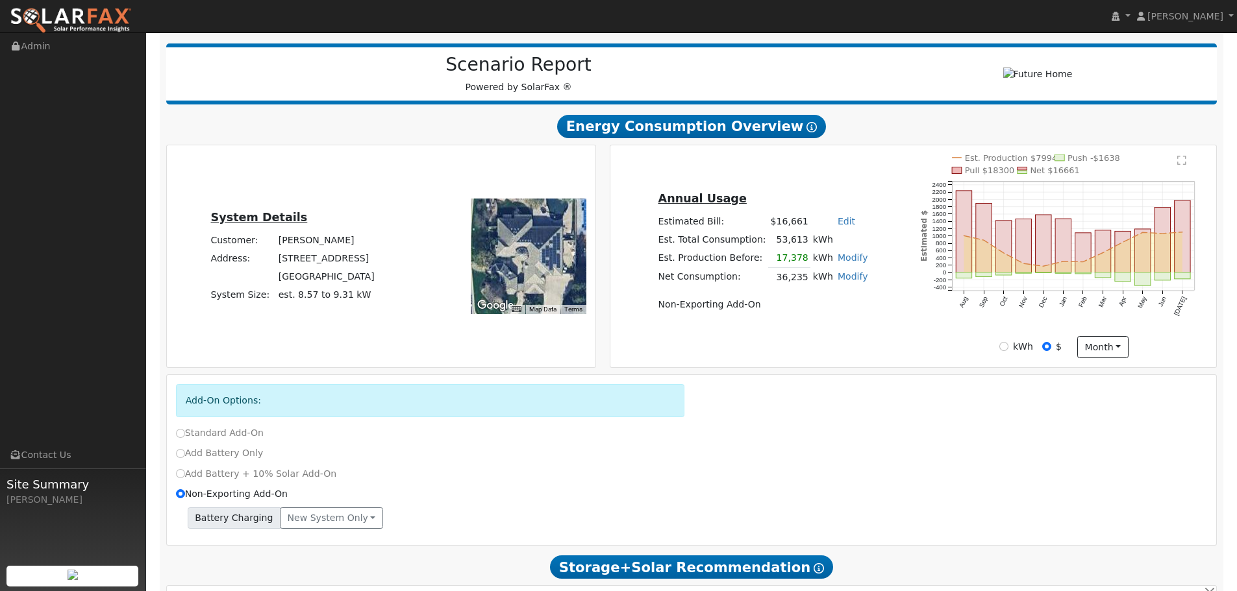
scroll to position [134, 0]
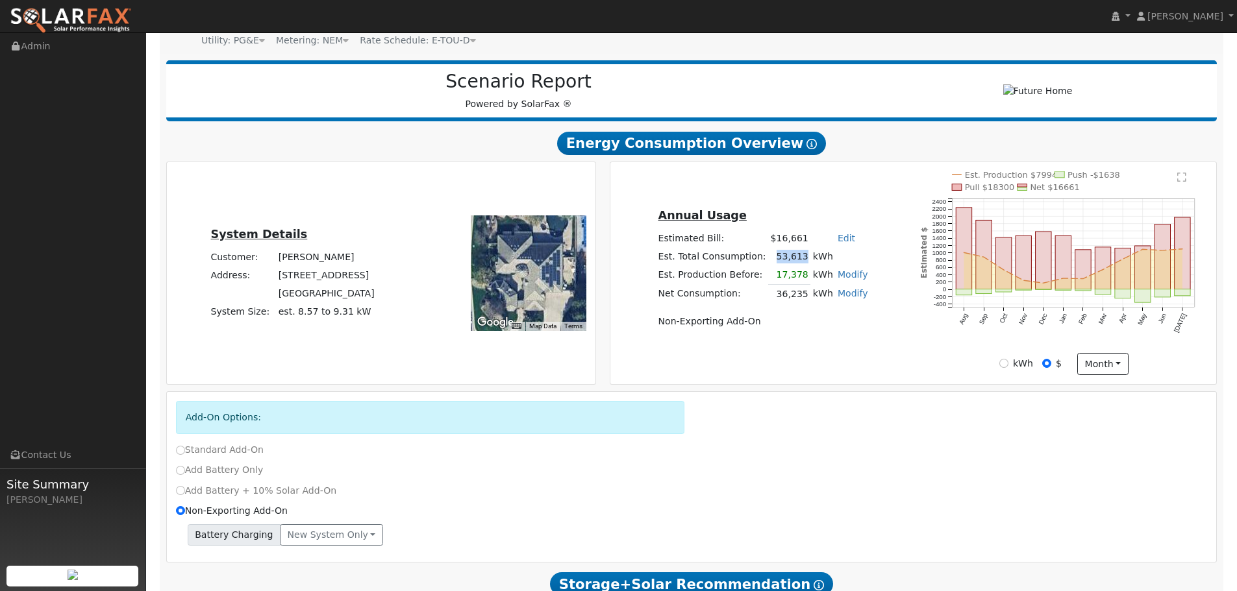
drag, startPoint x: 770, startPoint y: 264, endPoint x: 798, endPoint y: 266, distance: 27.9
click at [798, 266] on td "53,613" at bounding box center [789, 257] width 42 height 18
drag, startPoint x: 773, startPoint y: 282, endPoint x: 800, endPoint y: 282, distance: 27.3
click at [800, 282] on td "17,378" at bounding box center [789, 275] width 42 height 19
drag, startPoint x: 773, startPoint y: 300, endPoint x: 799, endPoint y: 300, distance: 26.0
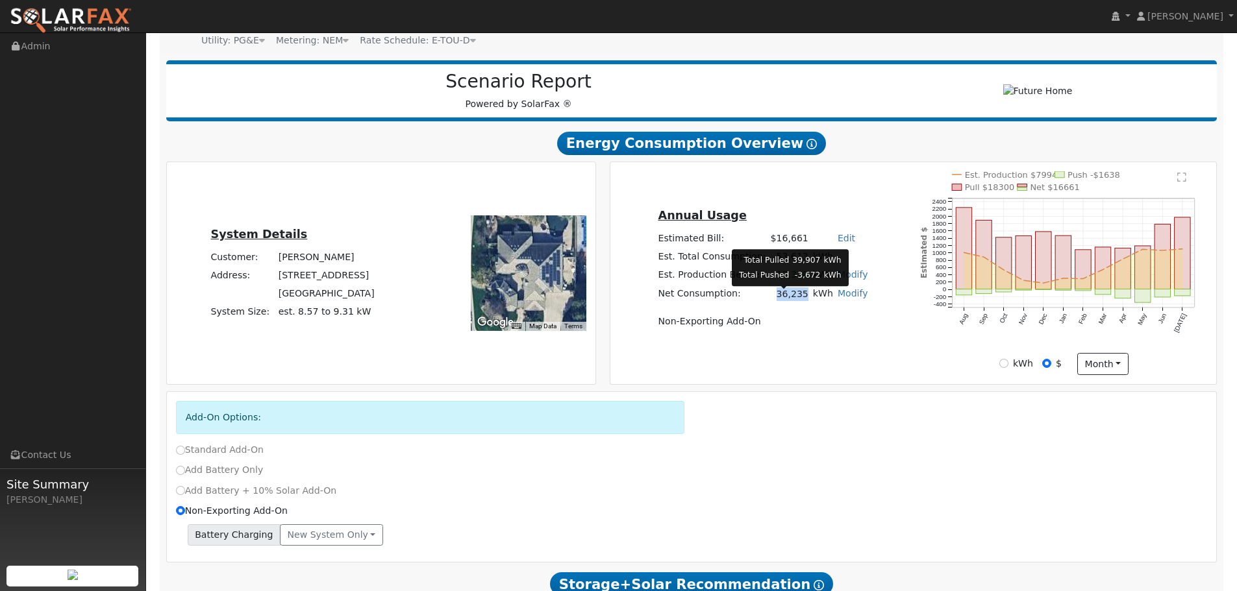
click at [799, 300] on td "36,235" at bounding box center [789, 294] width 42 height 19
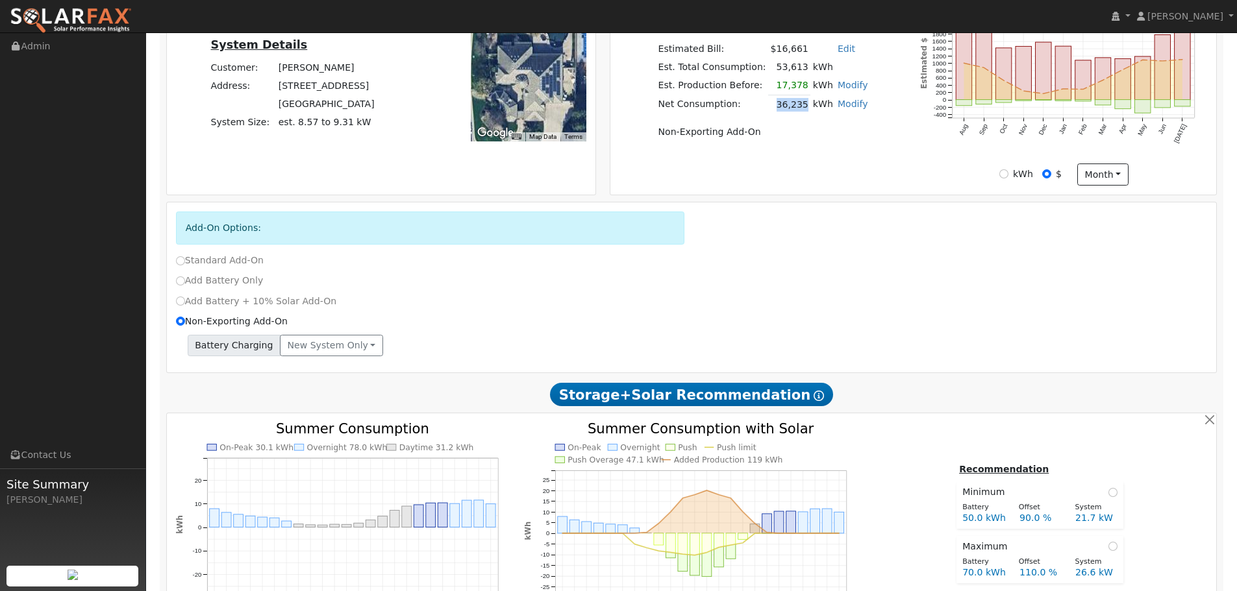
scroll to position [264, 0]
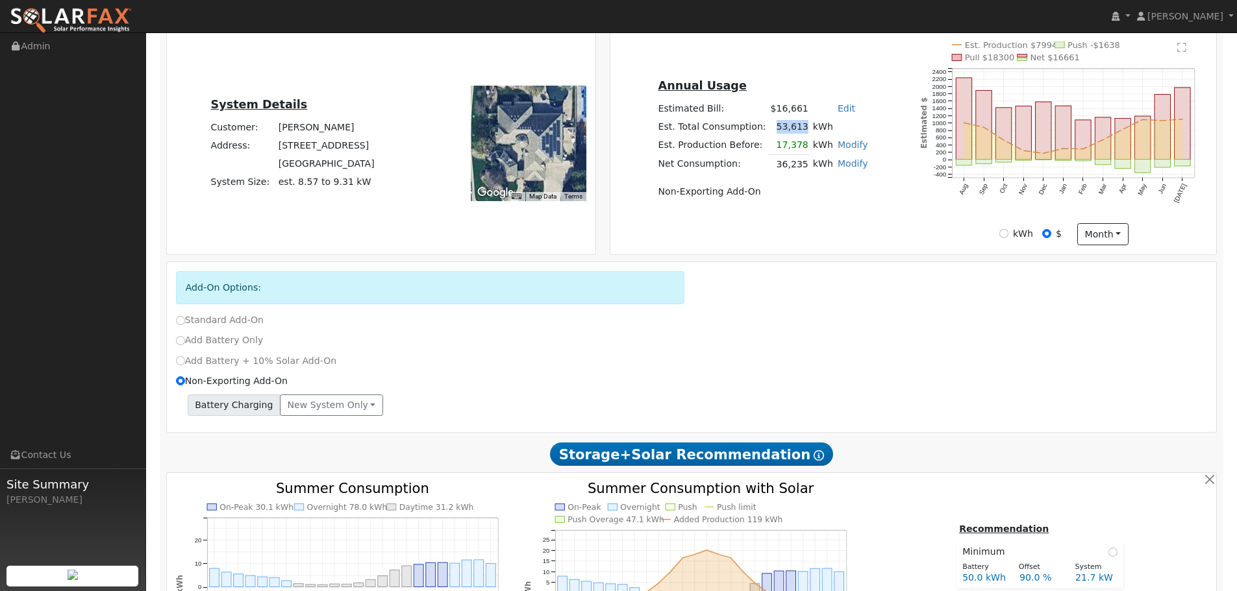
drag, startPoint x: 770, startPoint y: 134, endPoint x: 800, endPoint y: 132, distance: 30.6
click at [800, 132] on td "53,613" at bounding box center [789, 127] width 42 height 18
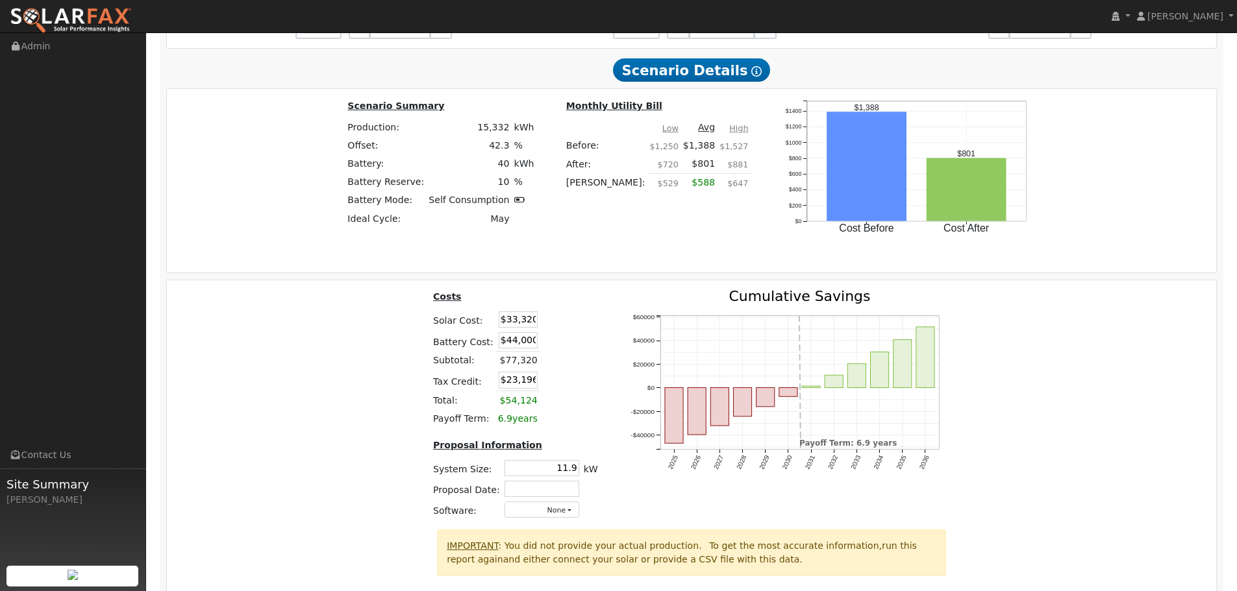
scroll to position [1952, 0]
